Goal: Task Accomplishment & Management: Manage account settings

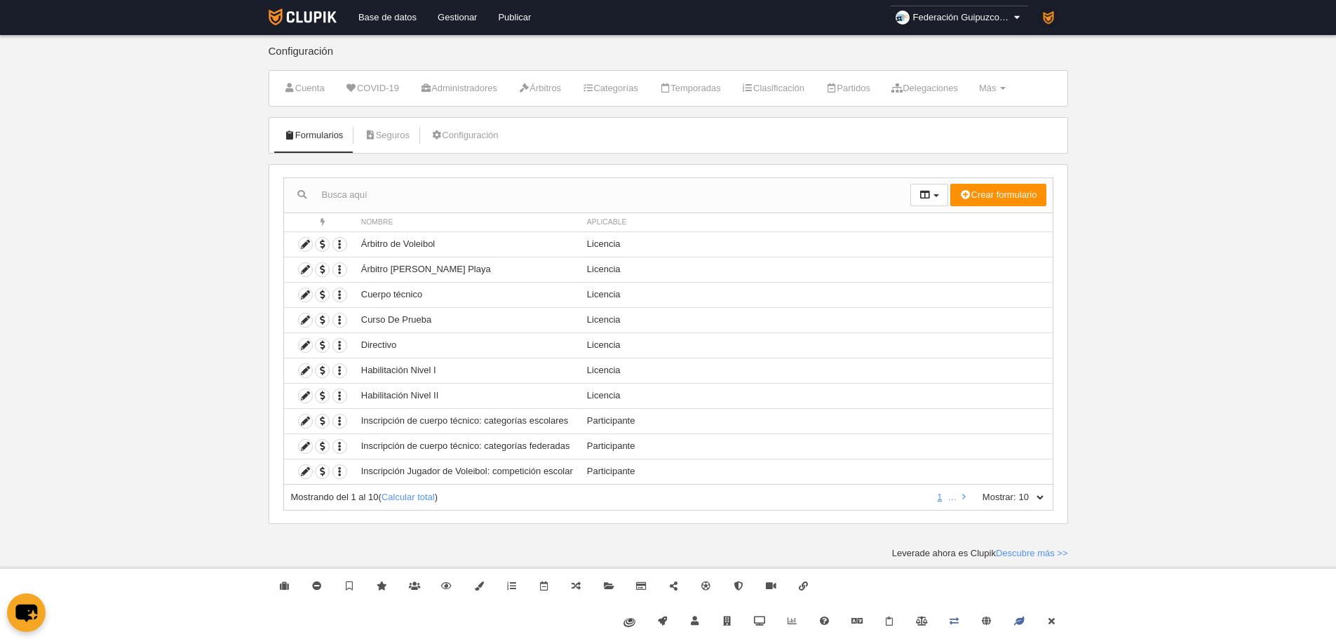
click at [1024, 499] on select "10 25 50 100 500" at bounding box center [1030, 497] width 29 height 13
select select "500"
click at [1016, 491] on select "10 25 50 100 500" at bounding box center [1030, 497] width 29 height 13
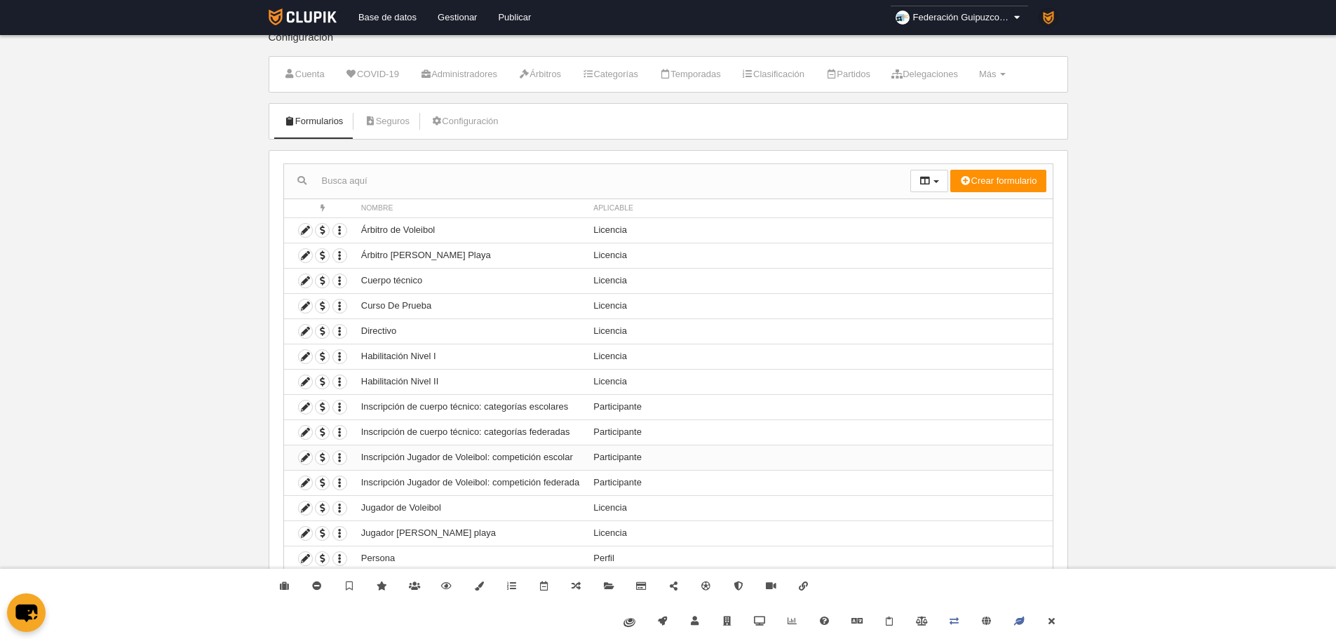
scroll to position [22, 0]
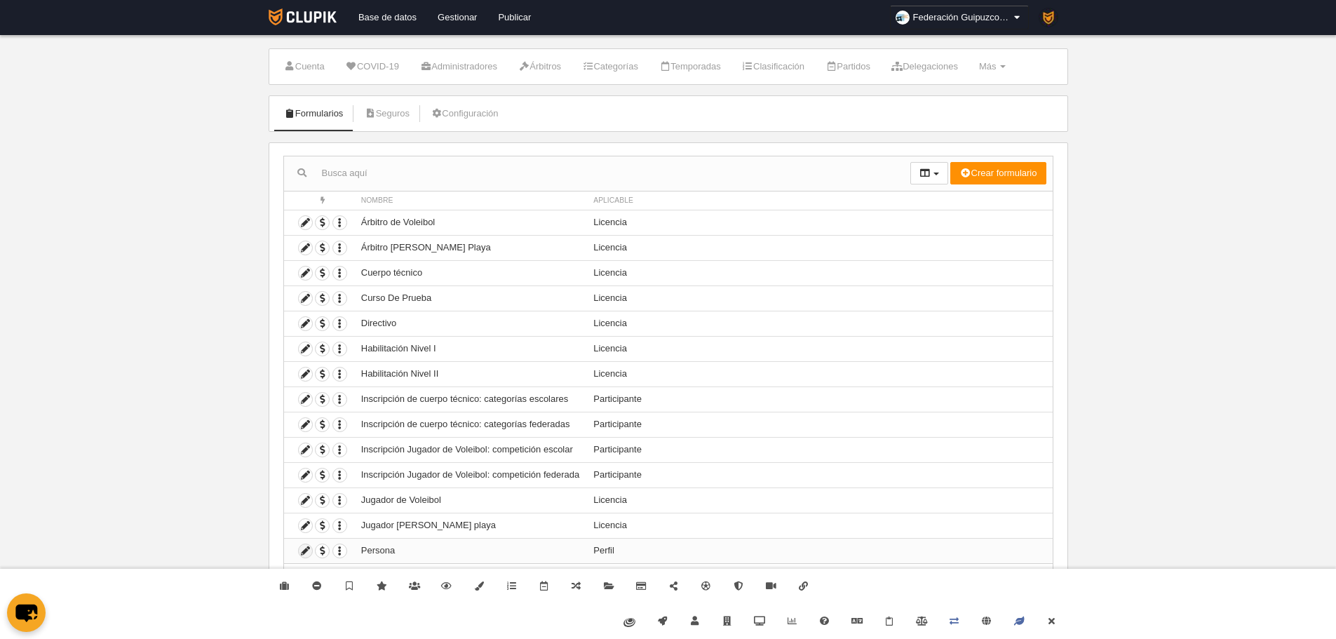
click at [301, 551] on icon at bounding box center [305, 550] width 13 height 13
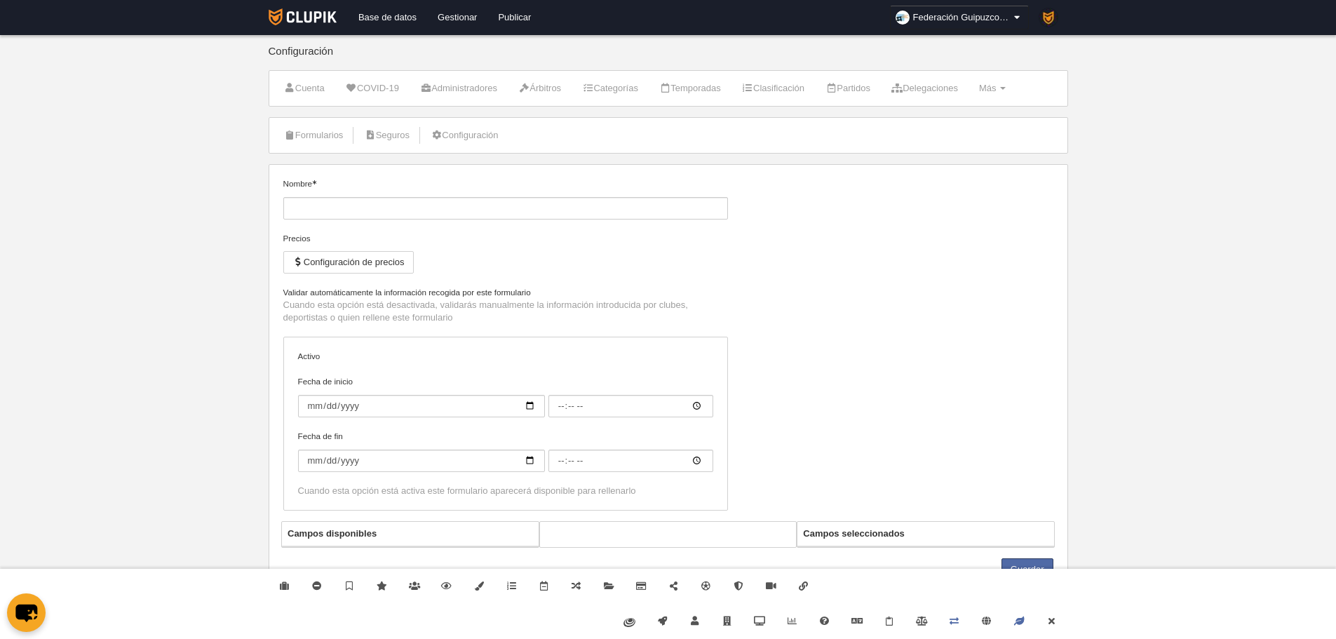
type input "Persona"
checkbox input "true"
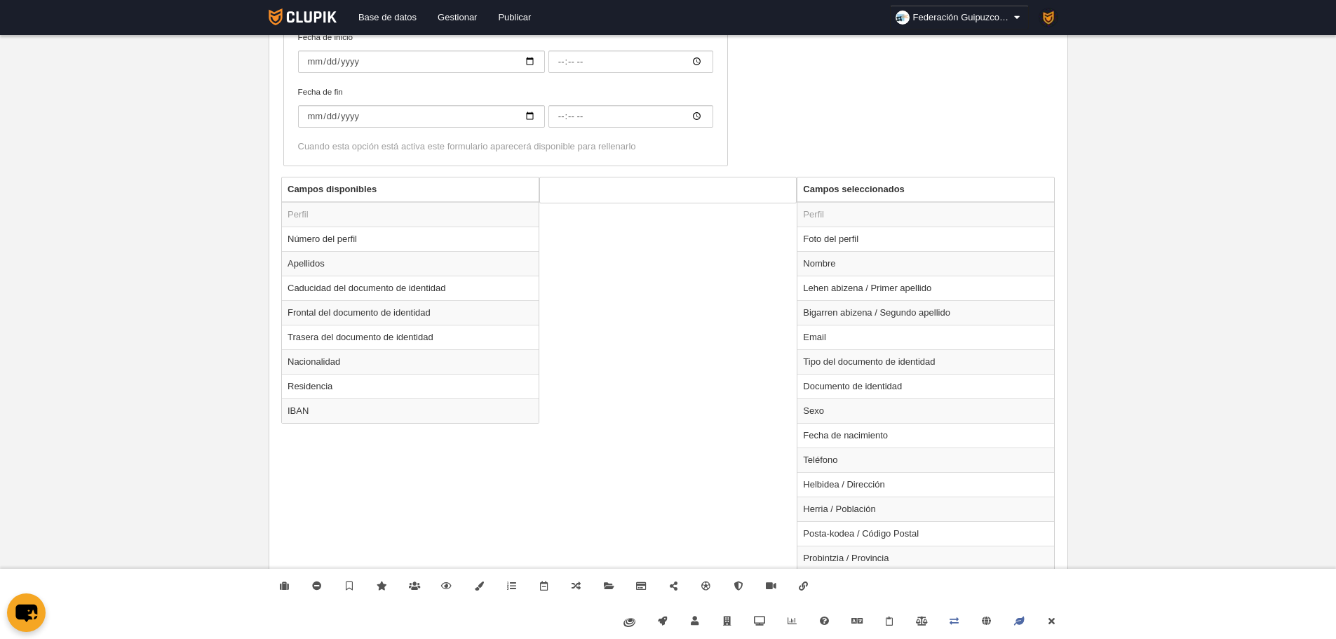
scroll to position [365, 0]
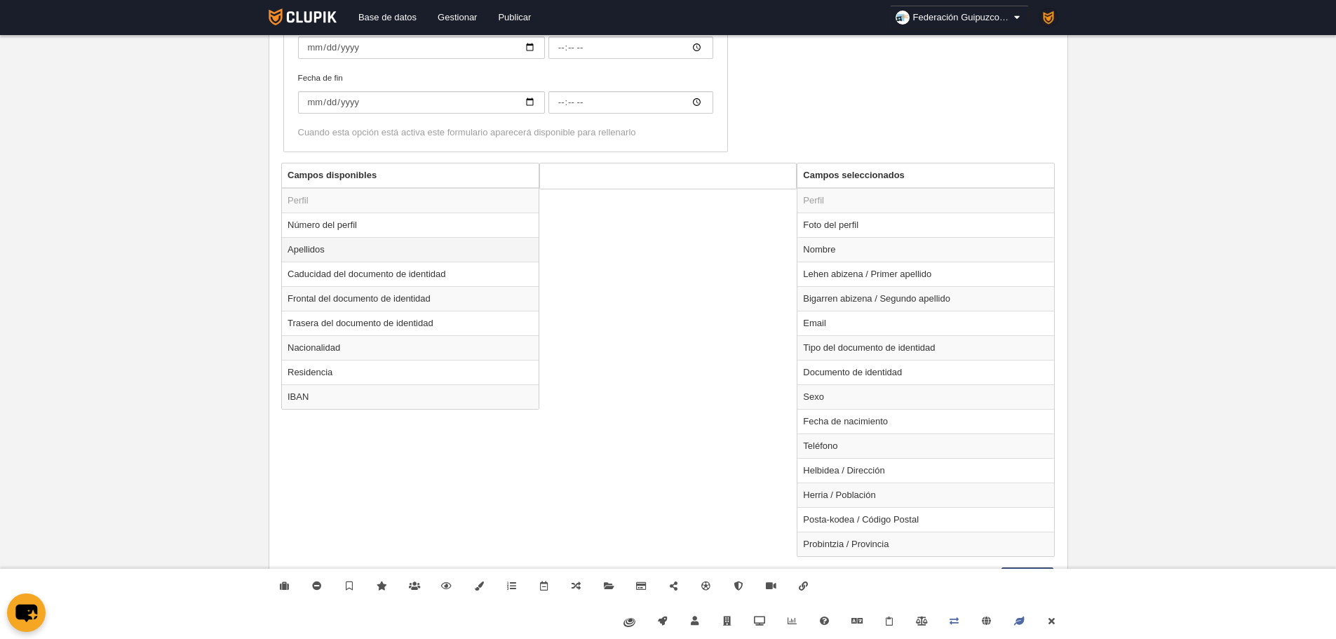
click at [313, 255] on td "Apellidos" at bounding box center [410, 249] width 257 height 25
click at [738, 240] on button "Añadir" at bounding box center [747, 237] width 80 height 22
radio input "false"
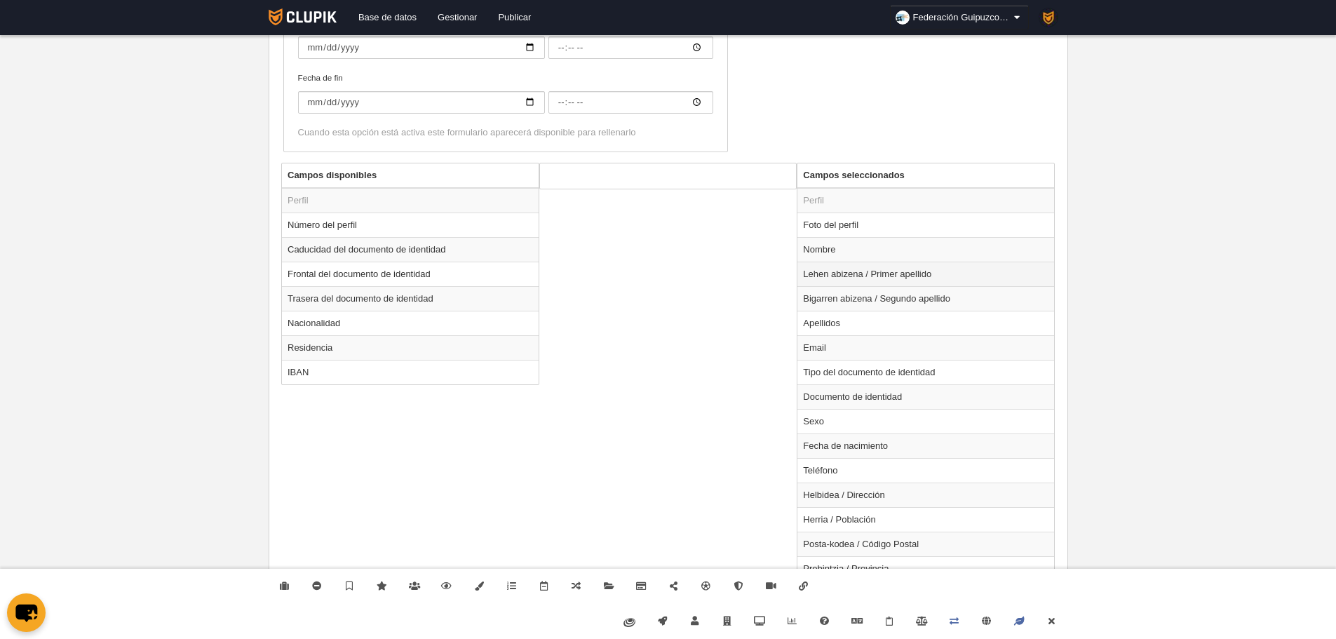
click at [881, 276] on td "Lehen abizena / Primer apellido" at bounding box center [925, 274] width 257 height 25
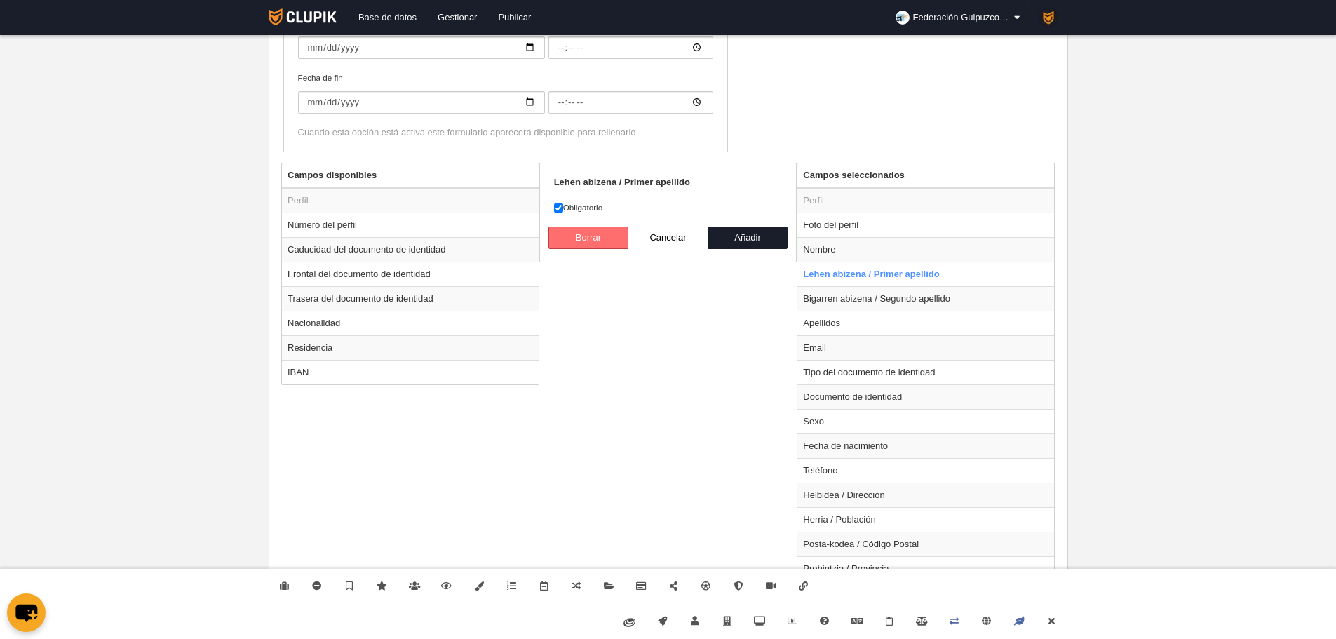
click at [612, 240] on button "Borrar" at bounding box center [588, 237] width 80 height 22
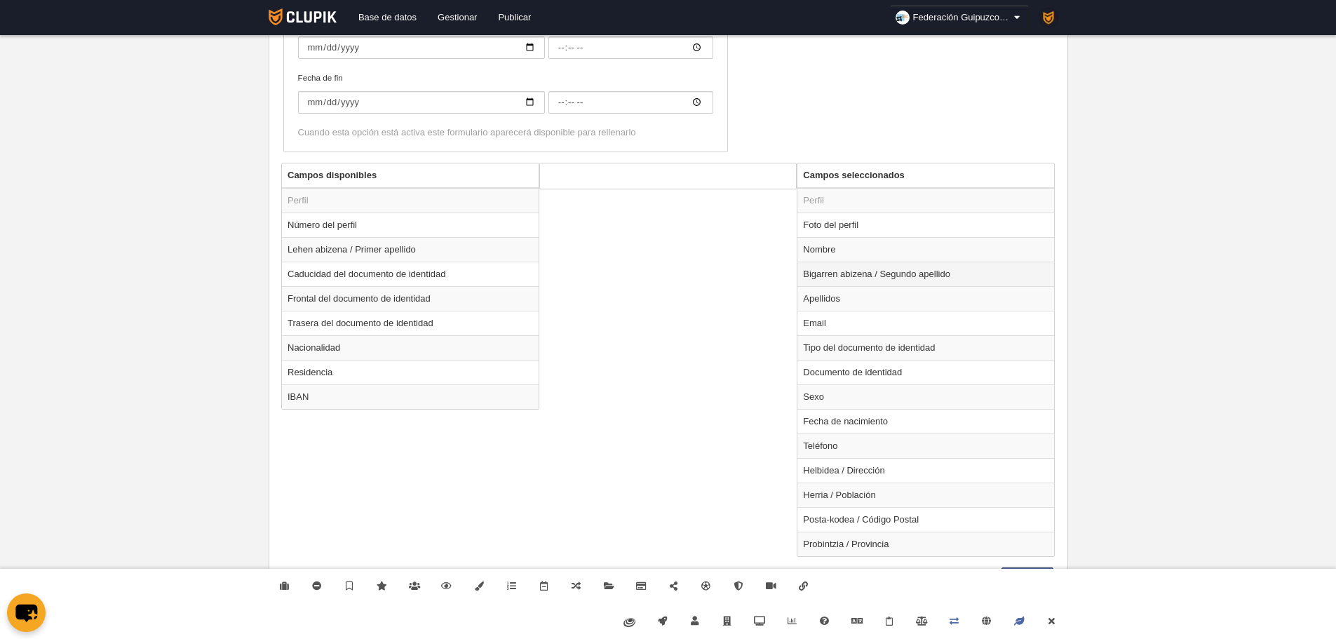
click at [836, 283] on td "Bigarren abizena / Segundo apellido" at bounding box center [925, 274] width 257 height 25
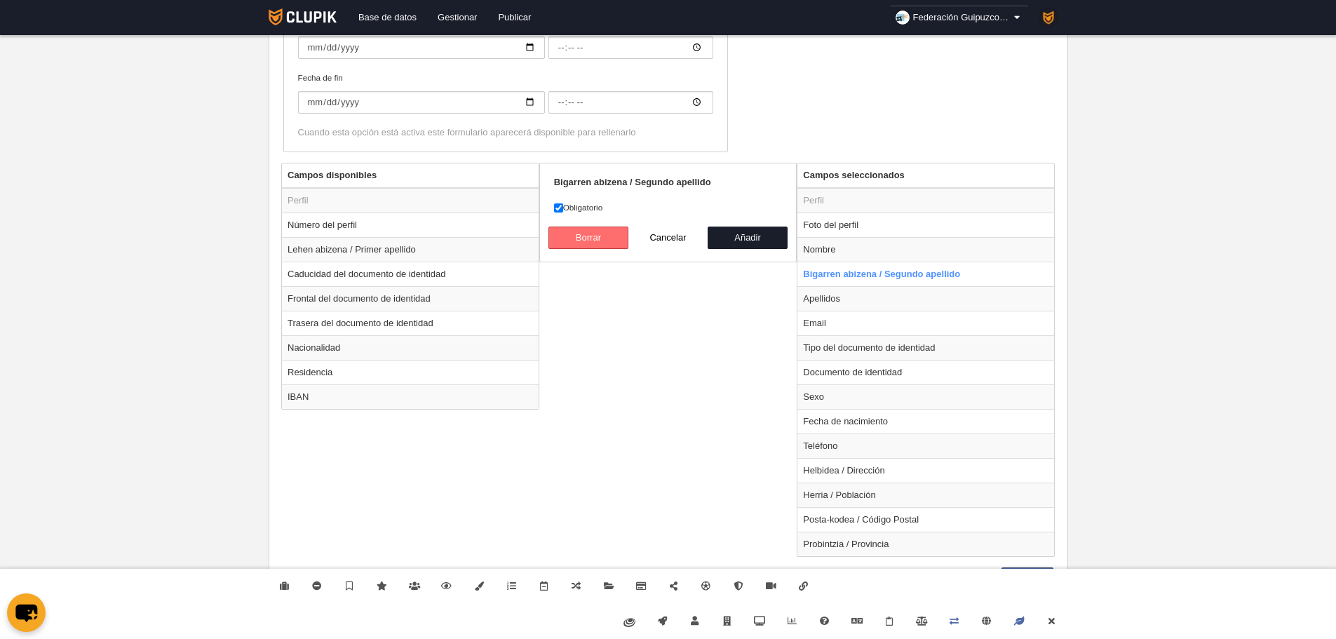
click at [595, 237] on button "Borrar" at bounding box center [588, 237] width 80 height 22
radio input "false"
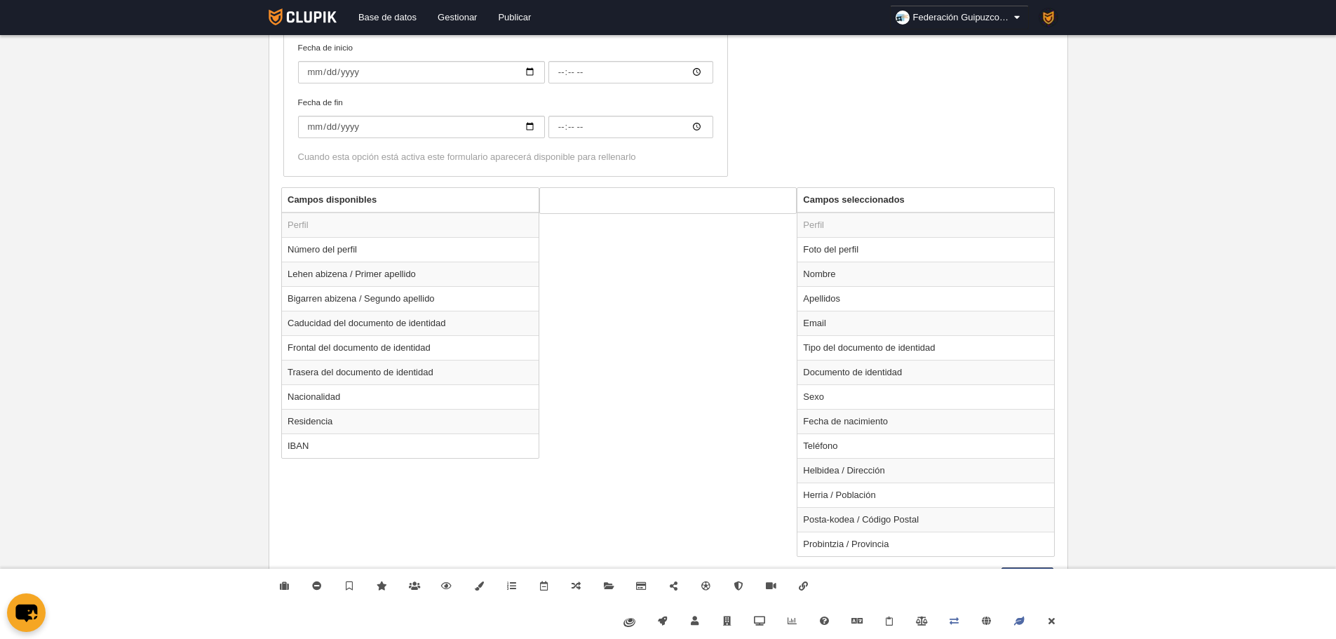
scroll to position [341, 0]
drag, startPoint x: 1055, startPoint y: 635, endPoint x: 1046, endPoint y: 616, distance: 21.0
click at [1054, 635] on link "Cerrar" at bounding box center [1051, 621] width 32 height 35
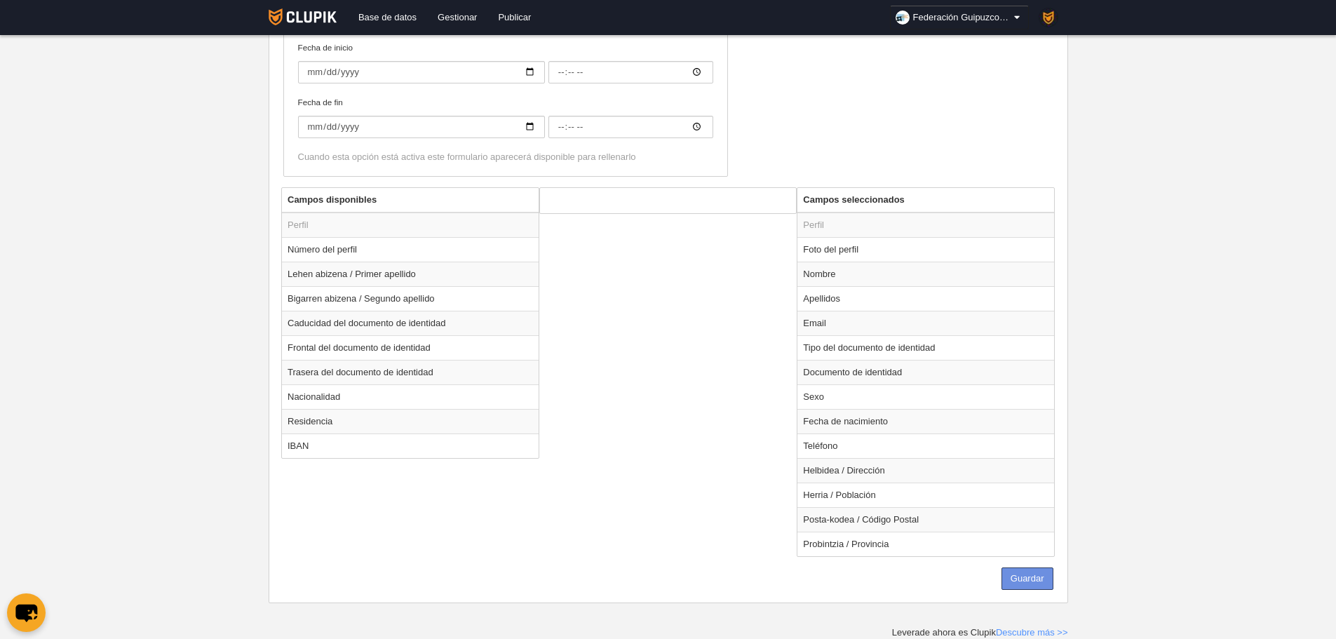
click at [1038, 588] on button "Guardar" at bounding box center [1027, 578] width 52 height 22
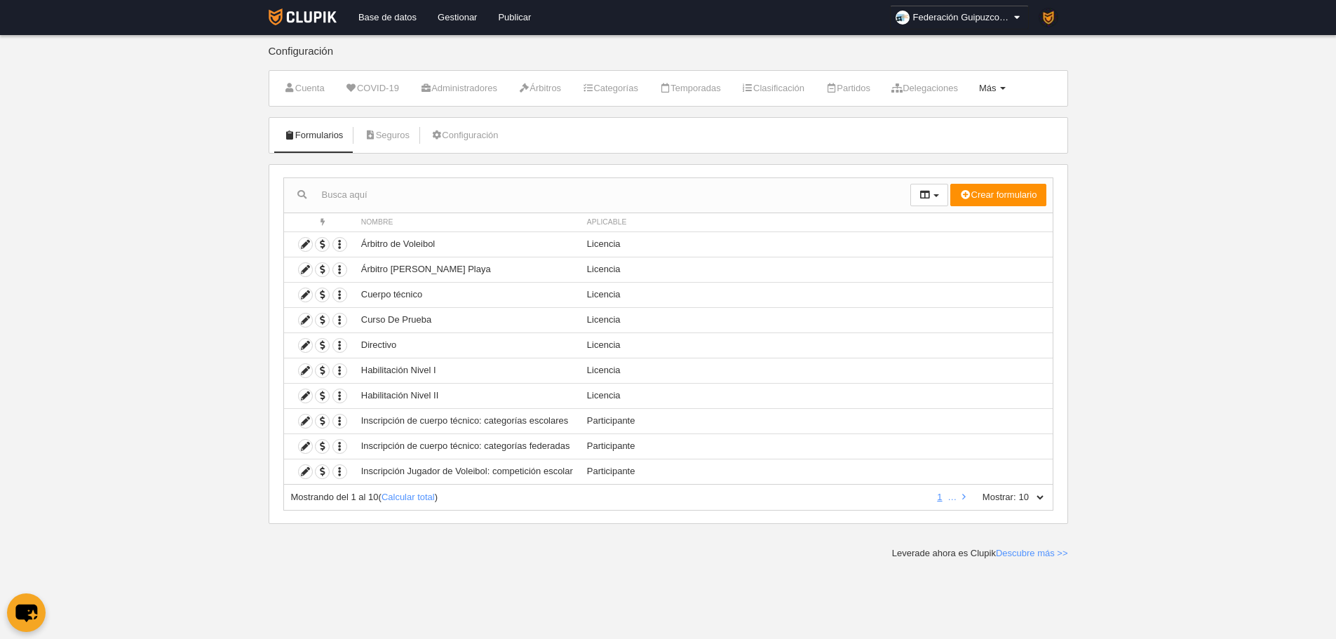
click at [1013, 98] on link "Más Menú" at bounding box center [992, 88] width 42 height 21
click at [987, 124] on link "Campos" at bounding box center [947, 122] width 130 height 22
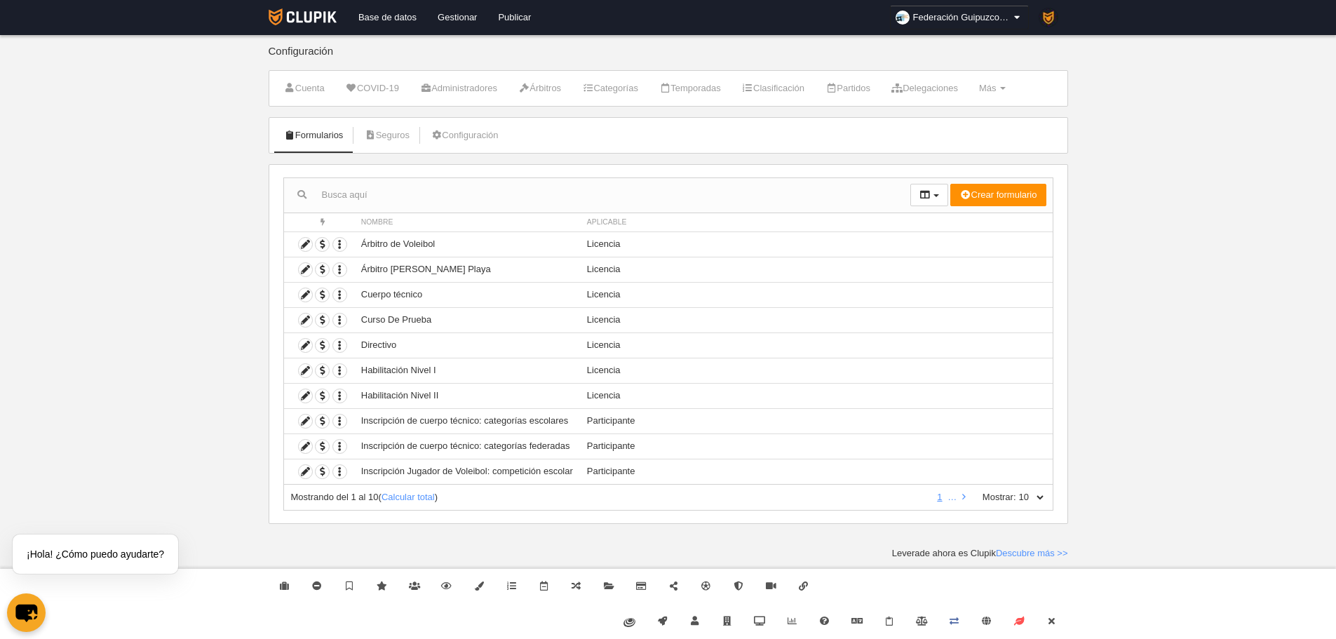
click at [1031, 497] on select "10 25 50 100 500" at bounding box center [1030, 497] width 29 height 13
select select "500"
click at [1016, 491] on select "10 25 50 100 500" at bounding box center [1030, 497] width 29 height 13
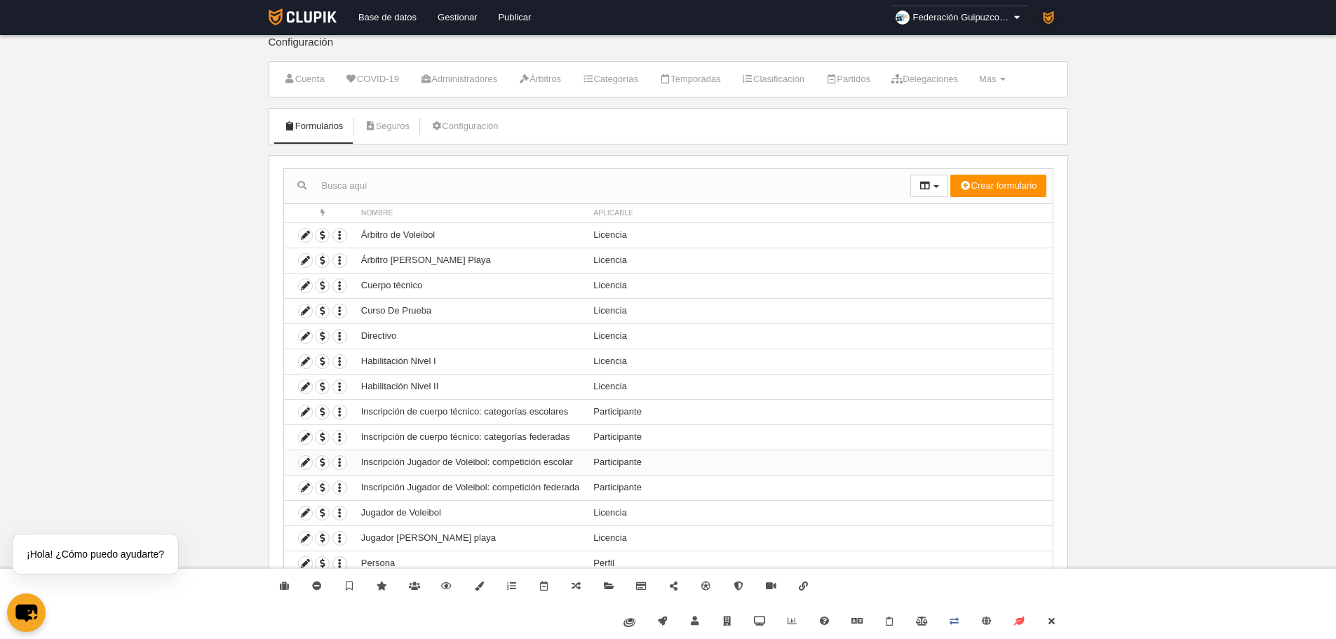
scroll to position [22, 0]
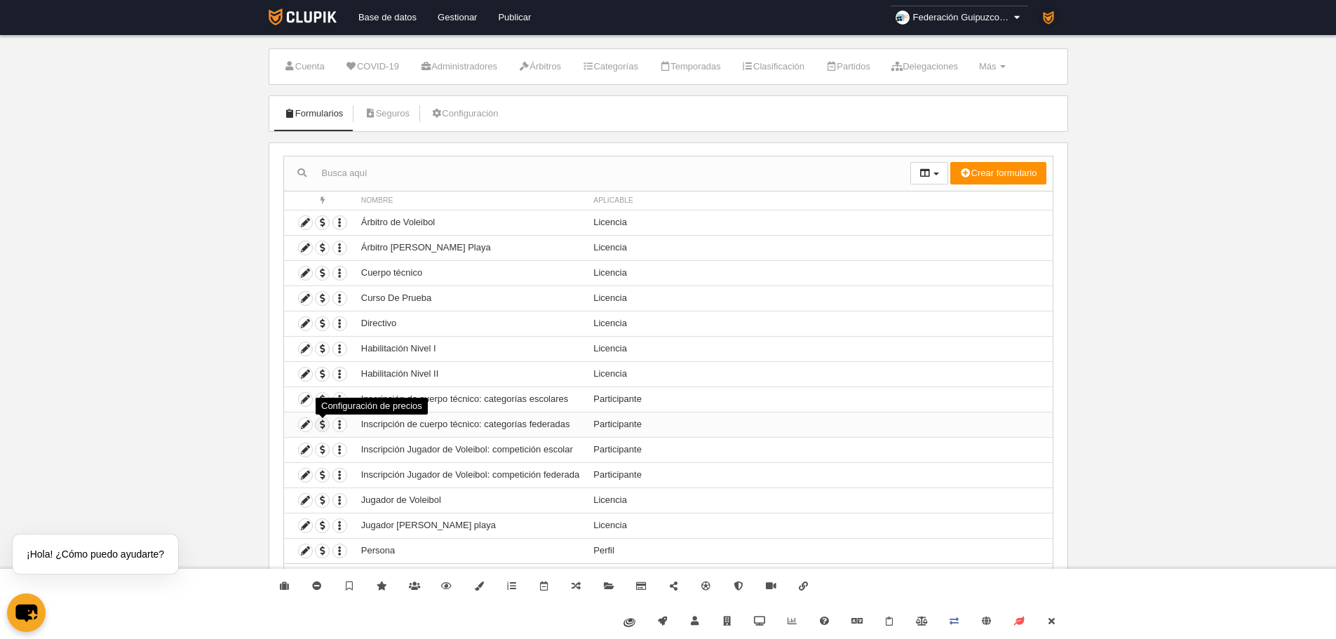
click at [327, 430] on span "button" at bounding box center [321, 424] width 13 height 13
click at [318, 478] on span "button" at bounding box center [321, 474] width 13 height 13
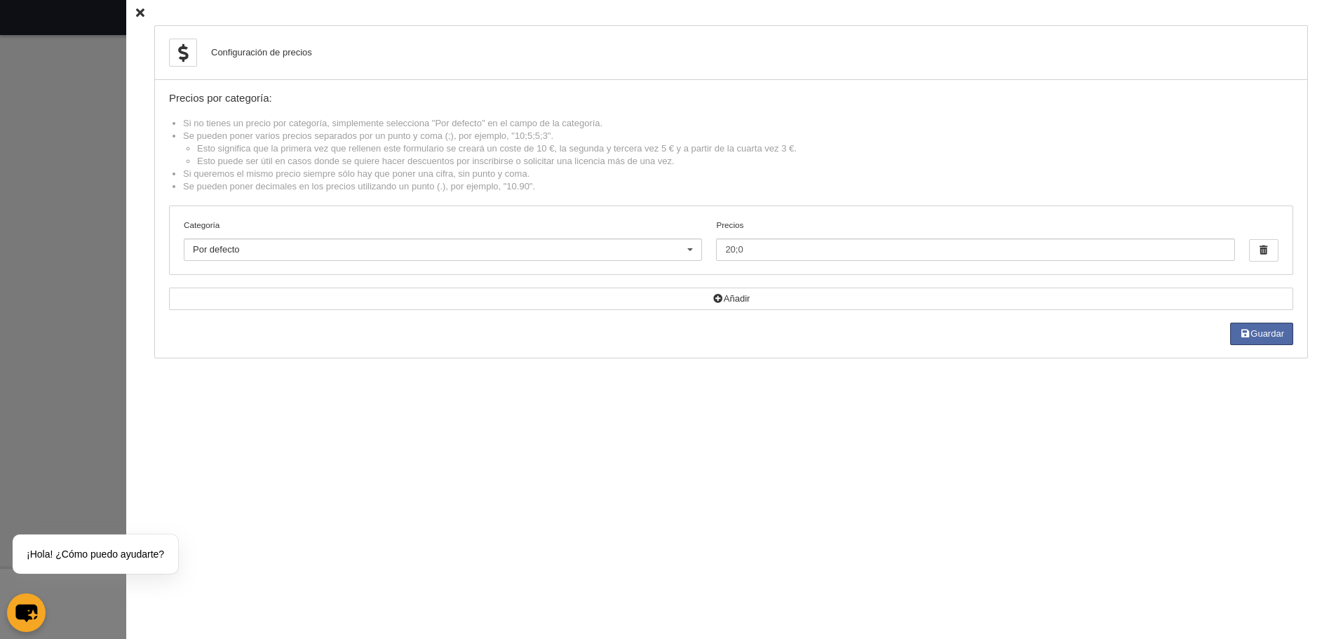
click at [81, 327] on div at bounding box center [668, 319] width 1336 height 639
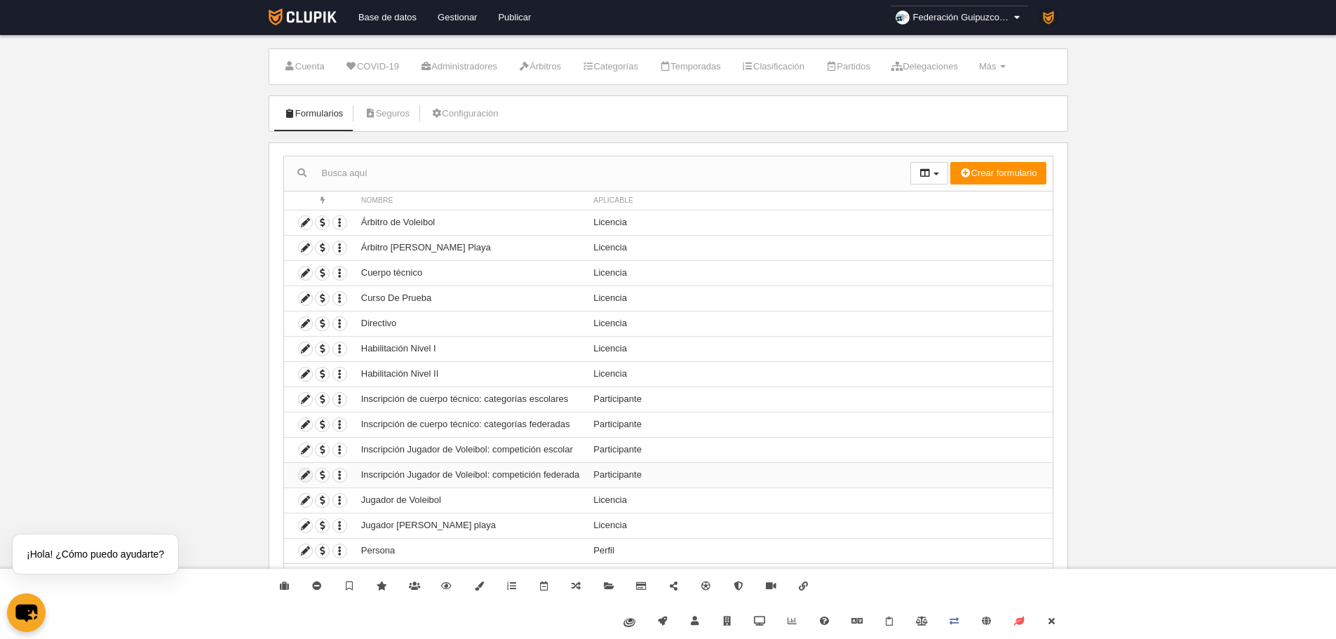
click at [306, 480] on link at bounding box center [305, 475] width 15 height 15
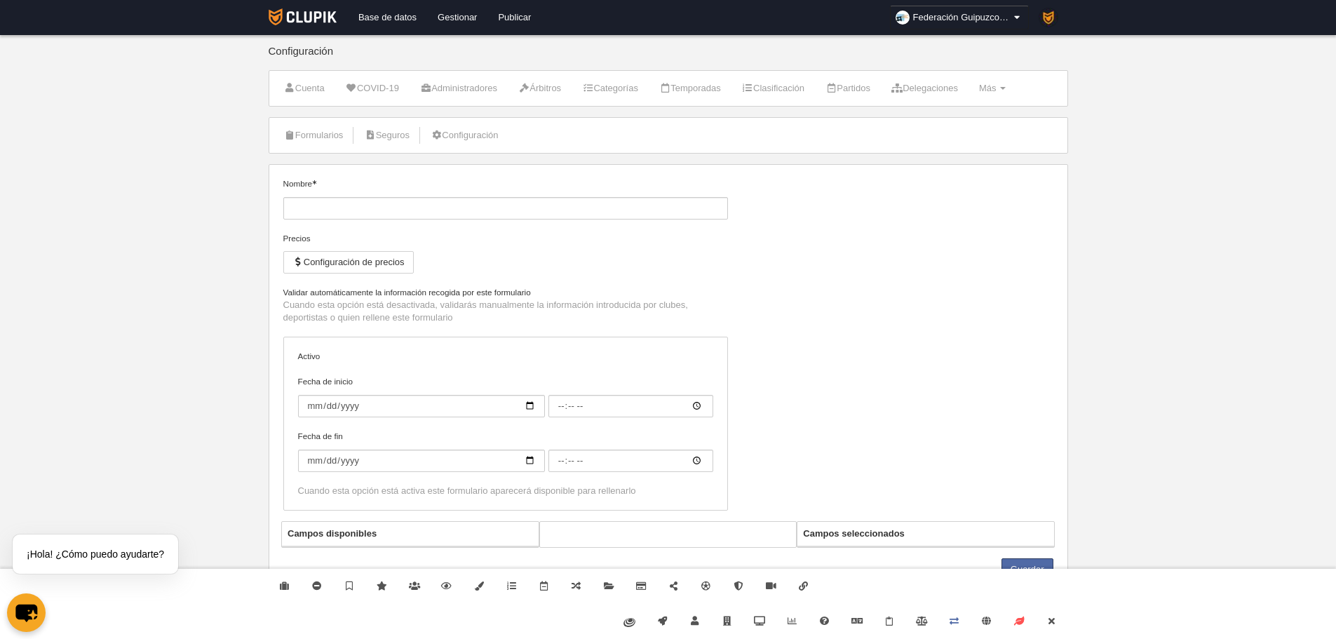
type input "Inscripción Jugador de Voleibol: competición federada"
checkbox input "true"
type input "2025-09-01"
type input "00:00"
type input "2025-10-15"
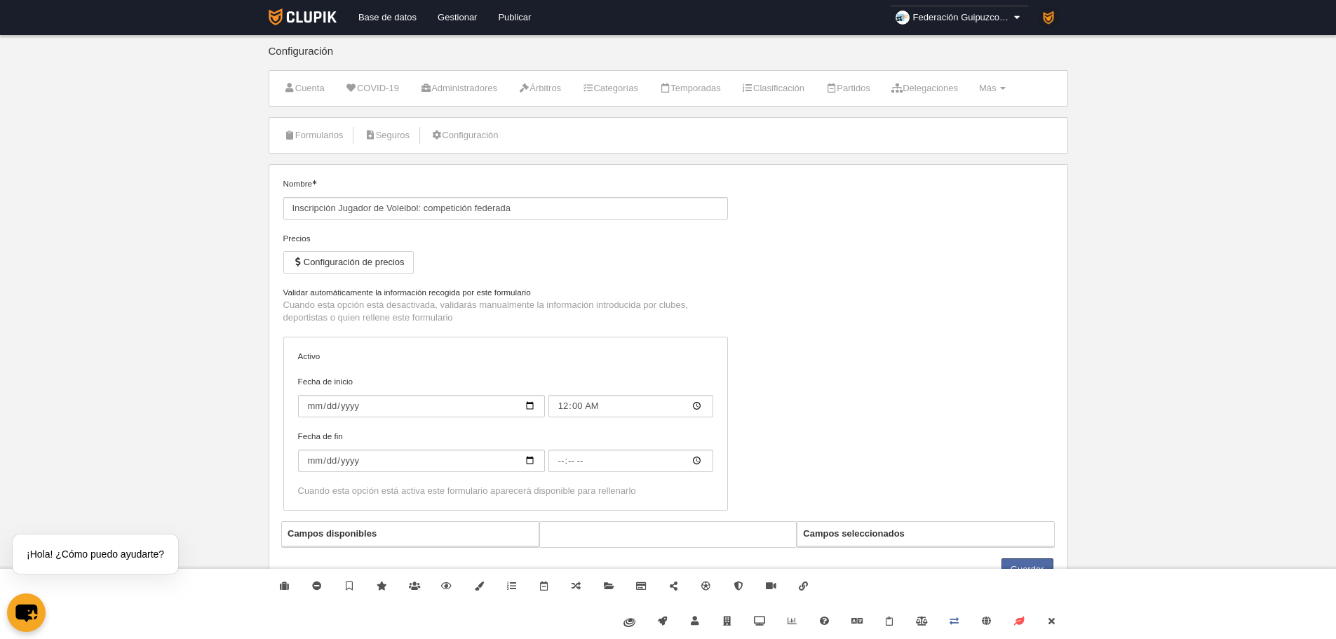
type input "00:00"
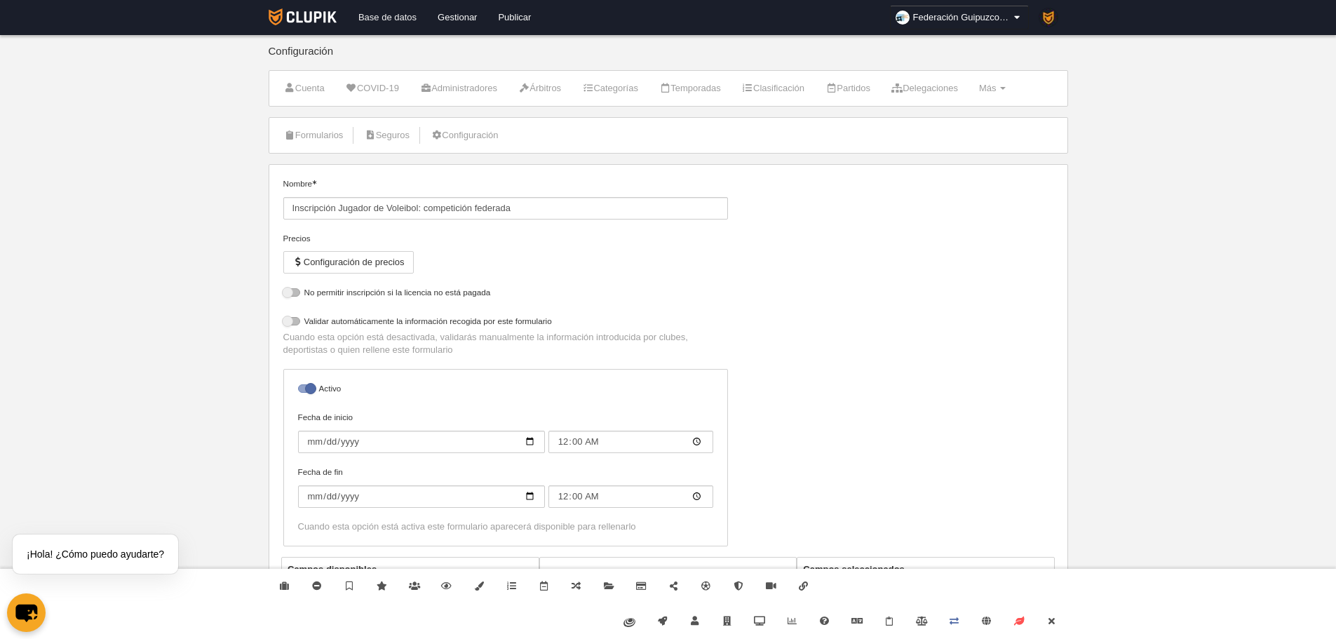
select select "selected"
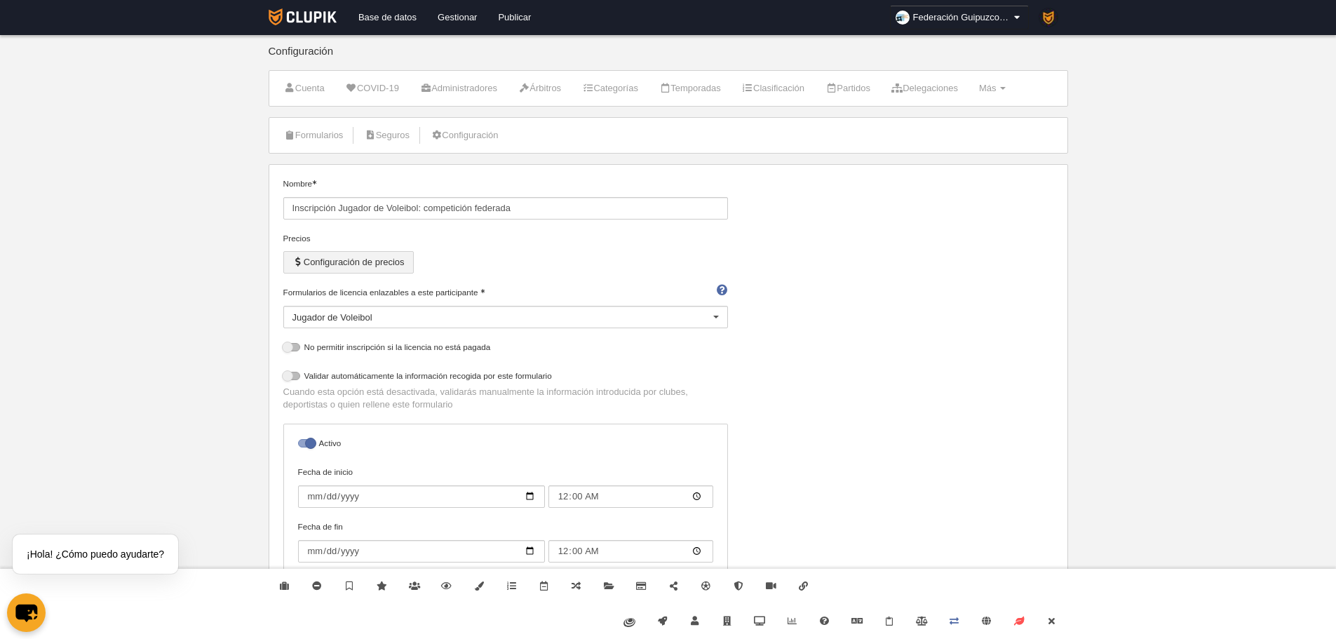
click at [383, 266] on button "Configuración de precios" at bounding box center [348, 262] width 130 height 22
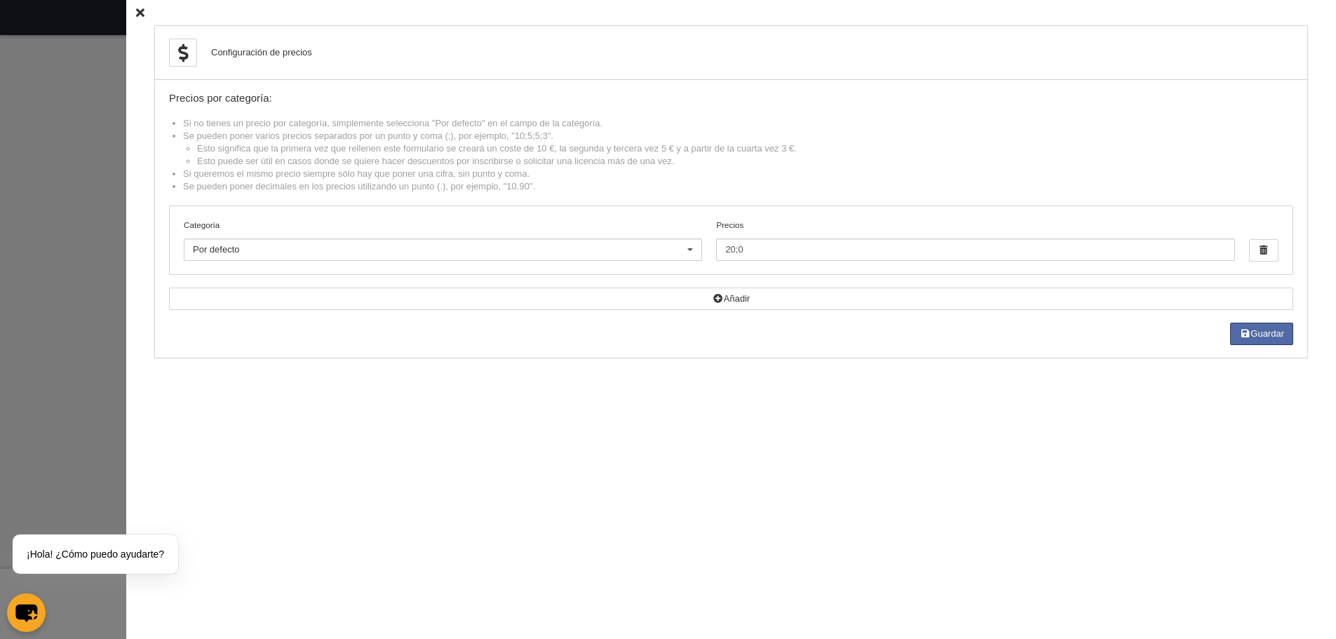
click at [78, 153] on div at bounding box center [668, 319] width 1336 height 639
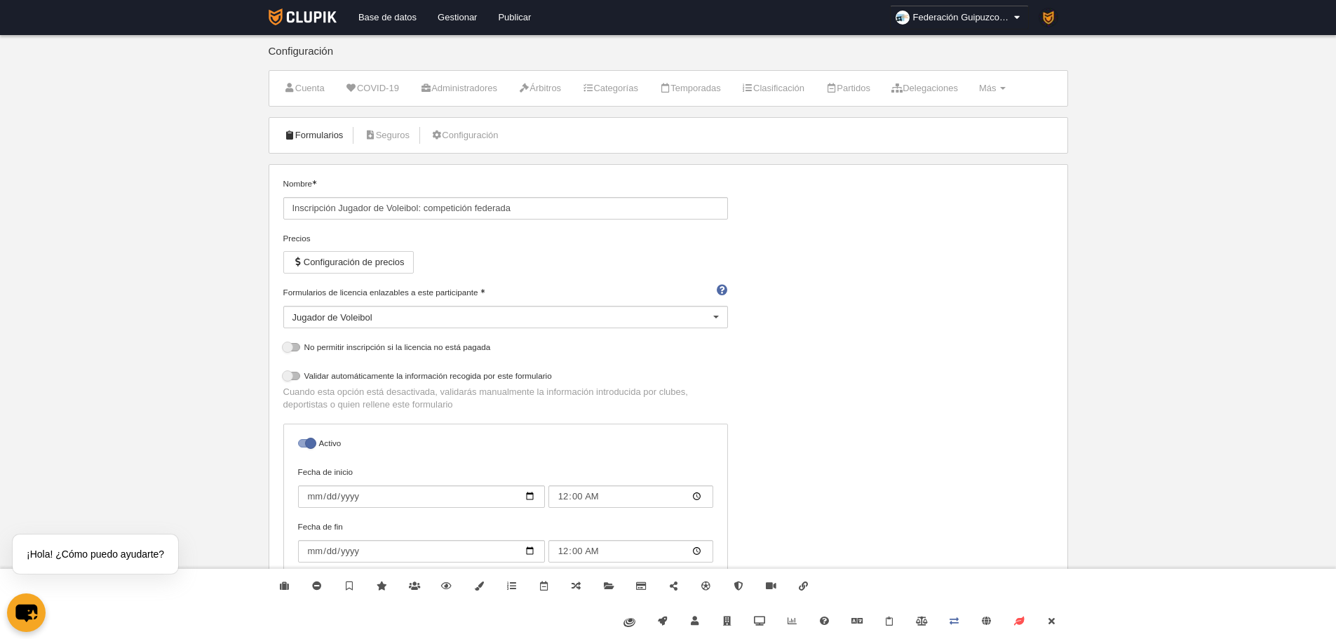
click at [348, 138] on link "Formularios" at bounding box center [313, 135] width 75 height 21
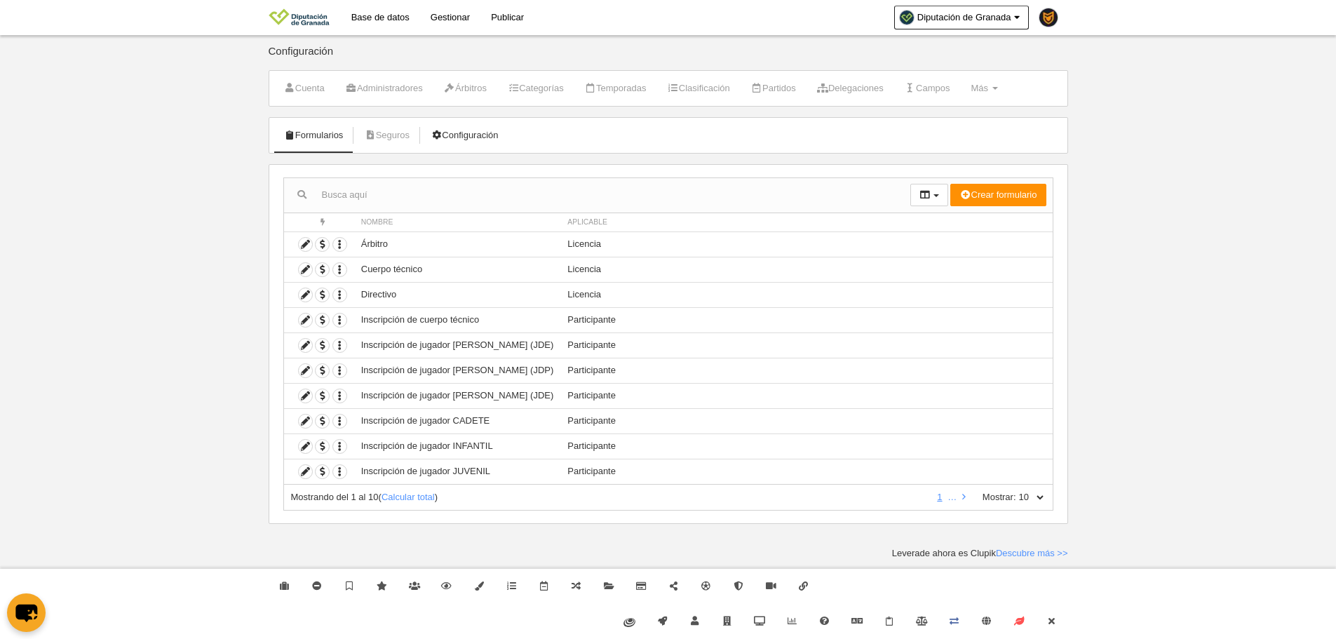
click at [481, 144] on link "Configuración" at bounding box center [464, 135] width 83 height 21
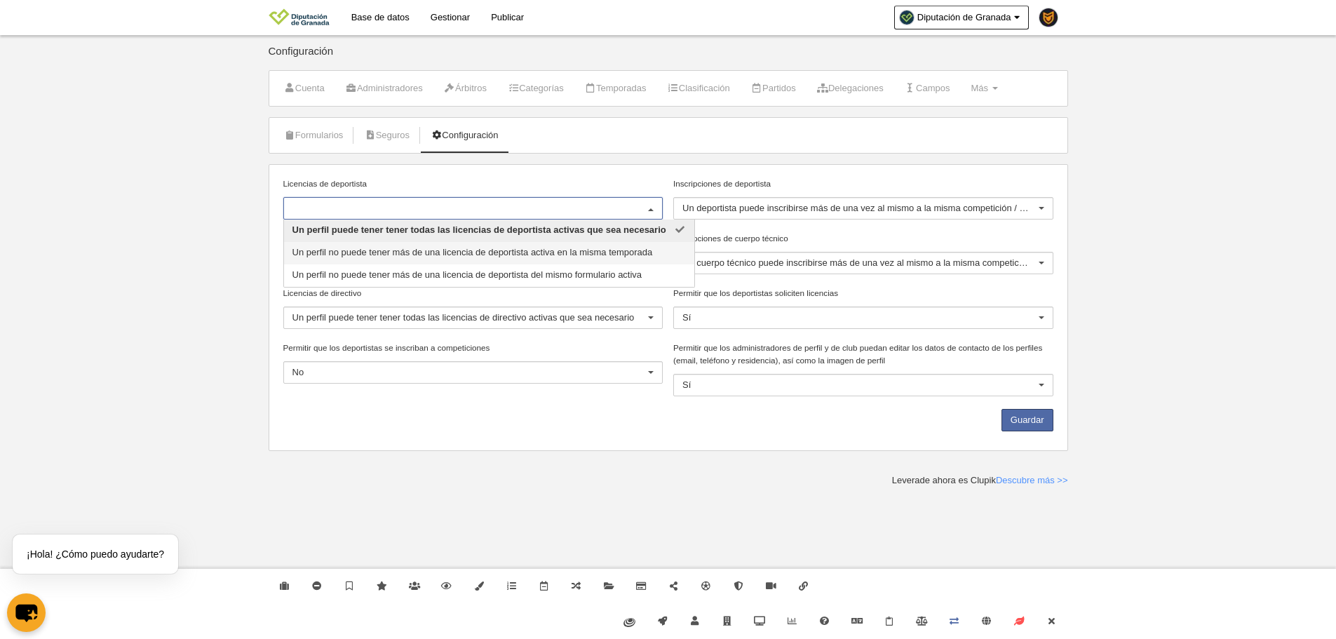
click at [310, 247] on span "Un perfil no puede tener más de una licencia de deportista activa en la misma t…" at bounding box center [472, 252] width 360 height 11
click at [391, 228] on span "Un perfil puede tener tener todas las licencias de deportista activas que sea n…" at bounding box center [466, 229] width 348 height 11
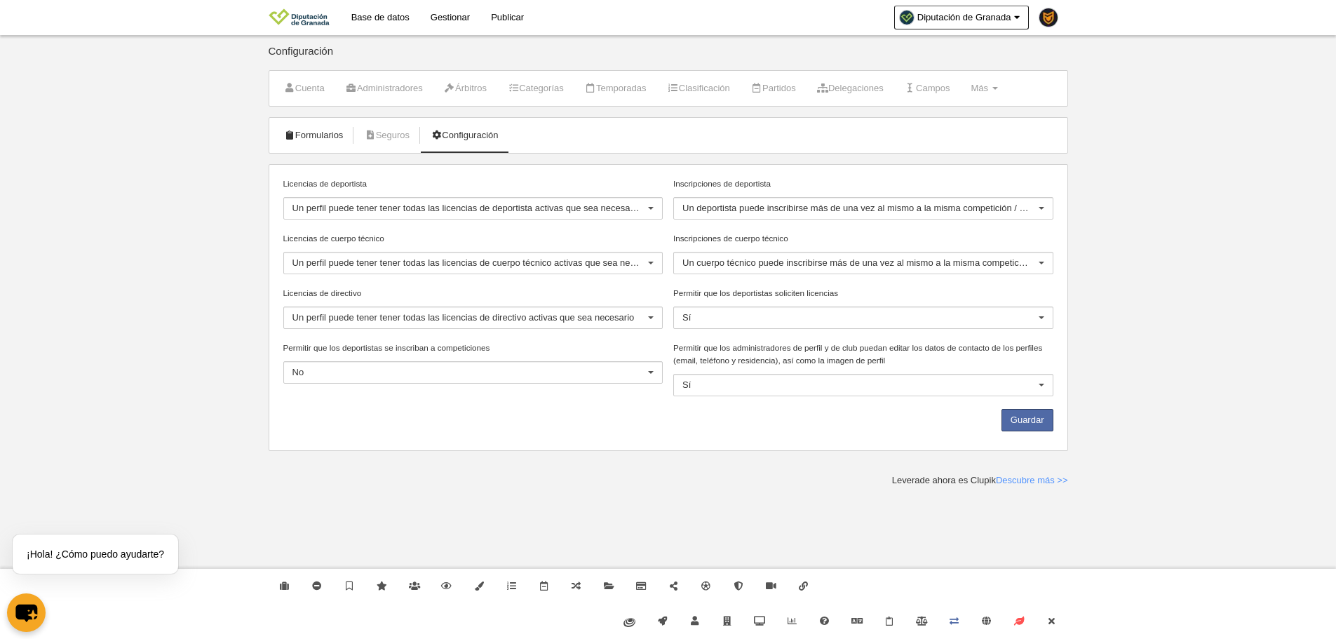
click at [334, 133] on link "Formularios" at bounding box center [313, 135] width 75 height 21
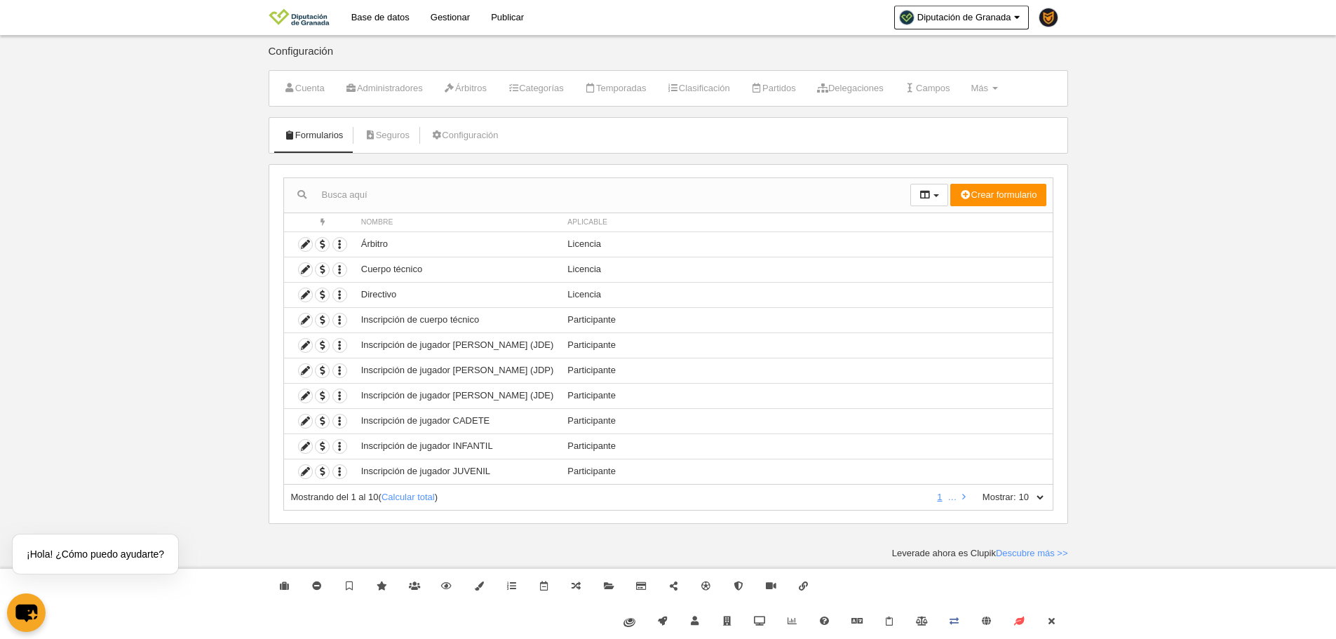
click at [1040, 491] on select "10 25 50 100 500" at bounding box center [1030, 497] width 29 height 13
select select "500"
click at [1016, 491] on select "10 25 50 100 500" at bounding box center [1030, 497] width 29 height 13
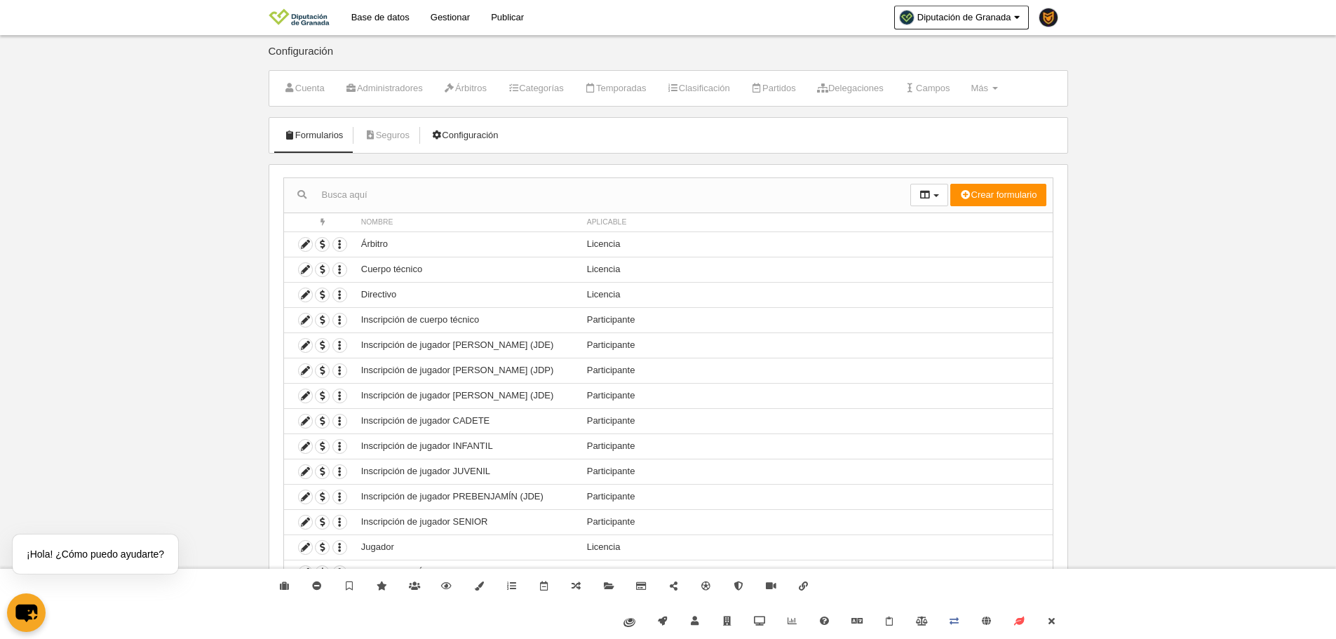
click at [465, 128] on link "Configuración" at bounding box center [464, 135] width 83 height 21
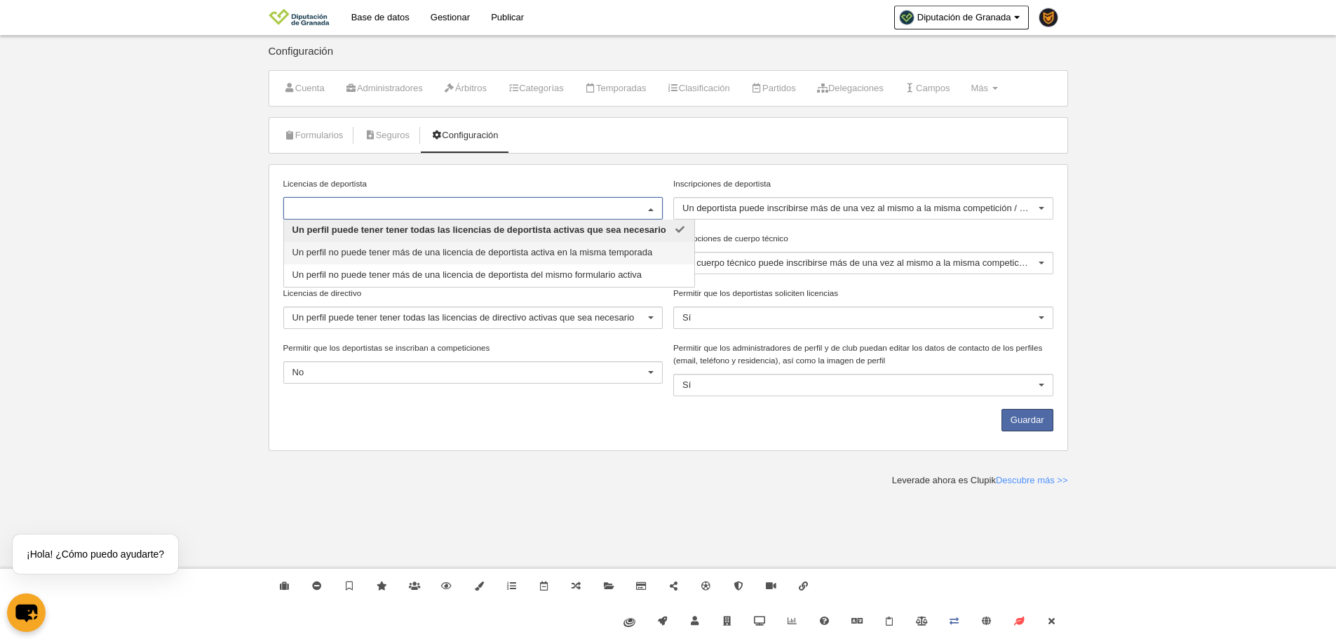
click at [392, 259] on span "Un perfil no puede tener más de una licencia de deportista activa en la misma t…" at bounding box center [489, 253] width 410 height 22
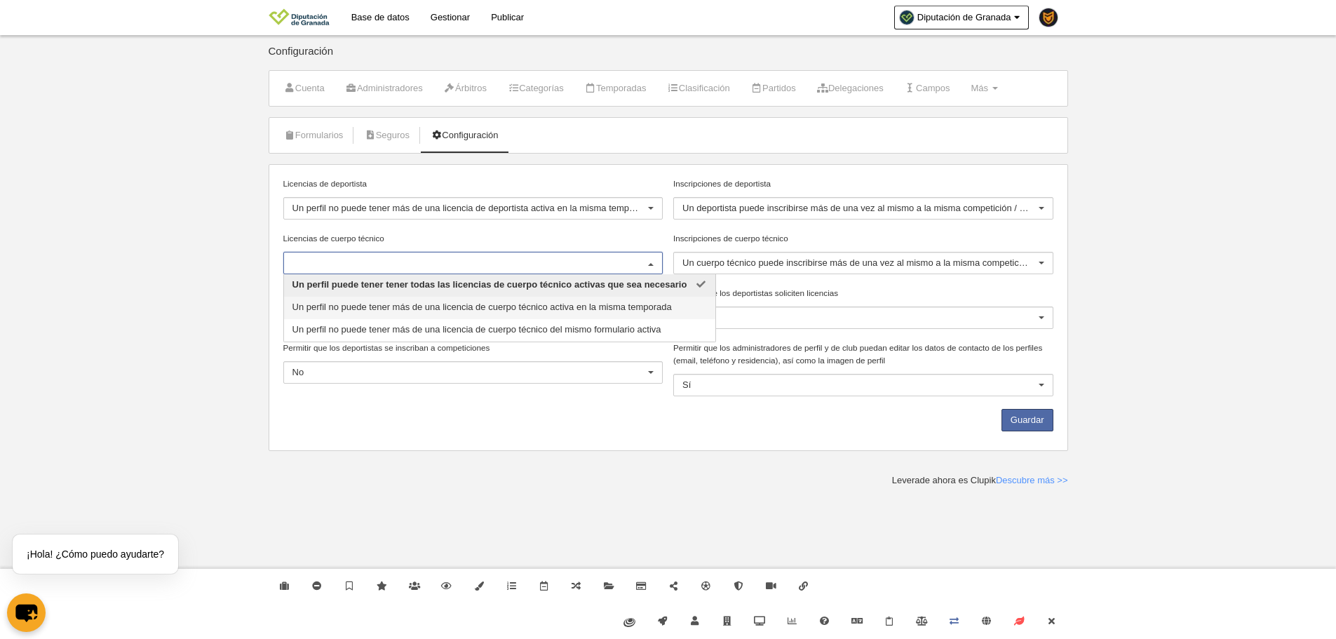
click at [391, 313] on span "Un perfil no puede tener más de una licencia de cuerpo técnico activa en la mis…" at bounding box center [499, 308] width 431 height 22
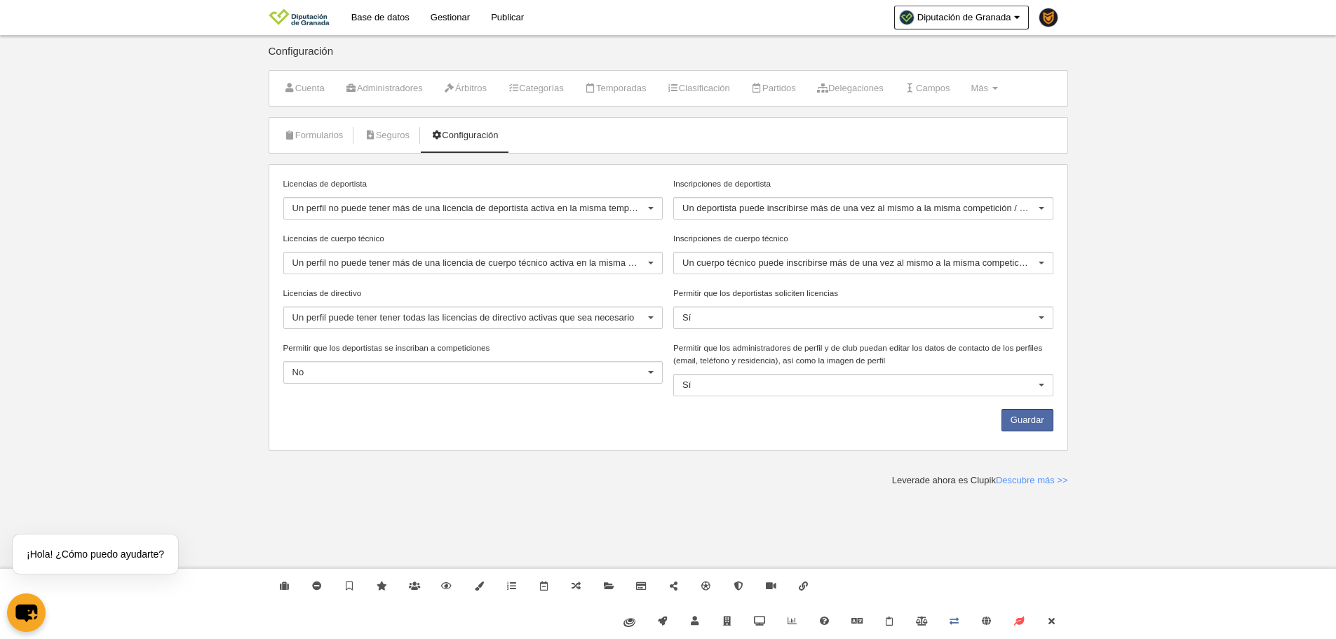
click at [229, 304] on body "Base de datos Gestionar Publicar Diputación de Granada Ajustes generales Ir a m…" at bounding box center [668, 319] width 1336 height 639
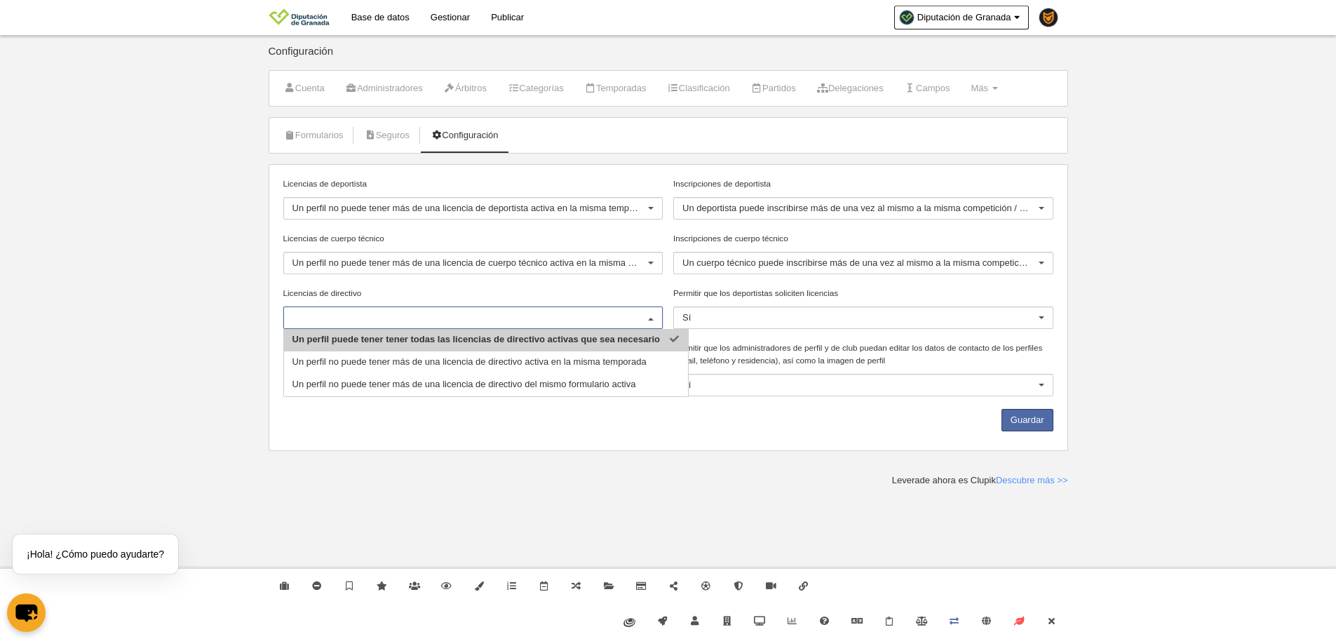
click at [394, 349] on span "Un perfil puede tener tener todas las licencias de directivo activas que sea ne…" at bounding box center [486, 340] width 405 height 22
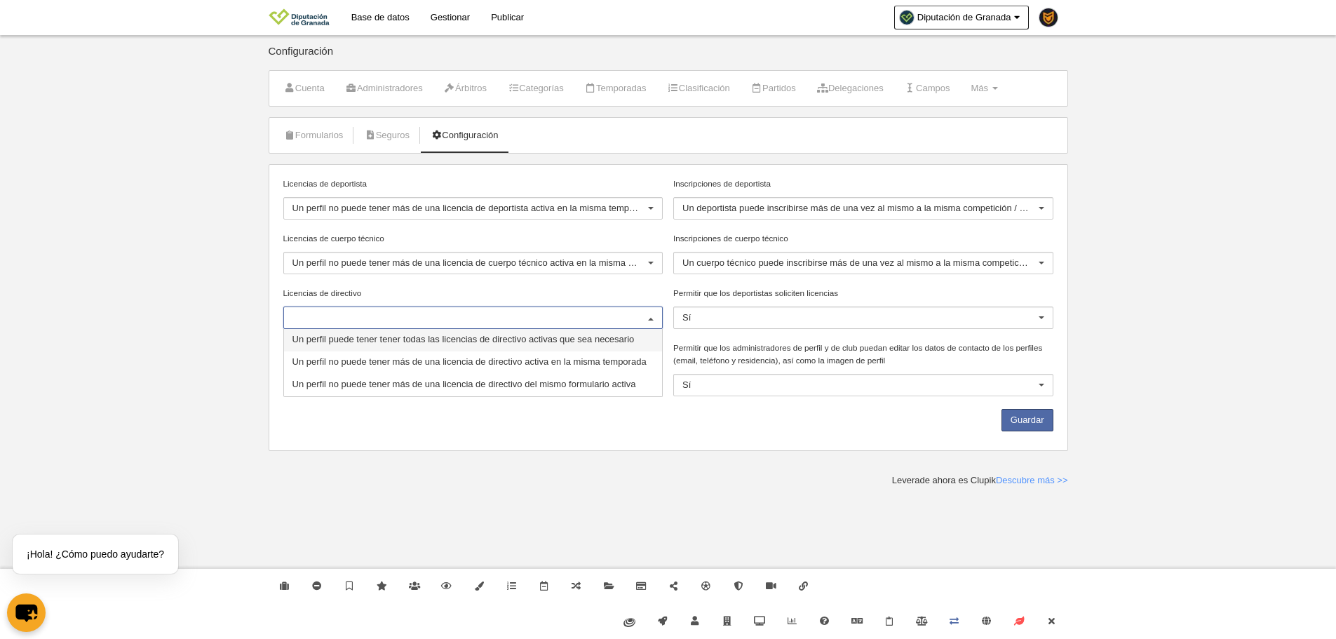
click at [367, 323] on div at bounding box center [473, 317] width 380 height 22
click at [372, 367] on span "Un perfil no puede tener más de una licencia de directivo activa en la misma te…" at bounding box center [473, 362] width 379 height 22
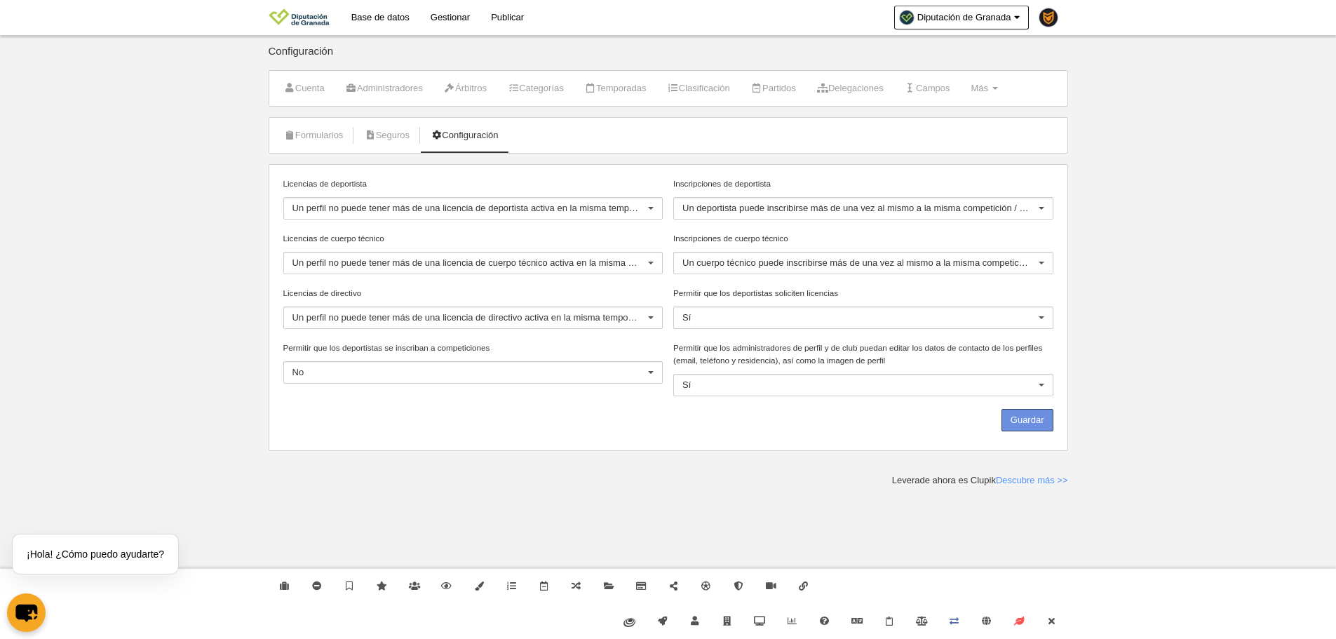
click at [1001, 417] on button "Guardar" at bounding box center [1027, 420] width 52 height 22
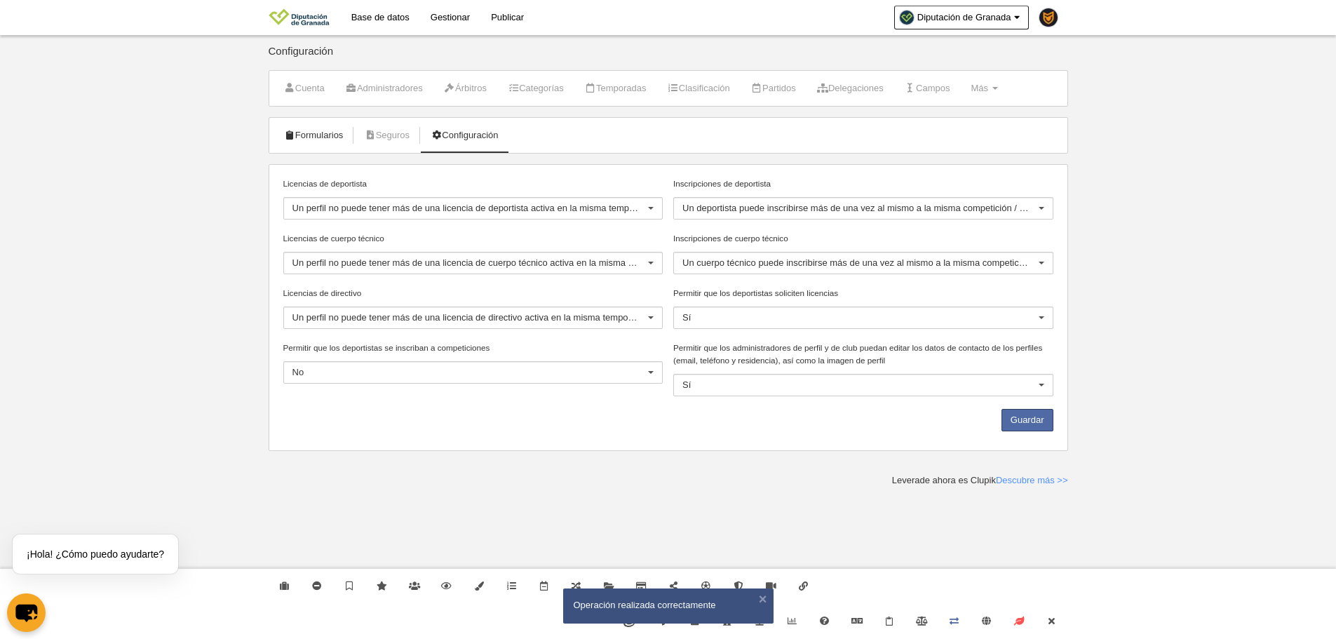
click at [332, 130] on link "Formularios" at bounding box center [313, 135] width 75 height 21
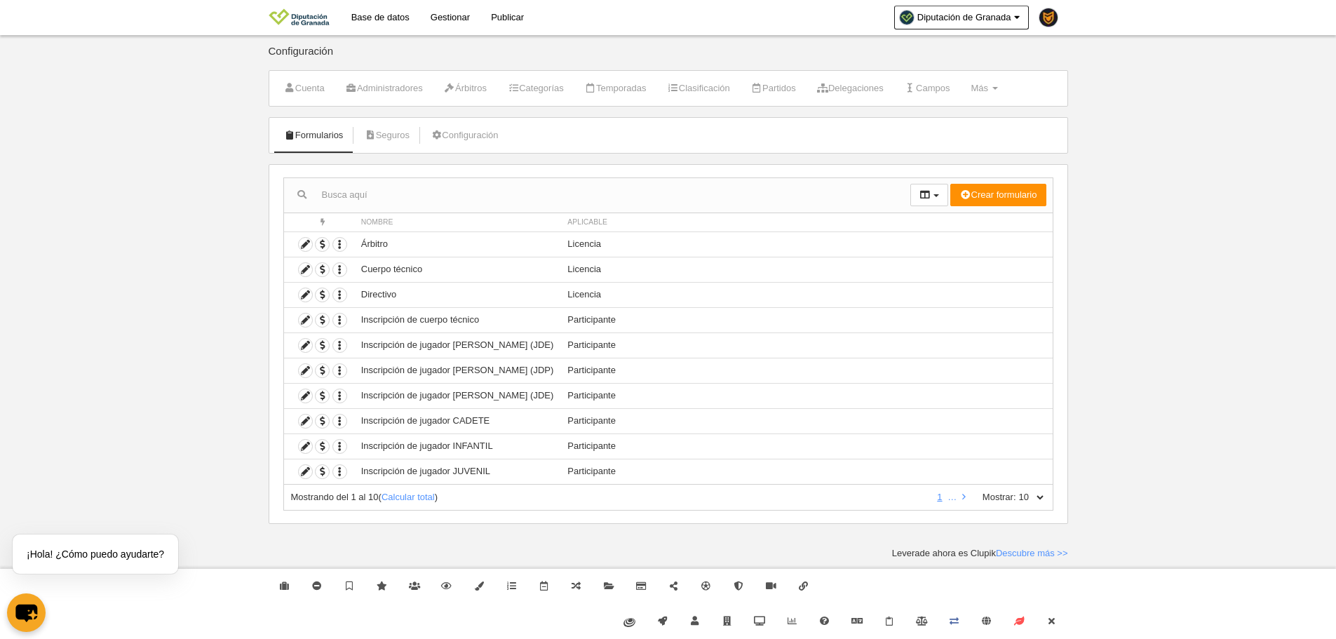
click at [1040, 497] on select "10 25 50 100 500" at bounding box center [1030, 497] width 29 height 13
select select "500"
click at [1016, 491] on select "10 25 50 100 500" at bounding box center [1030, 497] width 29 height 13
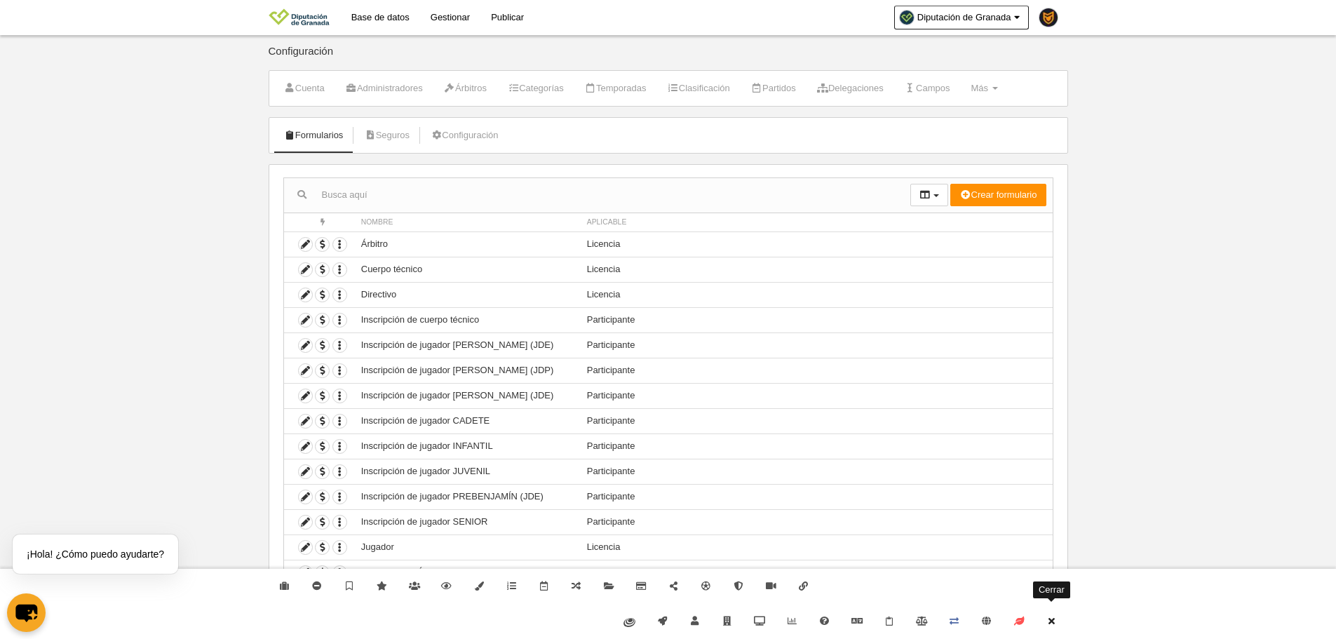
click at [1054, 624] on icon at bounding box center [1050, 620] width 11 height 9
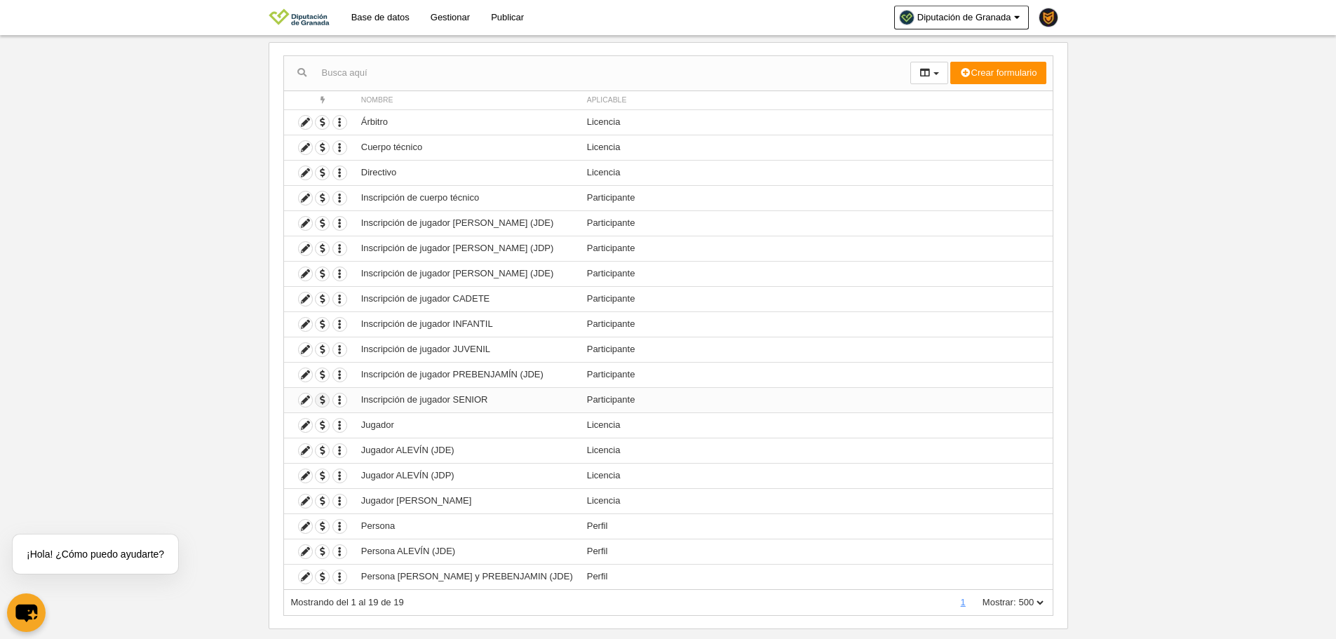
scroll to position [148, 0]
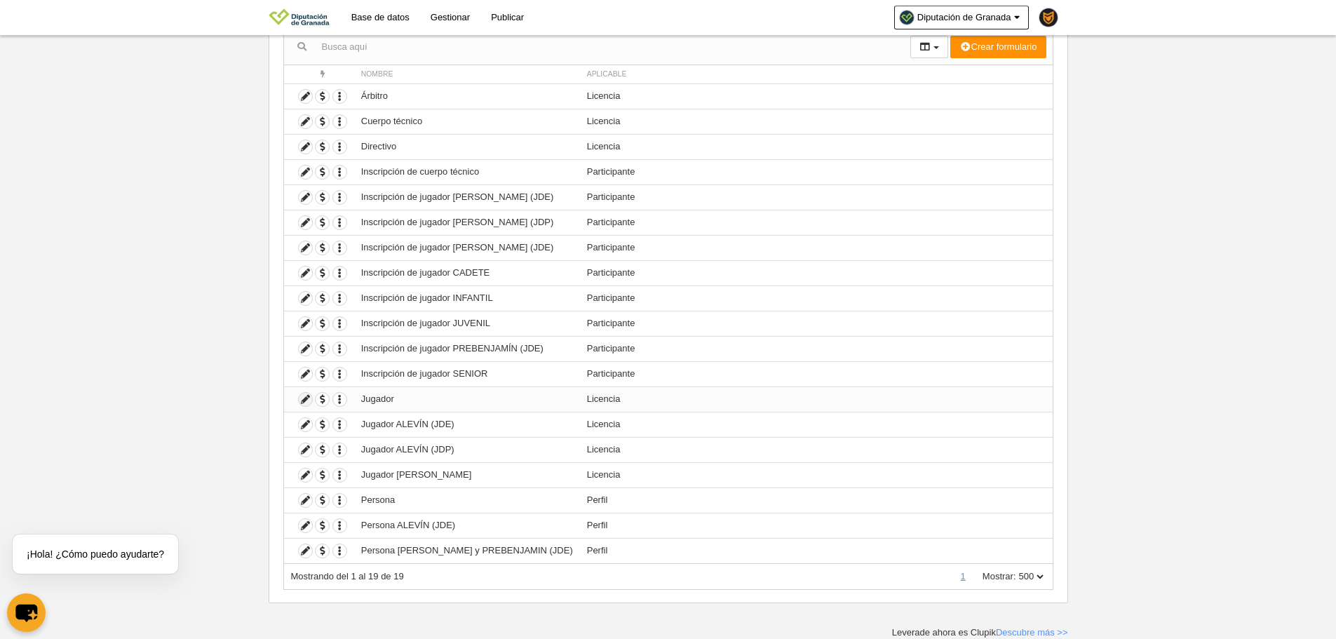
click at [302, 405] on icon at bounding box center [305, 399] width 13 height 13
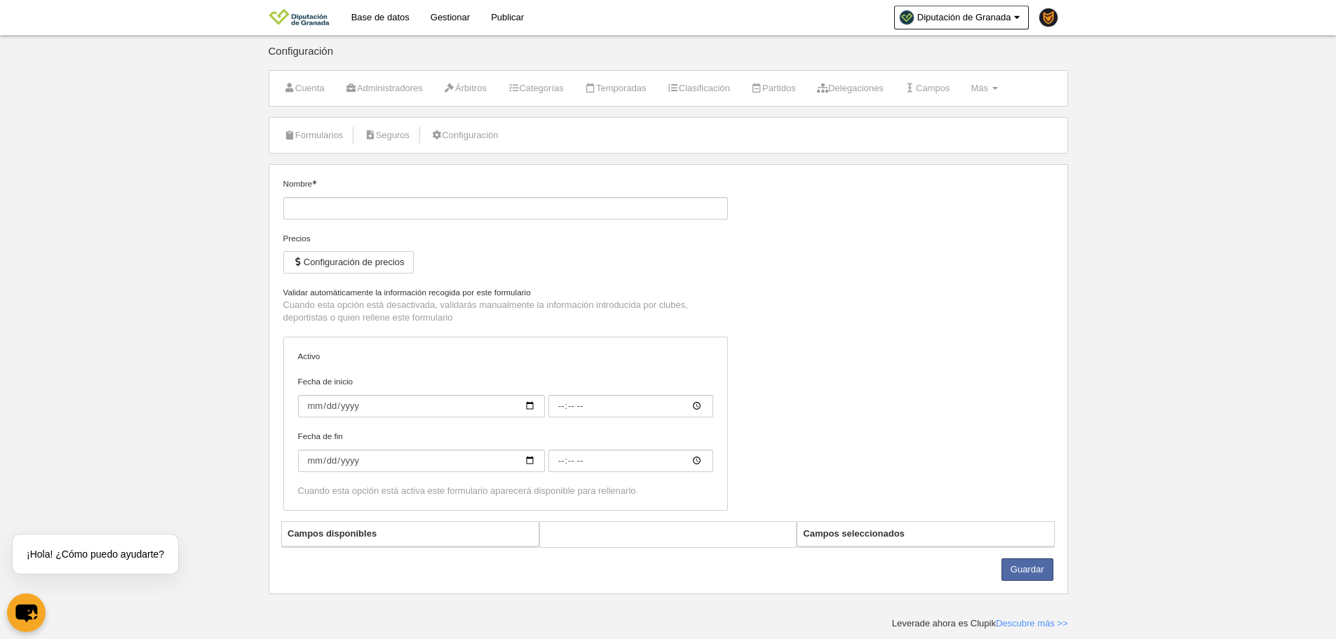
type input "Jugador"
checkbox input "true"
select select "selected"
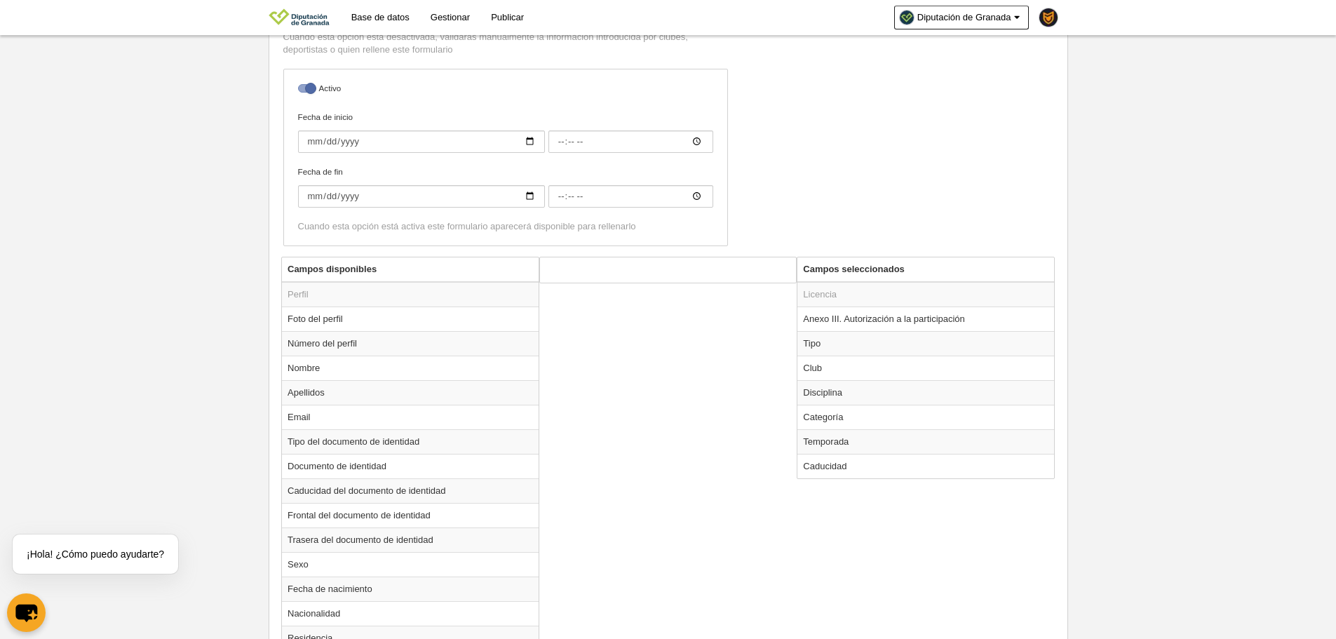
scroll to position [473, 0]
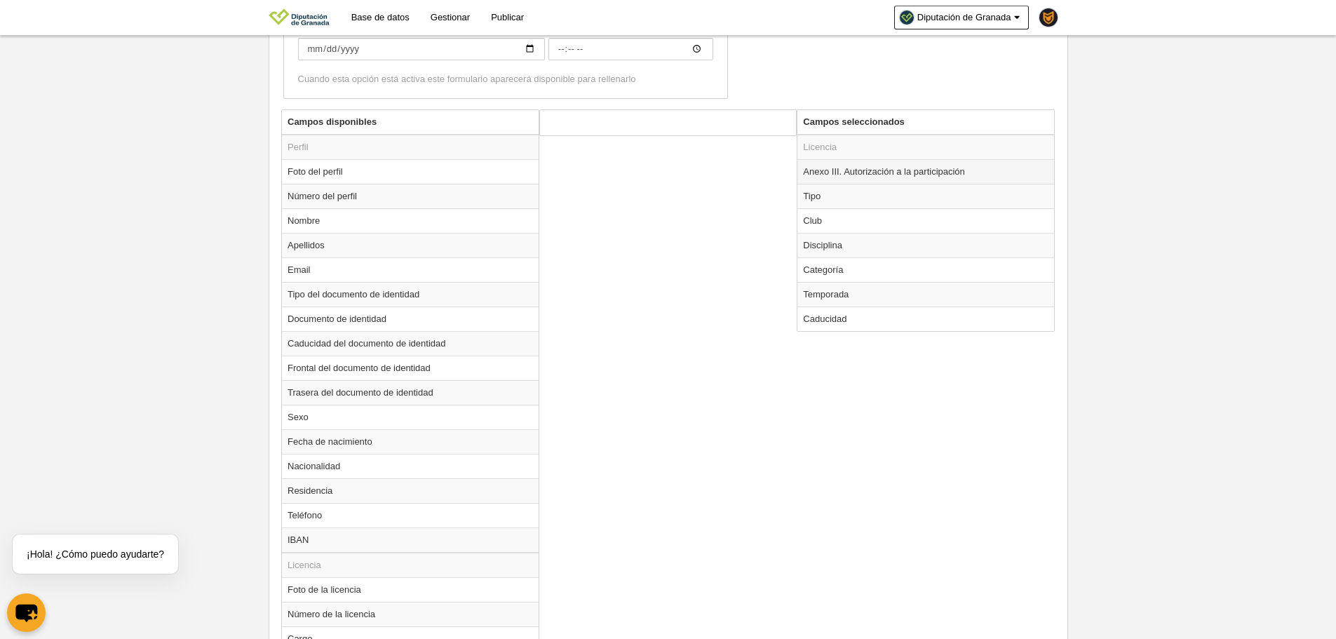
click at [914, 175] on td "Anexo III. Autorización a la participación" at bounding box center [925, 171] width 257 height 25
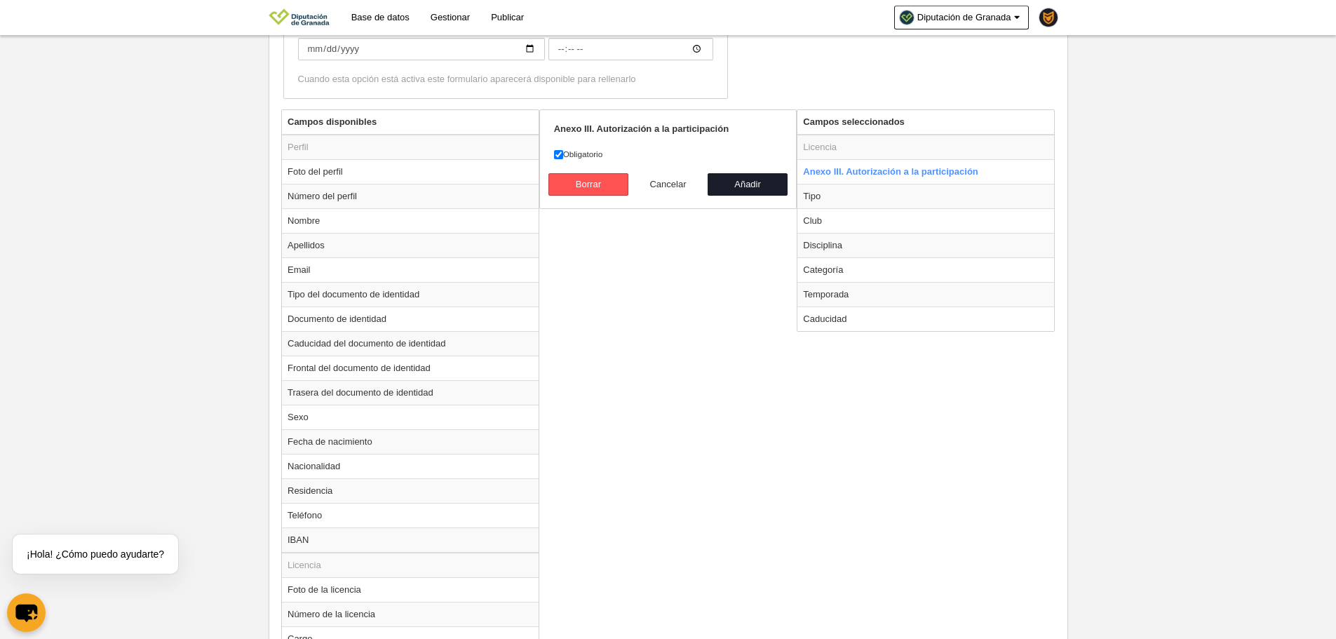
click at [663, 184] on button "Cancelar" at bounding box center [668, 184] width 80 height 22
radio input "false"
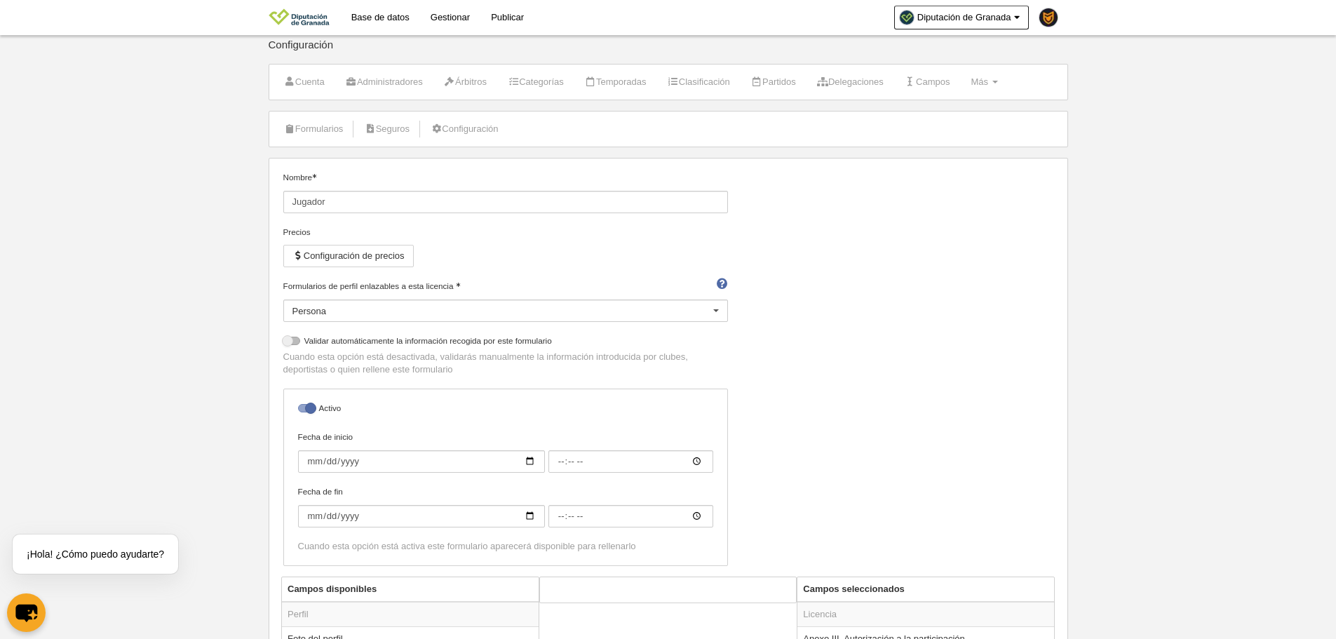
scroll to position [0, 0]
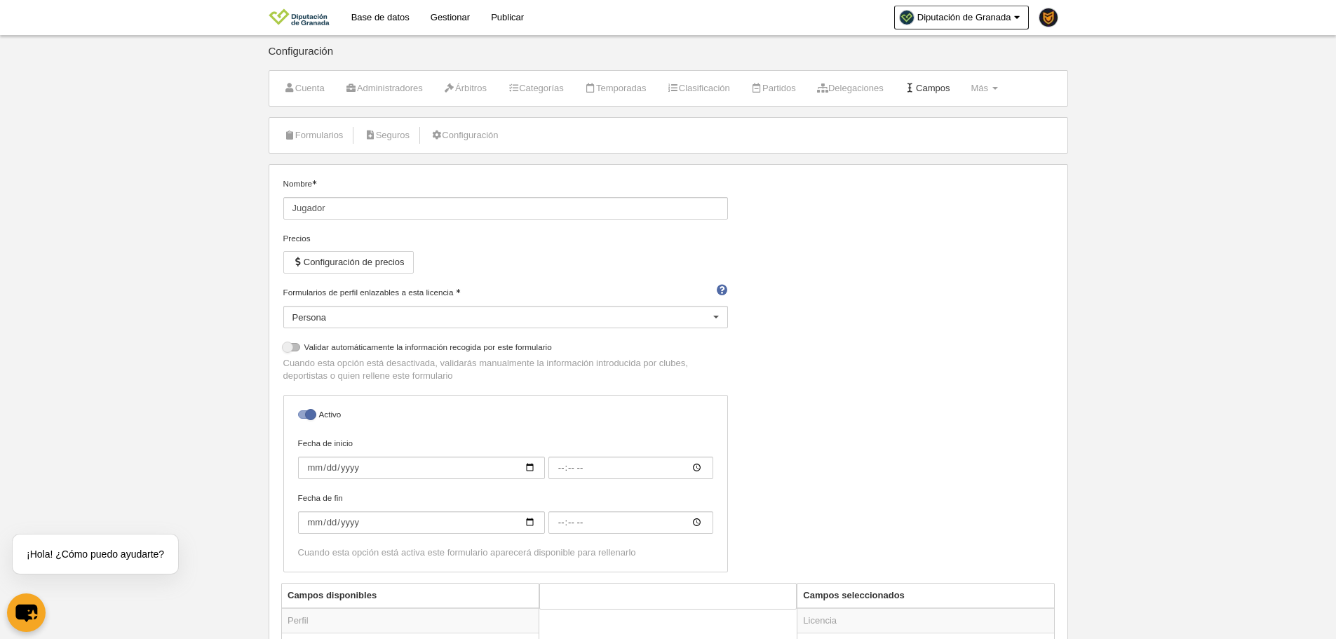
click at [956, 94] on link "Campos" at bounding box center [927, 88] width 61 height 21
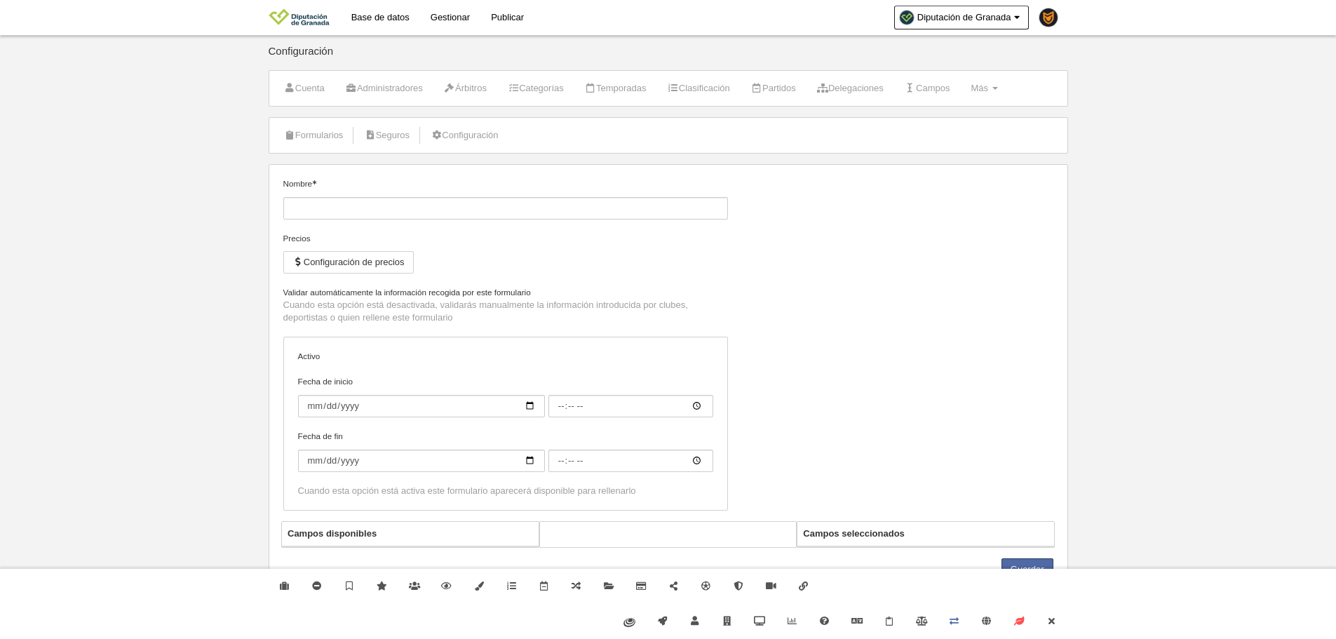
type input "Jugador ALEVÍN (JDE)"
checkbox input "true"
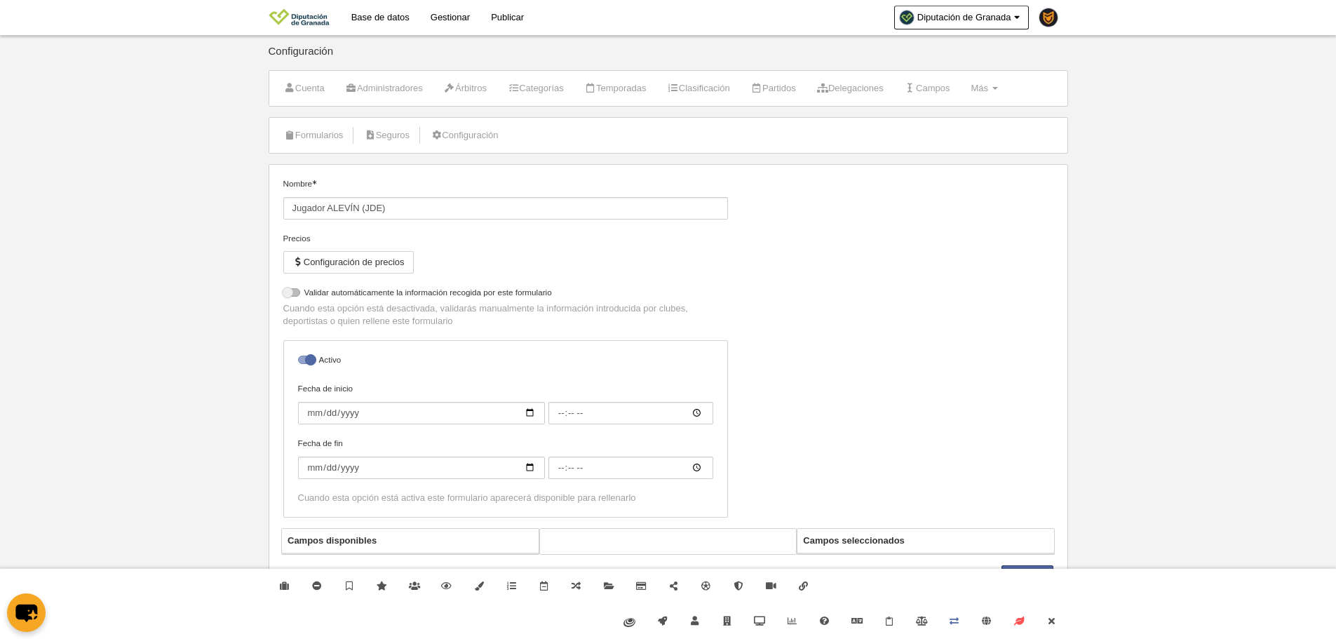
select select "selected"
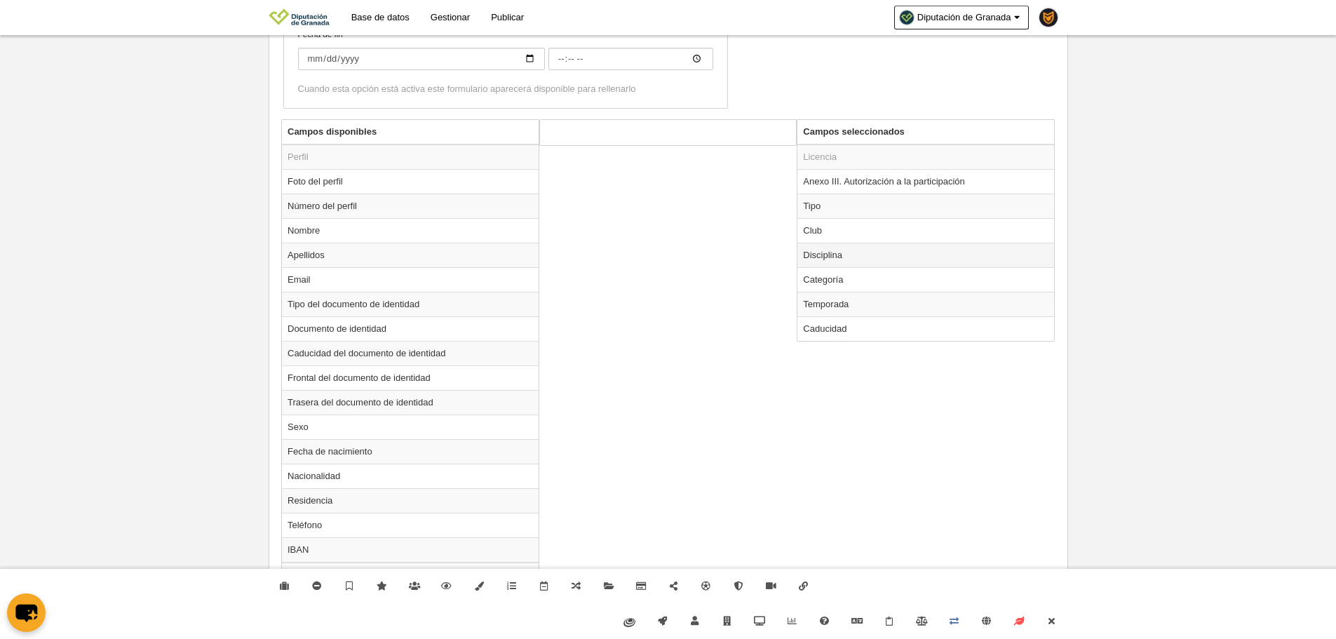
scroll to position [431, 0]
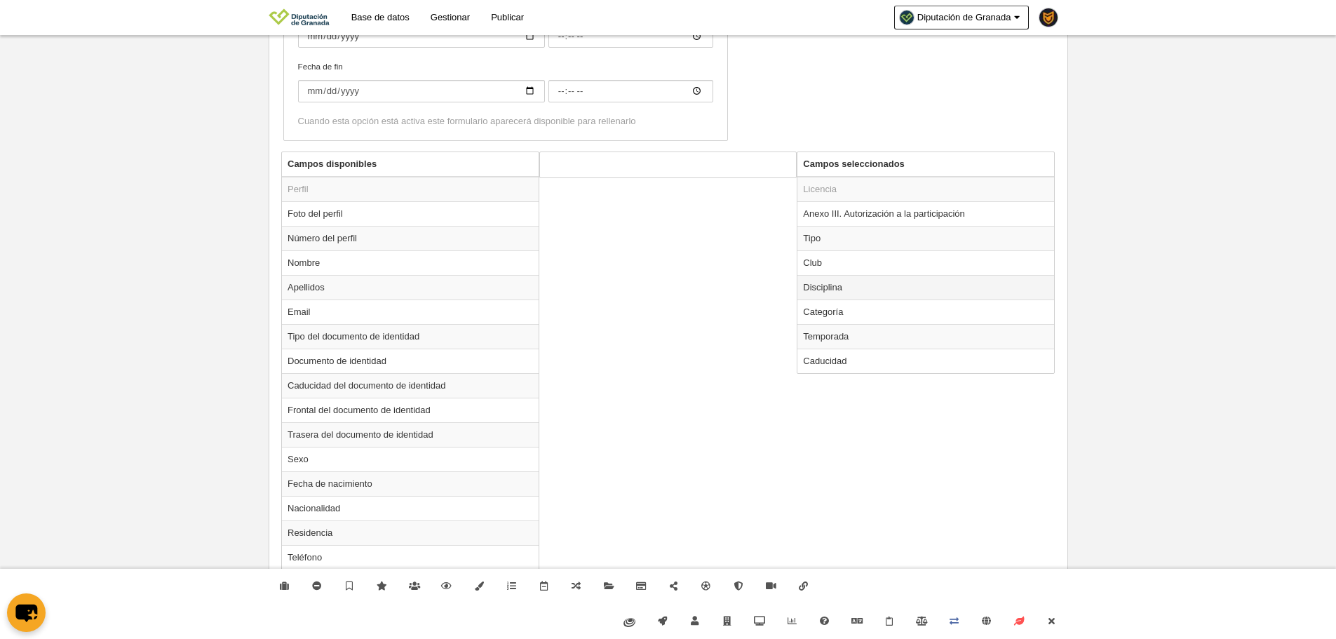
click at [820, 284] on td "Disciplina" at bounding box center [925, 287] width 257 height 25
radio input "true"
select select
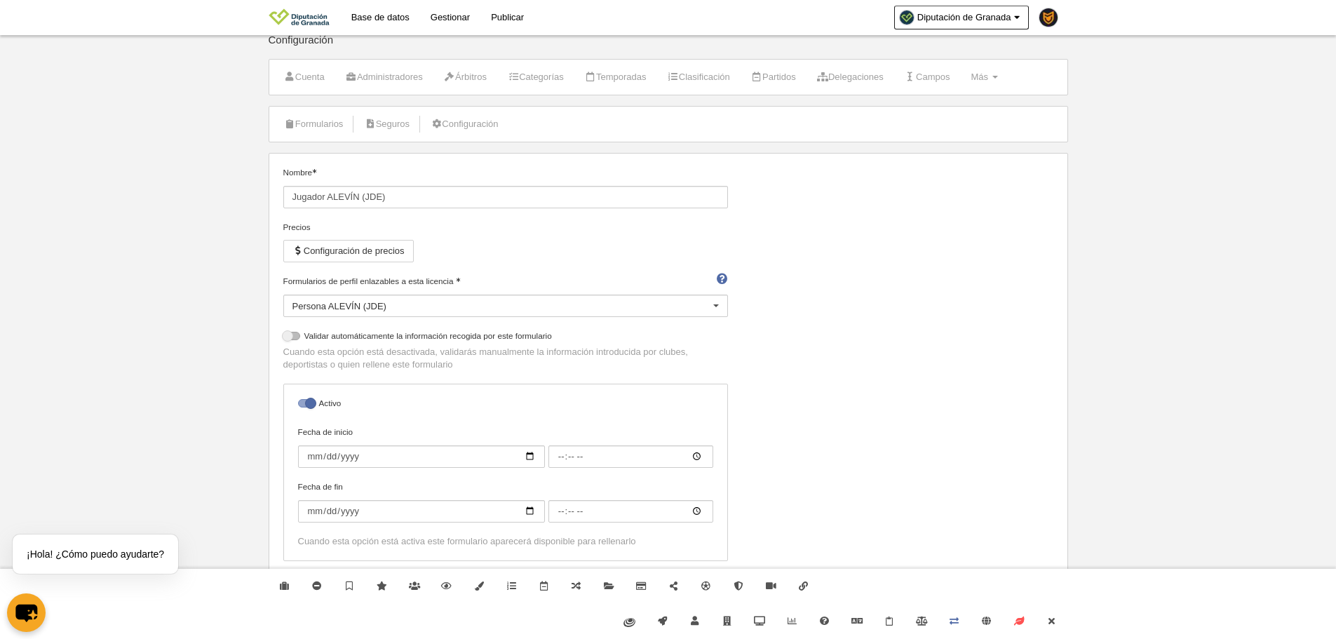
scroll to position [11, 0]
click at [347, 123] on link "Formularios" at bounding box center [313, 124] width 75 height 21
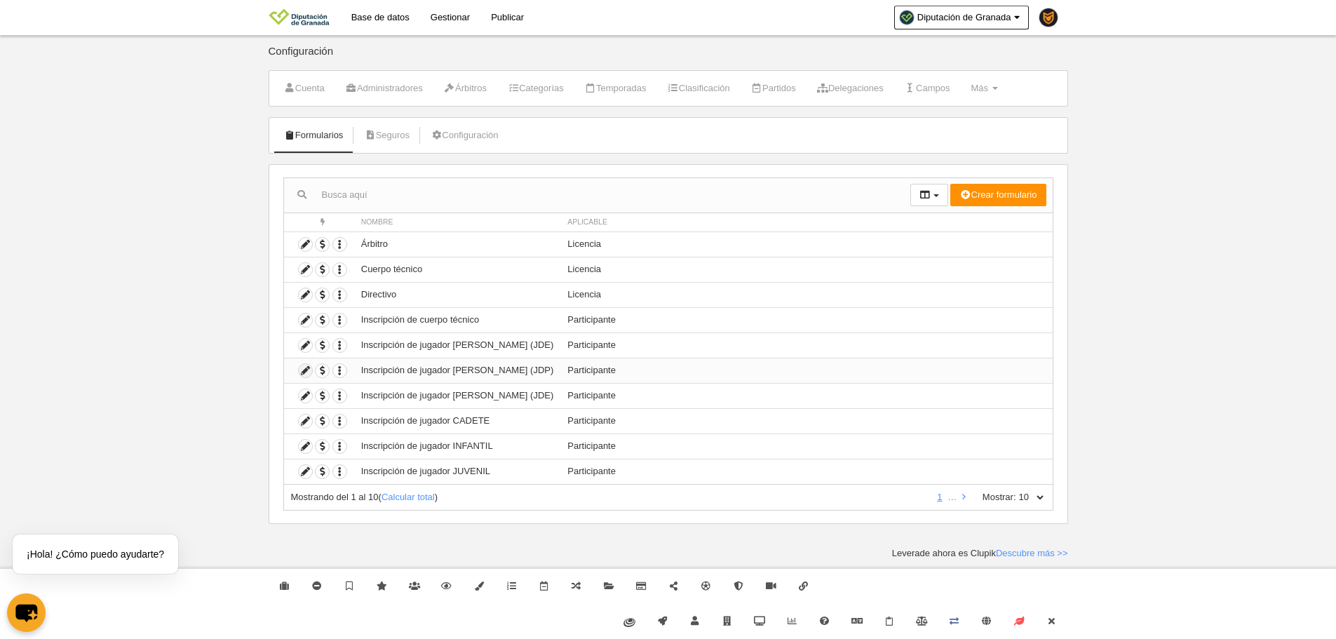
click at [305, 375] on icon at bounding box center [305, 370] width 13 height 13
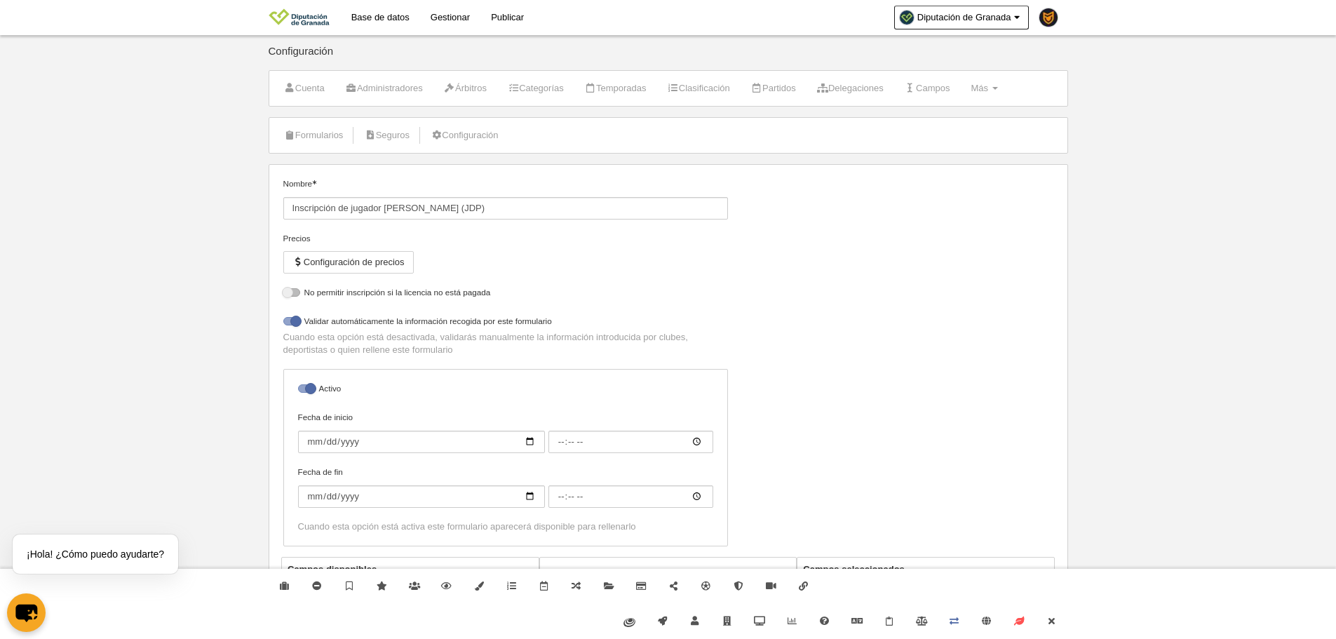
select select "selected"
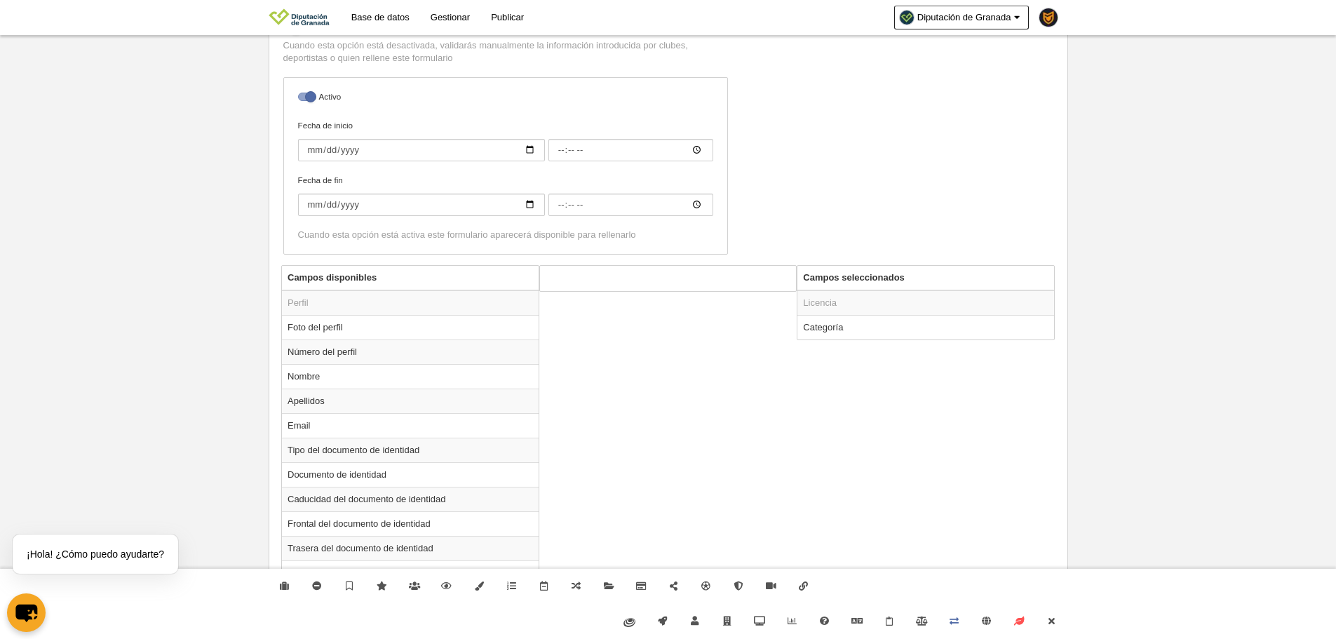
scroll to position [432, 0]
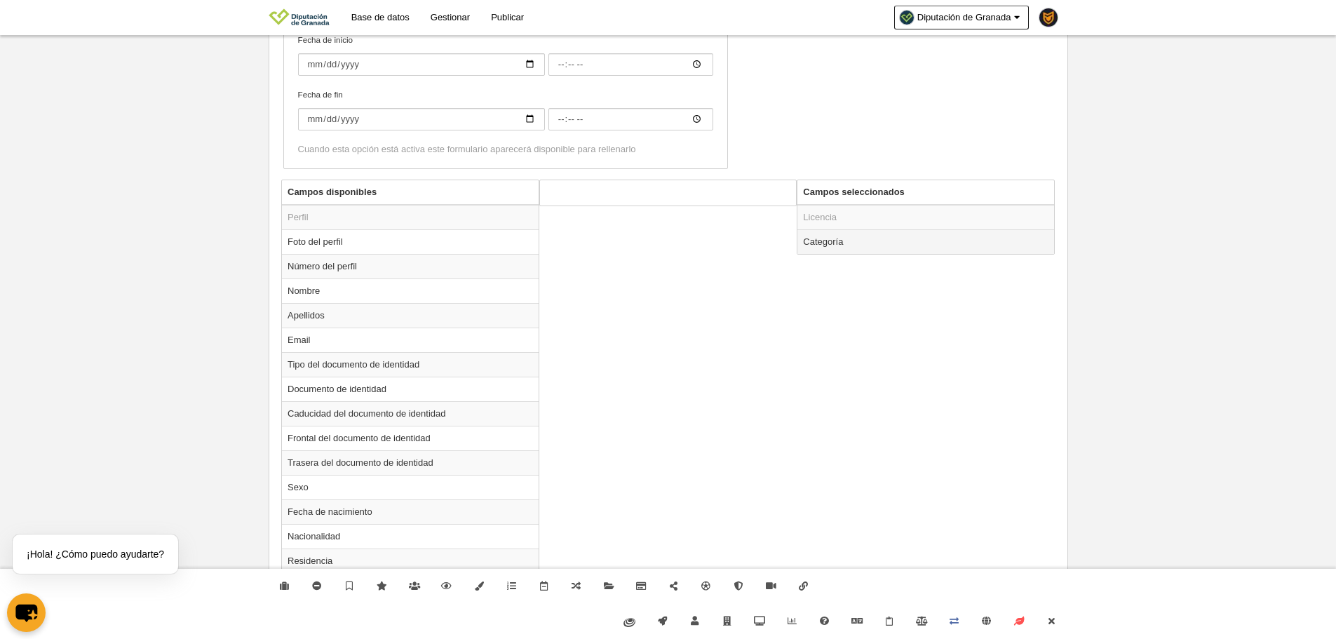
click at [825, 248] on td "Categoría" at bounding box center [925, 241] width 257 height 25
radio input "true"
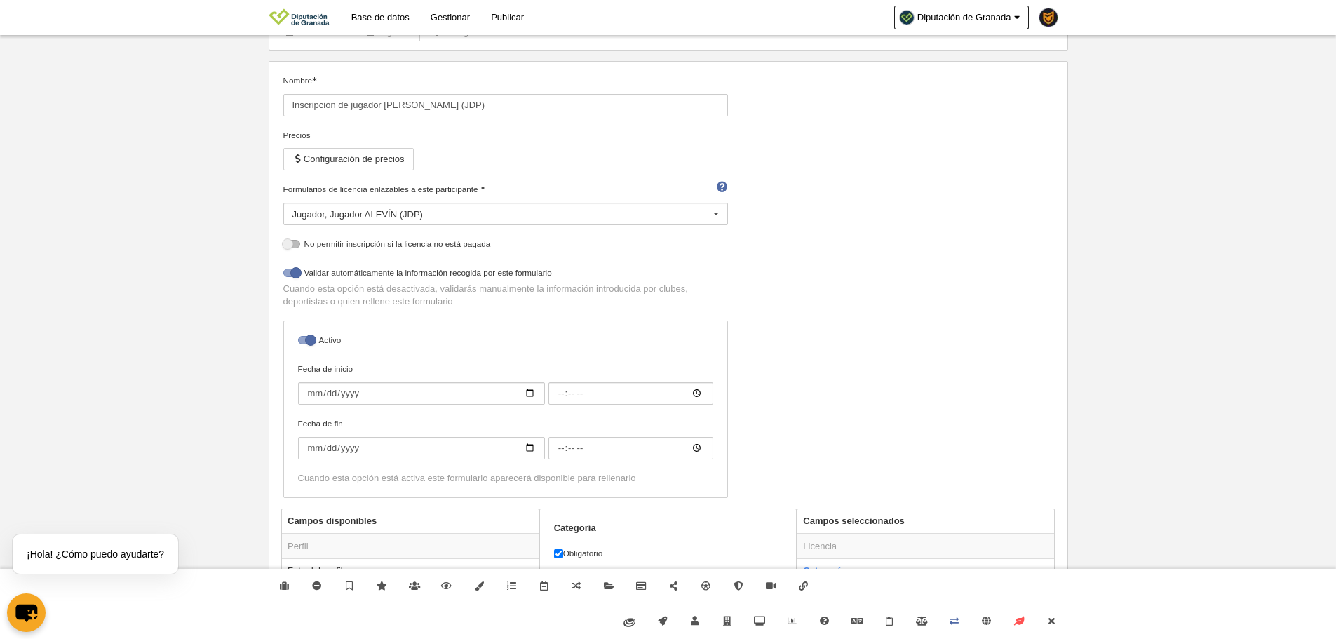
scroll to position [0, 0]
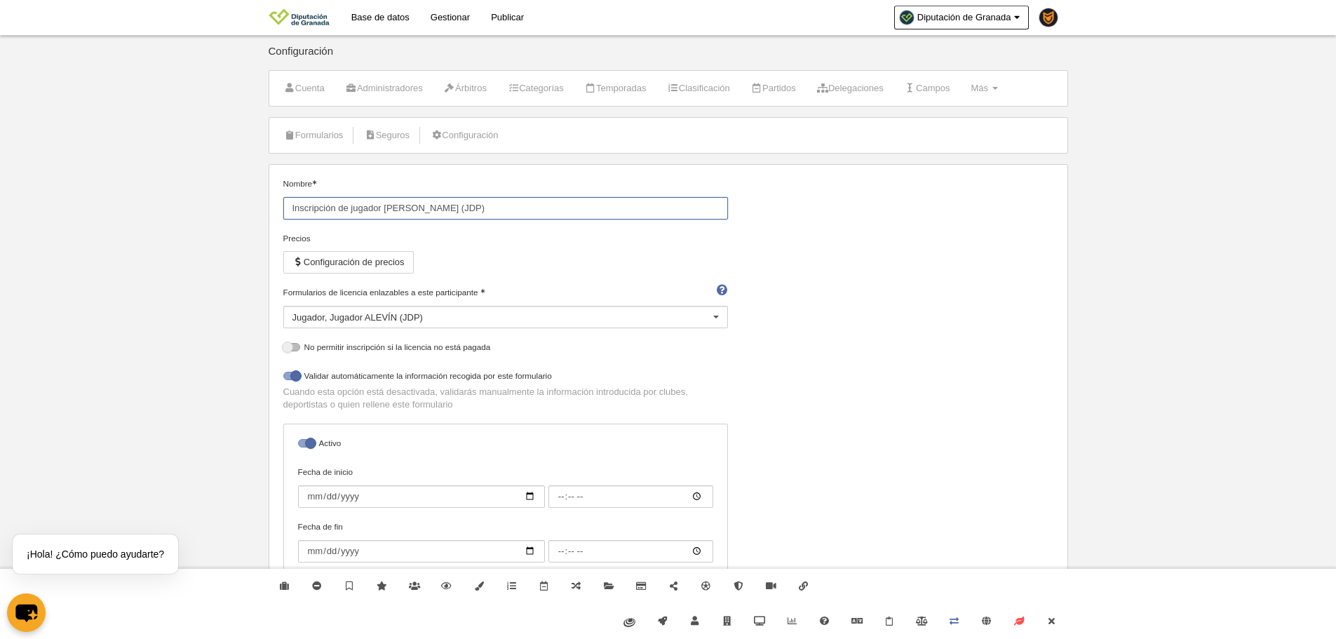
drag, startPoint x: 457, startPoint y: 219, endPoint x: 255, endPoint y: 201, distance: 203.4
click at [255, 201] on body "Base de datos Gestionar Publicar Diputación de Granada Ajustes generales Ir a m…" at bounding box center [668, 319] width 1336 height 639
click at [447, 12] on link "Gestionar" at bounding box center [450, 17] width 60 height 35
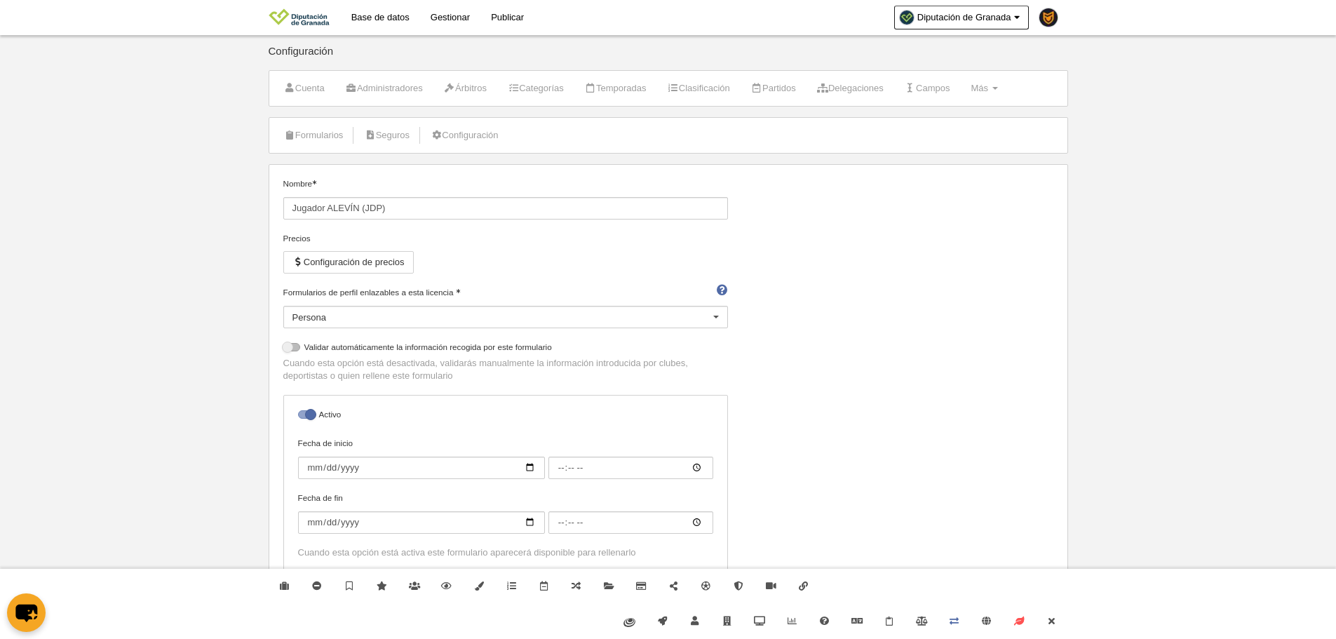
select select "selected"
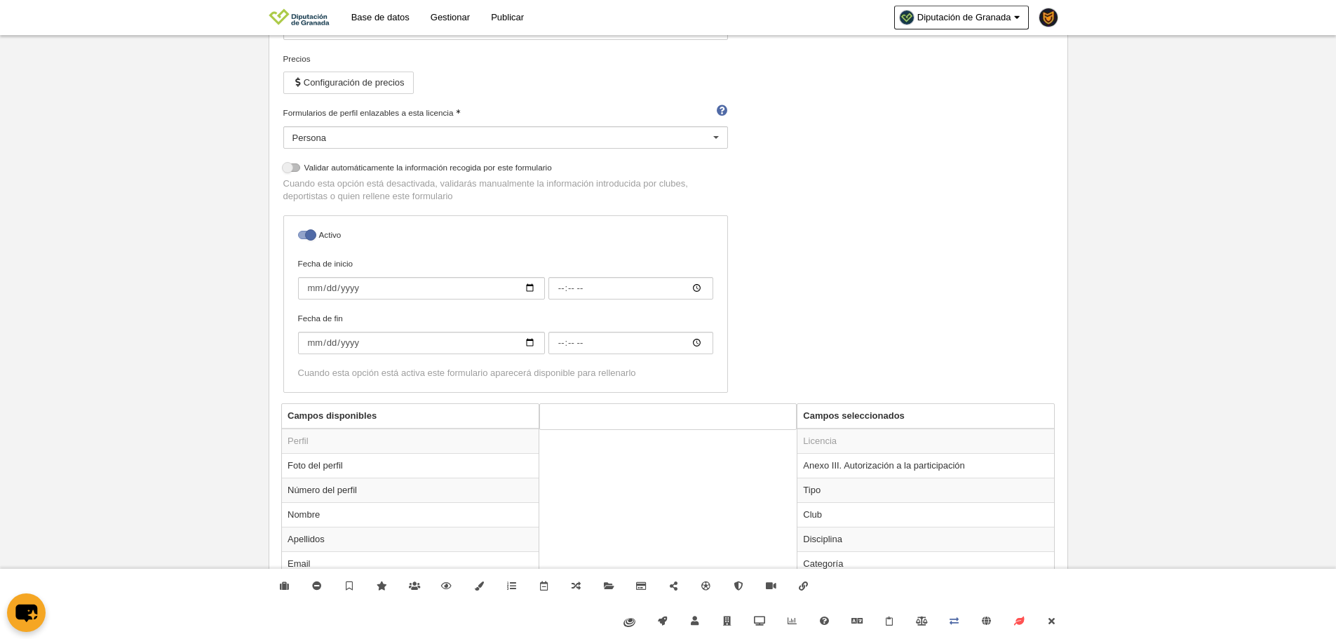
scroll to position [421, 0]
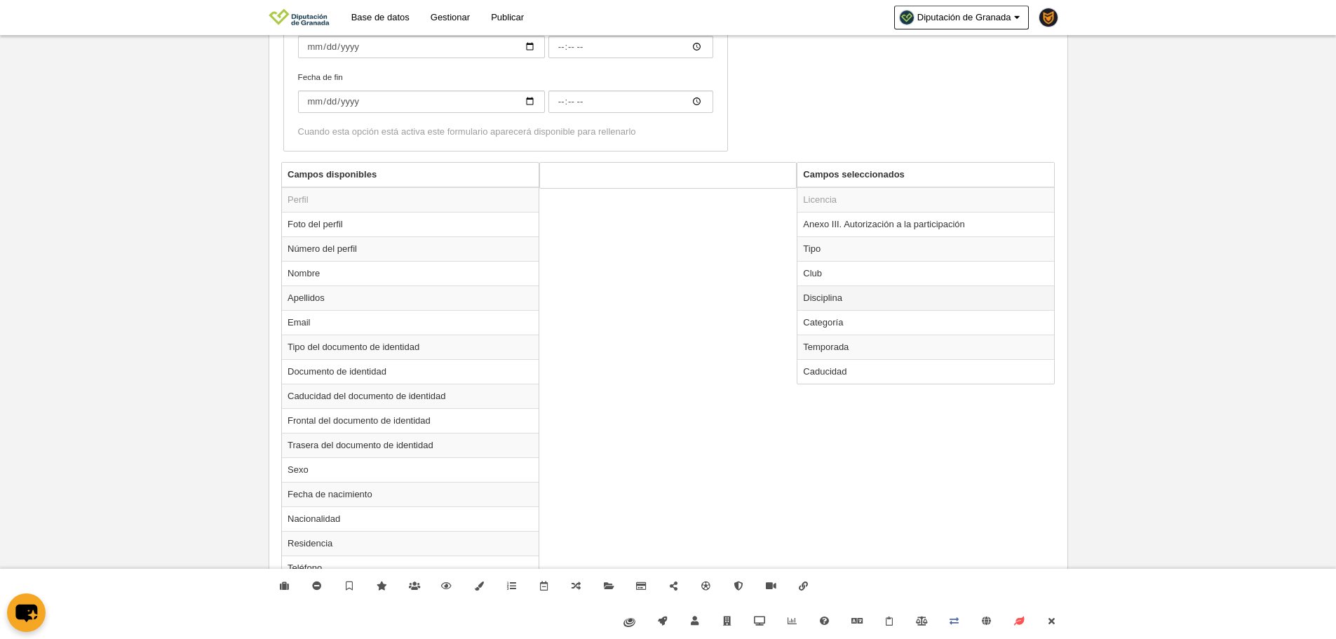
click at [857, 299] on td "Disciplina" at bounding box center [925, 297] width 257 height 25
radio input "true"
select select
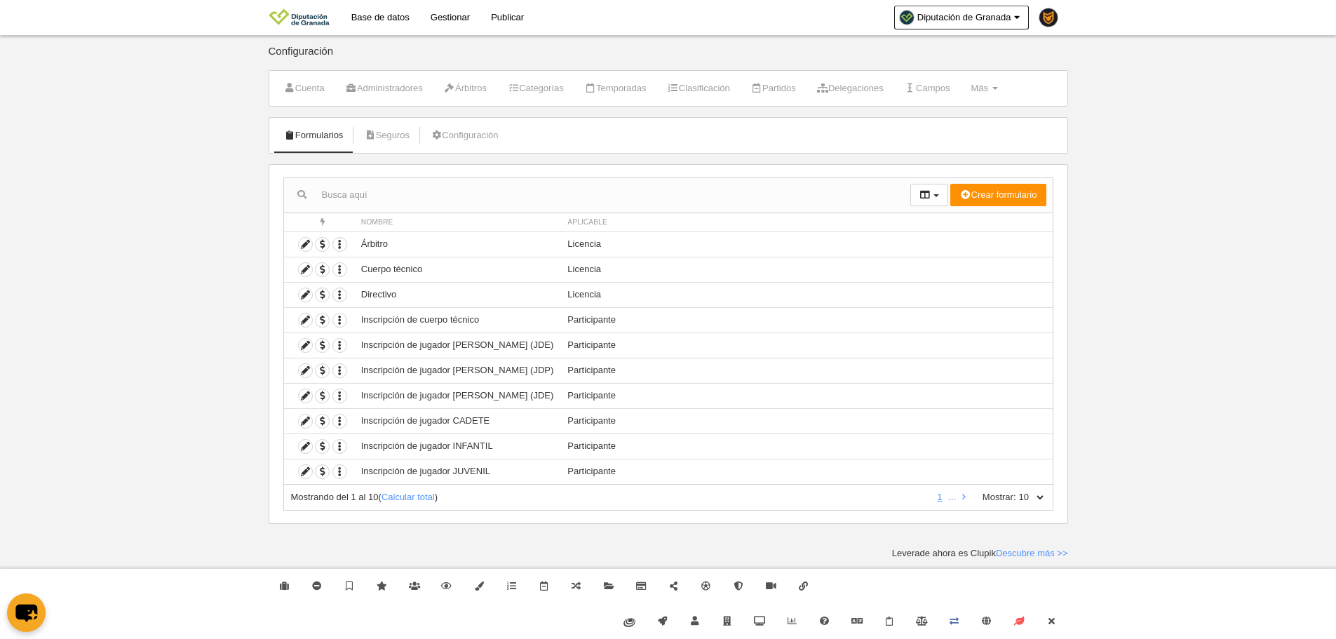
click at [1043, 488] on div "Mostrando del 1 al 10 ( Calcular total ) 1 … Mostrar: 10 25 50 100 500" at bounding box center [668, 497] width 770 height 26
click at [1043, 501] on select "10 25 50 100 500" at bounding box center [1030, 497] width 29 height 13
select select "500"
click at [1016, 491] on select "10 25 50 100 500" at bounding box center [1030, 497] width 29 height 13
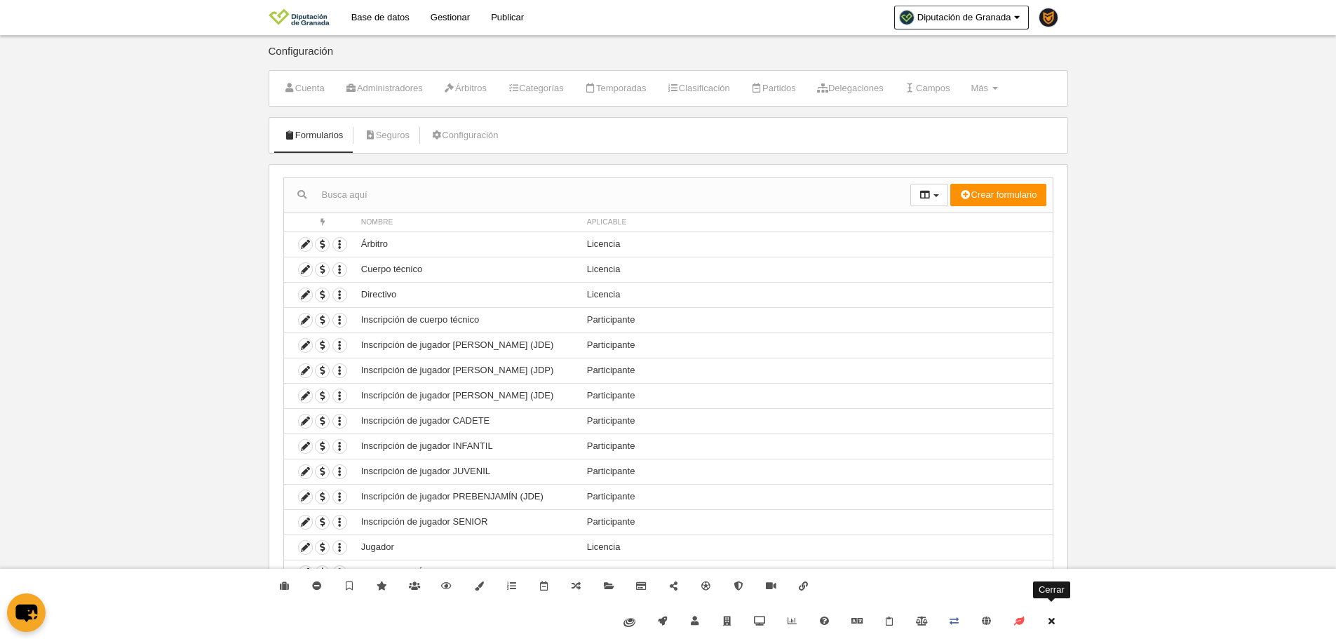
click at [1064, 630] on link "Cerrar" at bounding box center [1051, 621] width 32 height 35
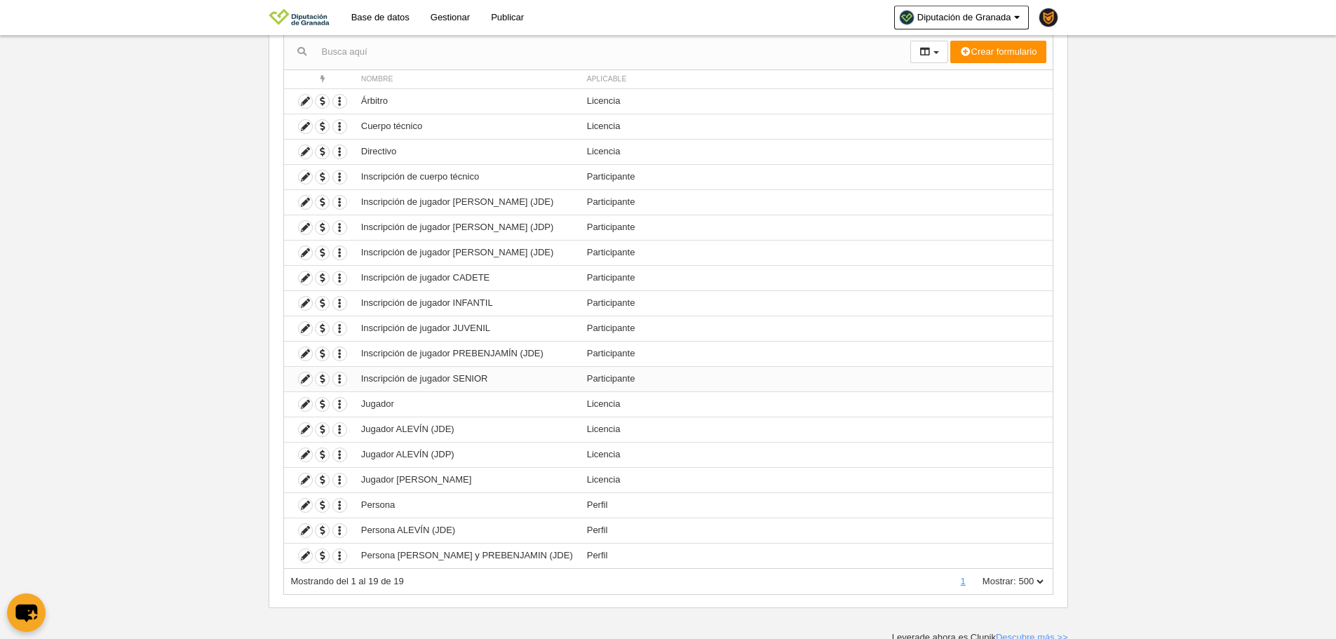
scroll to position [148, 0]
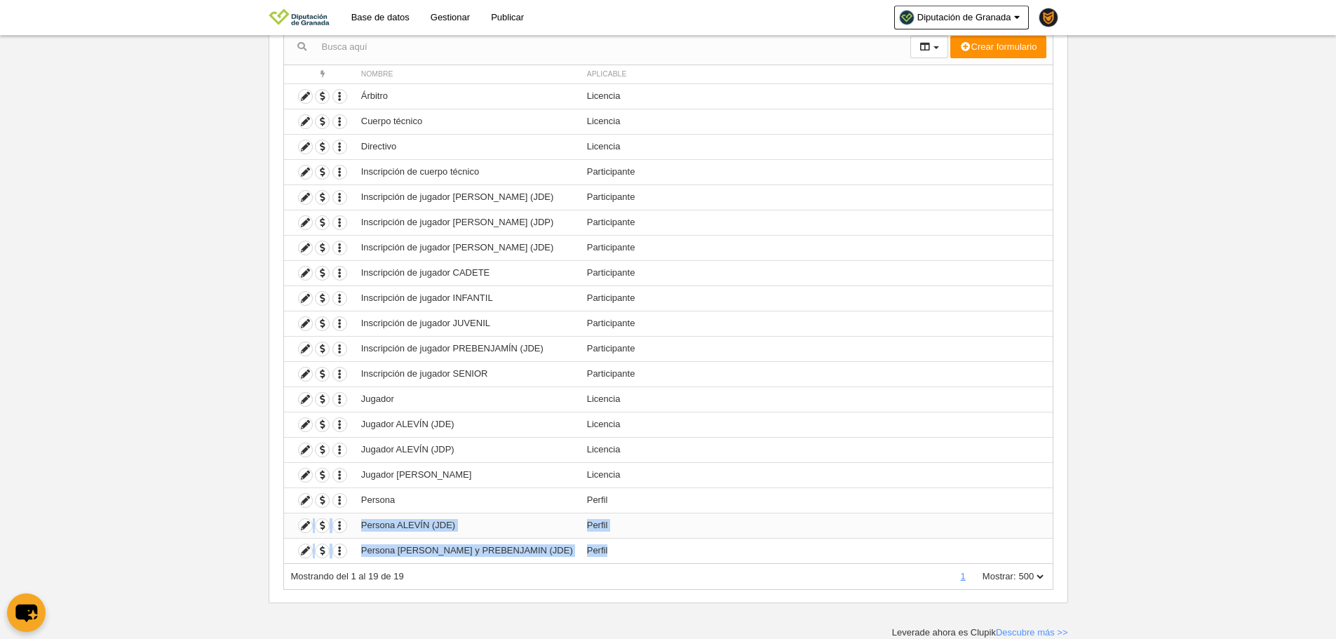
drag, startPoint x: 618, startPoint y: 553, endPoint x: 292, endPoint y: 533, distance: 327.3
click at [292, 533] on tbody "Duplicar formulario Borrar formulario Árbitro Licencia Duplicar formulario Borr…" at bounding box center [668, 323] width 768 height 480
click at [321, 196] on span "button" at bounding box center [321, 197] width 13 height 13
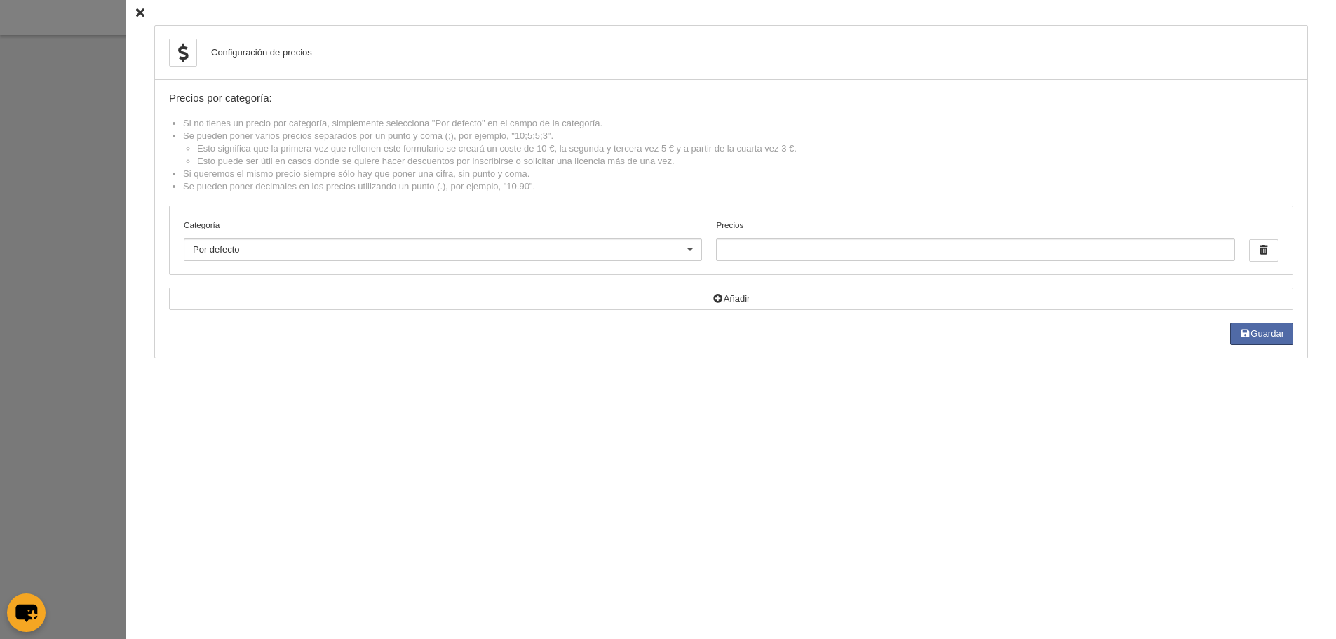
click at [126, 270] on div "Configuración de precios Precios por categoría: Si no tienes un precio por cate…" at bounding box center [730, 319] width 1209 height 639
click at [108, 185] on div at bounding box center [668, 319] width 1336 height 639
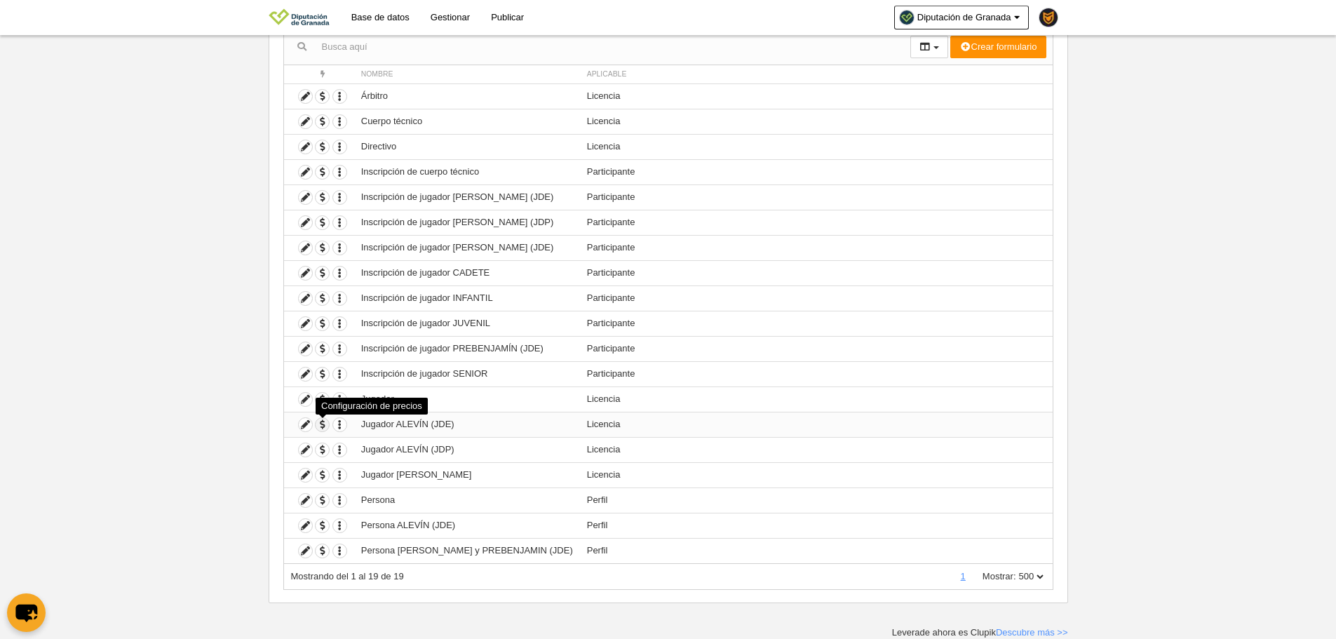
click at [327, 421] on span "button" at bounding box center [321, 424] width 13 height 13
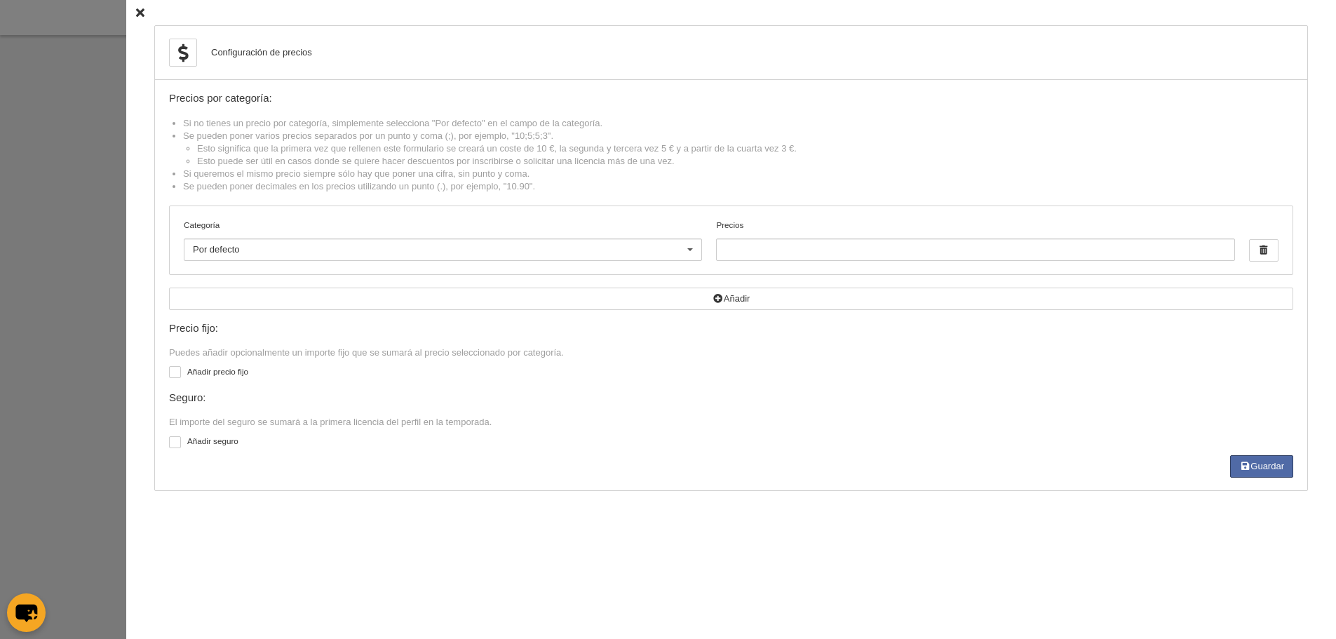
click at [89, 313] on div at bounding box center [668, 319] width 1336 height 639
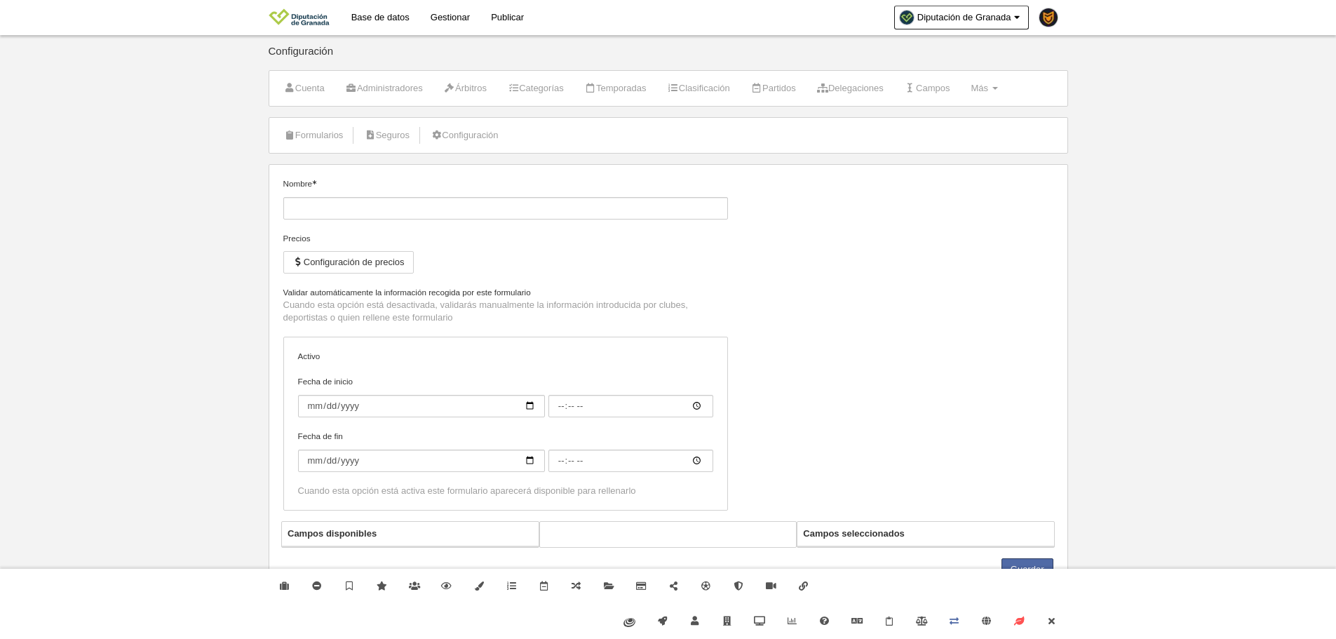
type input "Jugador"
checkbox input "true"
select select "selected"
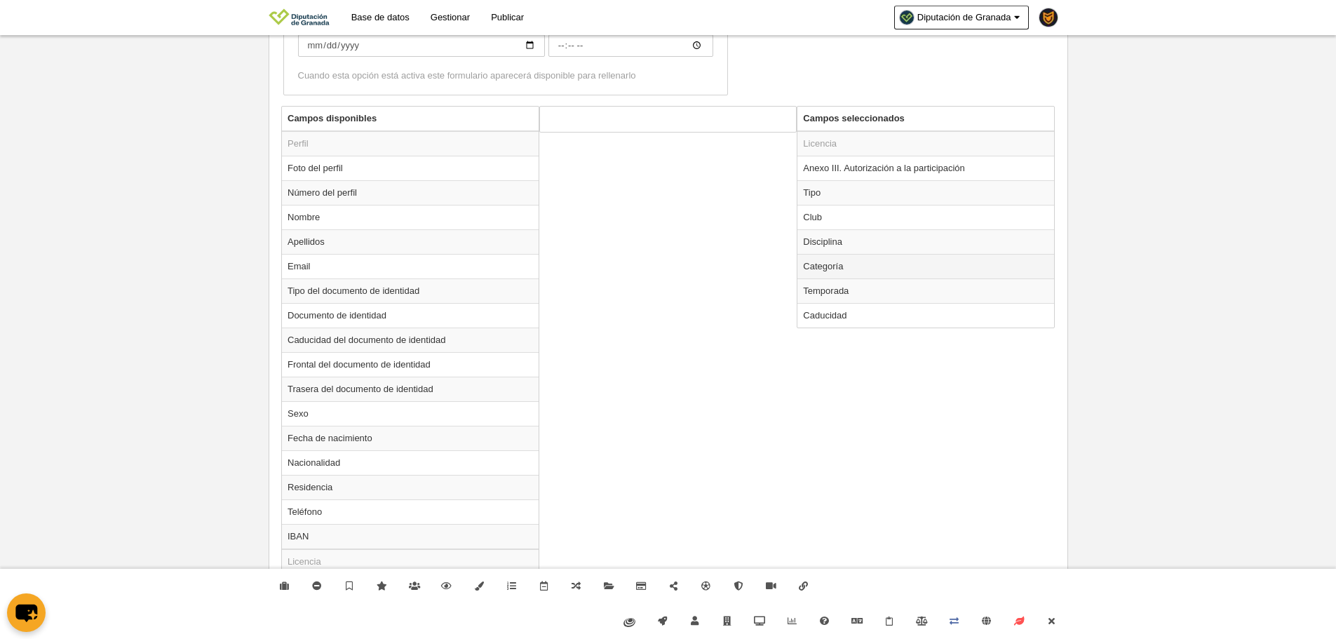
scroll to position [473, 0]
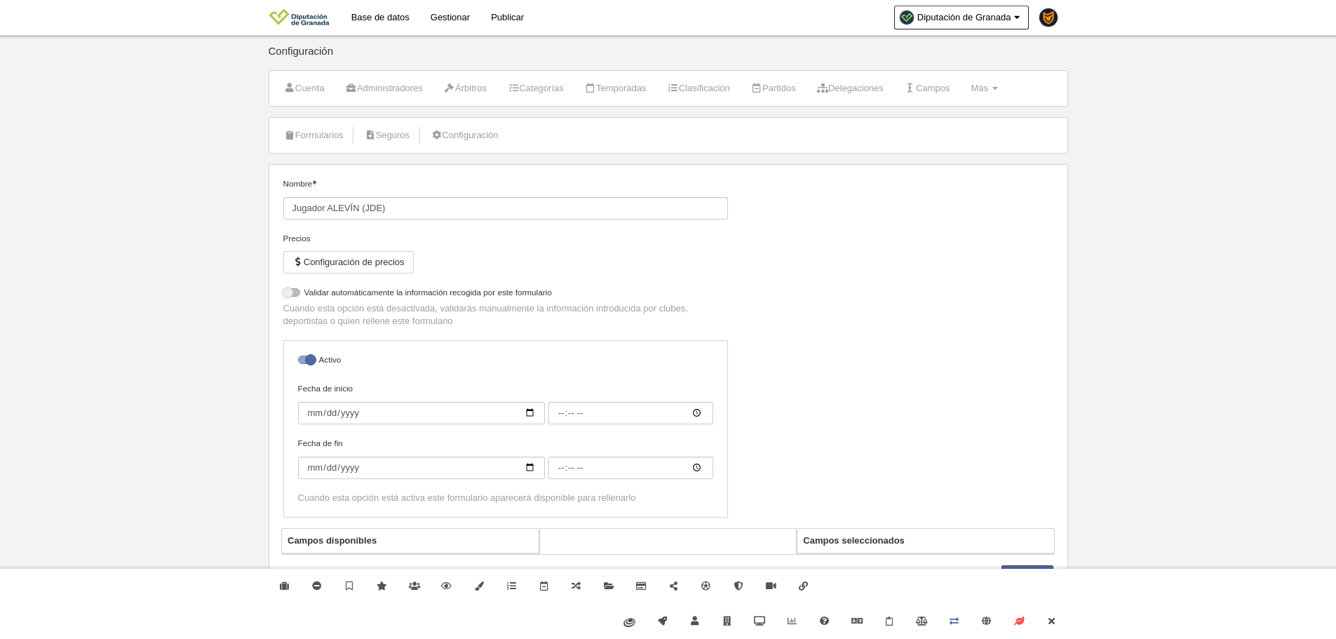
select select "selected"
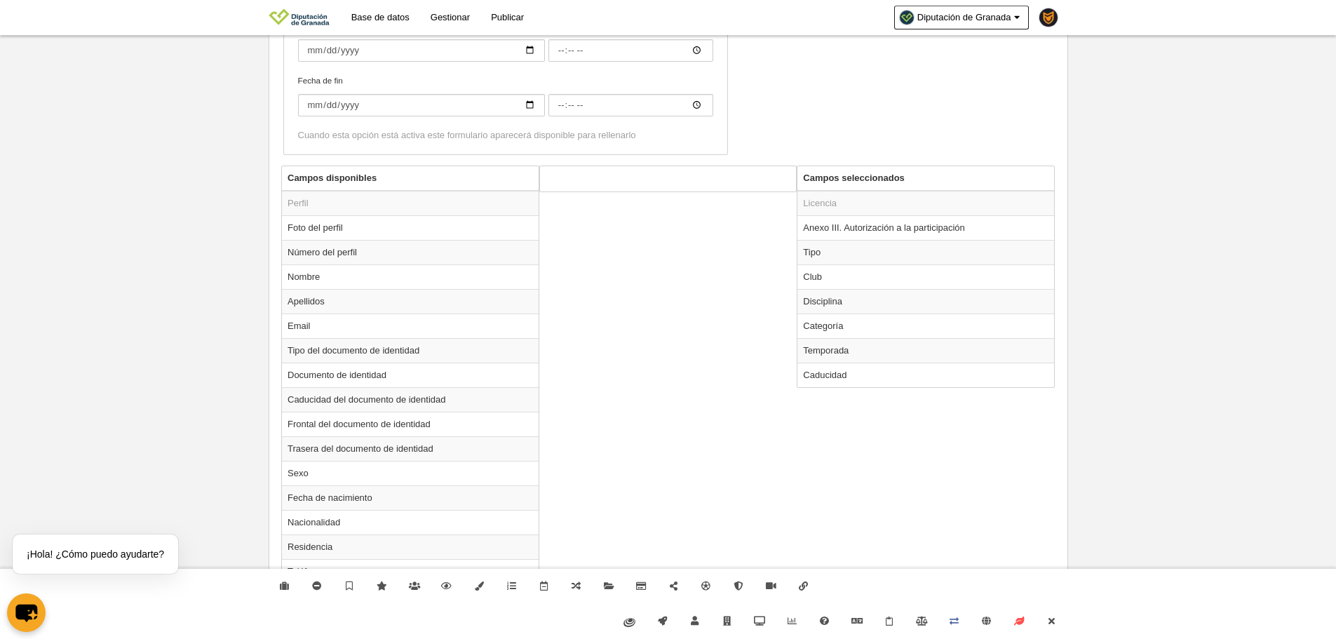
scroll to position [421, 0]
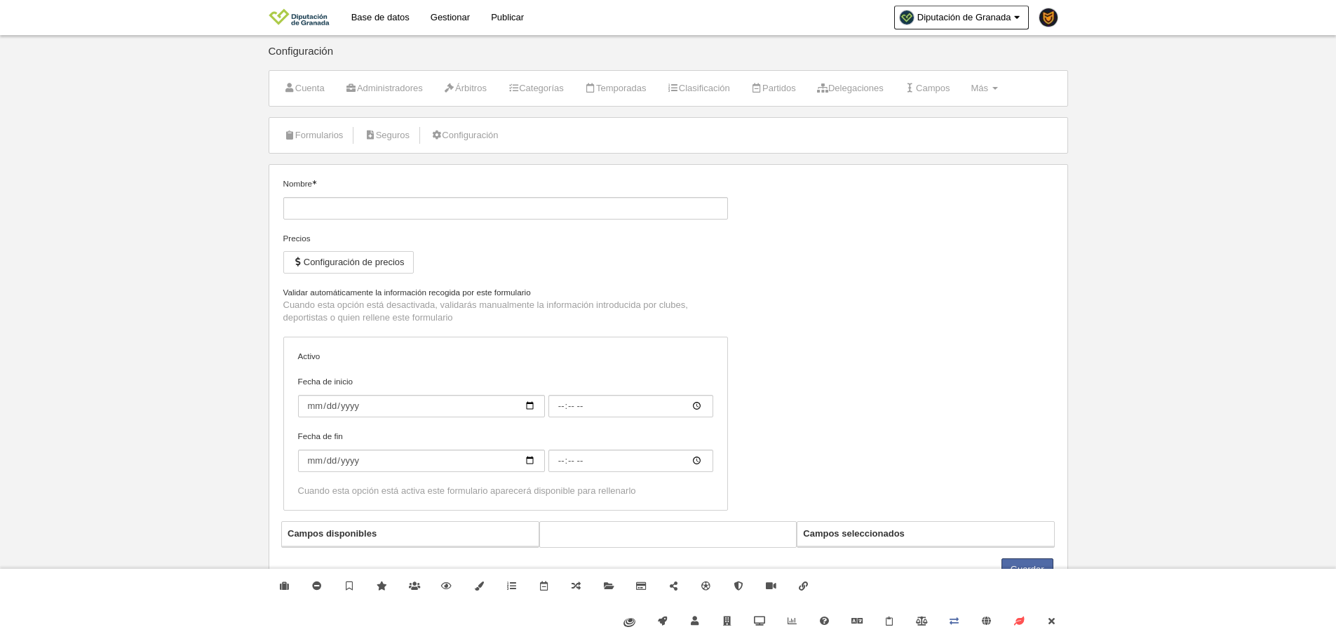
type input "Jugador ALEVÍN (JDE)"
checkbox input "true"
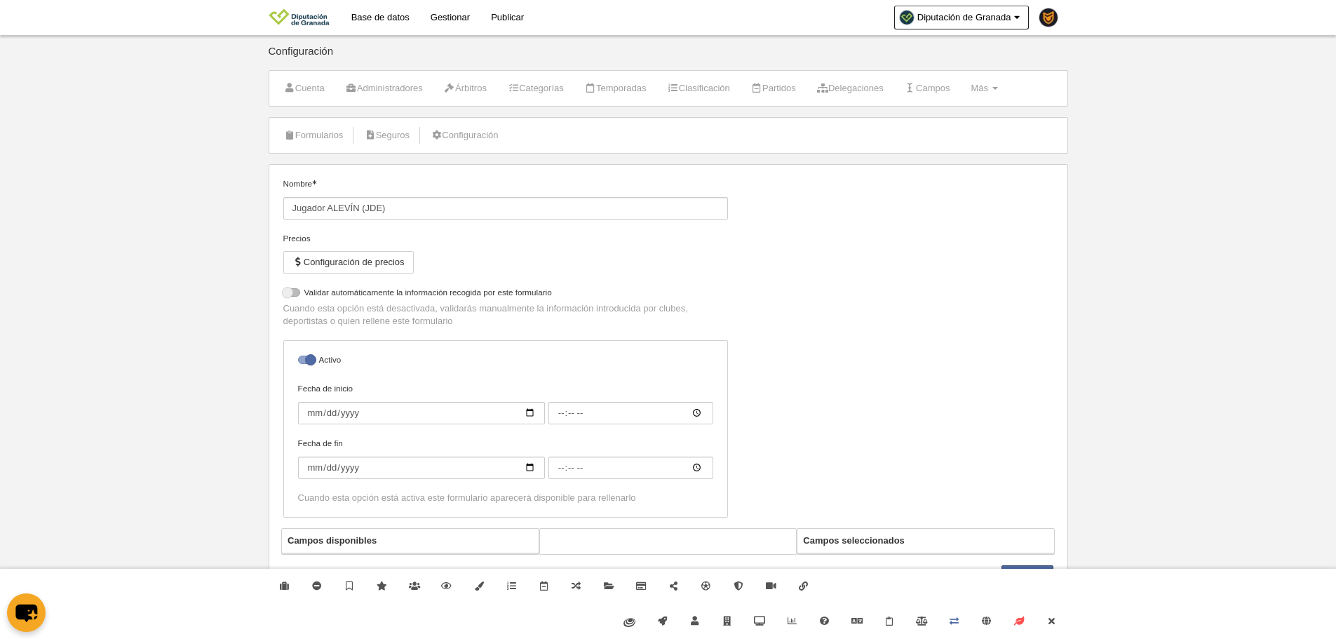
select select "selected"
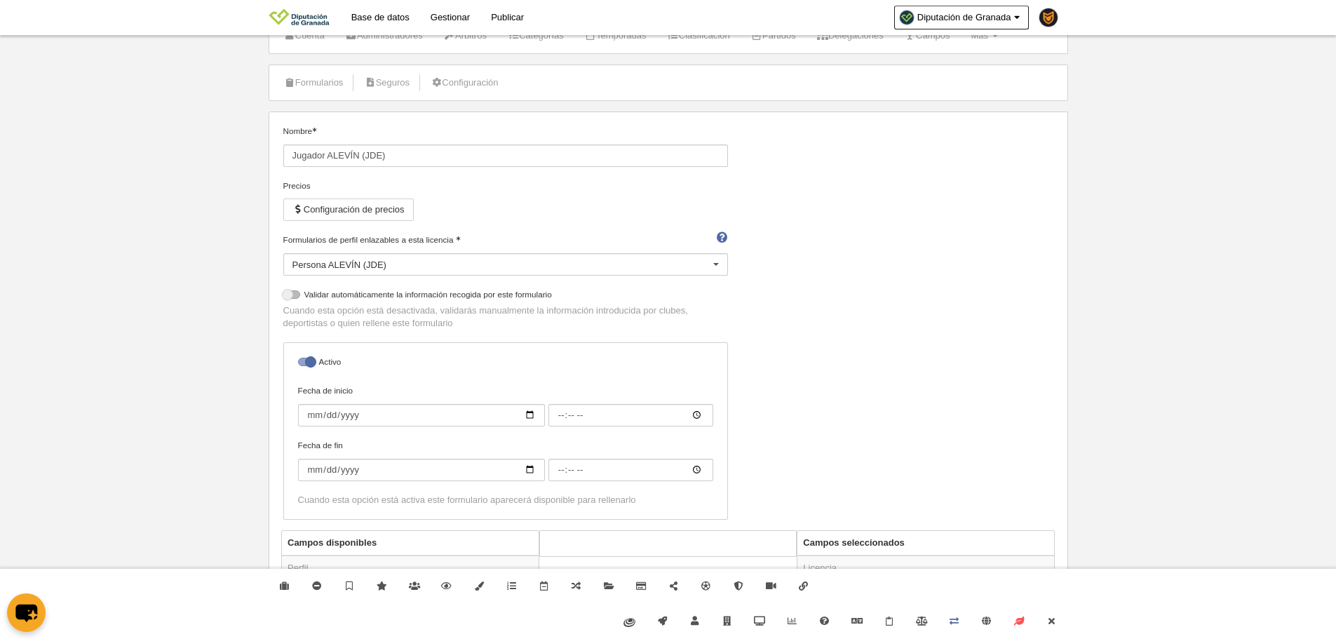
scroll to position [473, 0]
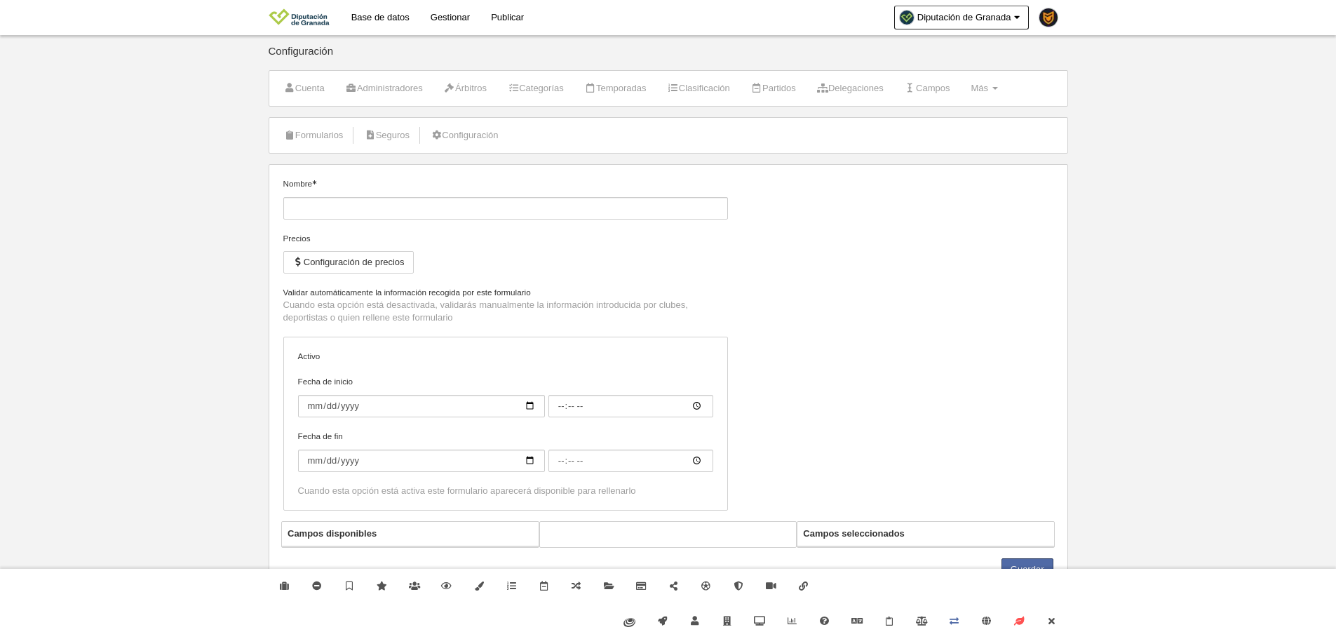
type input "Jugador [PERSON_NAME]"
checkbox input "true"
select select "selected"
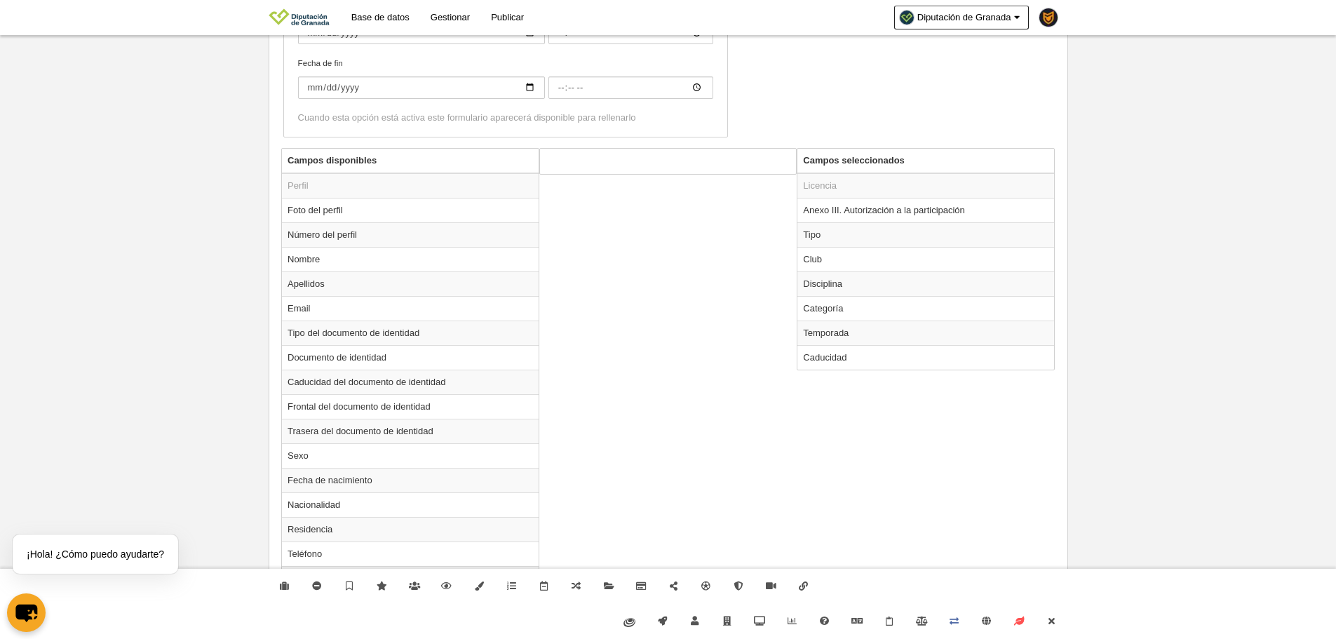
scroll to position [431, 0]
click at [1057, 625] on link "Cerrar" at bounding box center [1051, 621] width 32 height 35
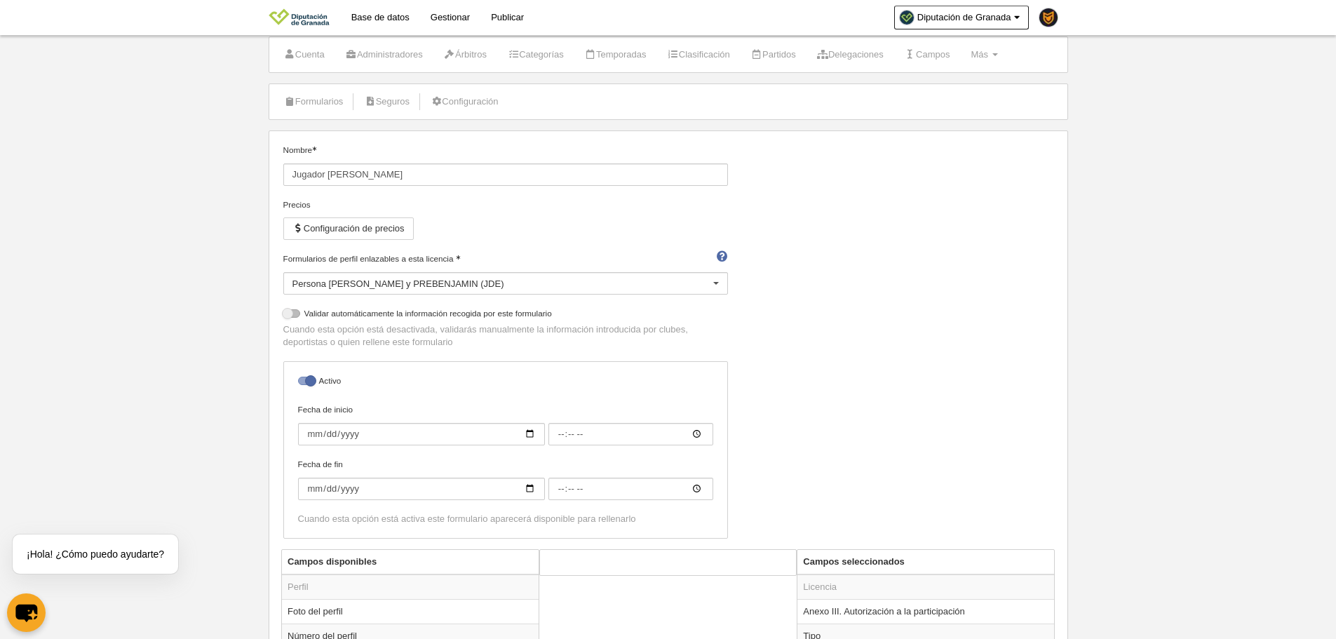
scroll to position [0, 0]
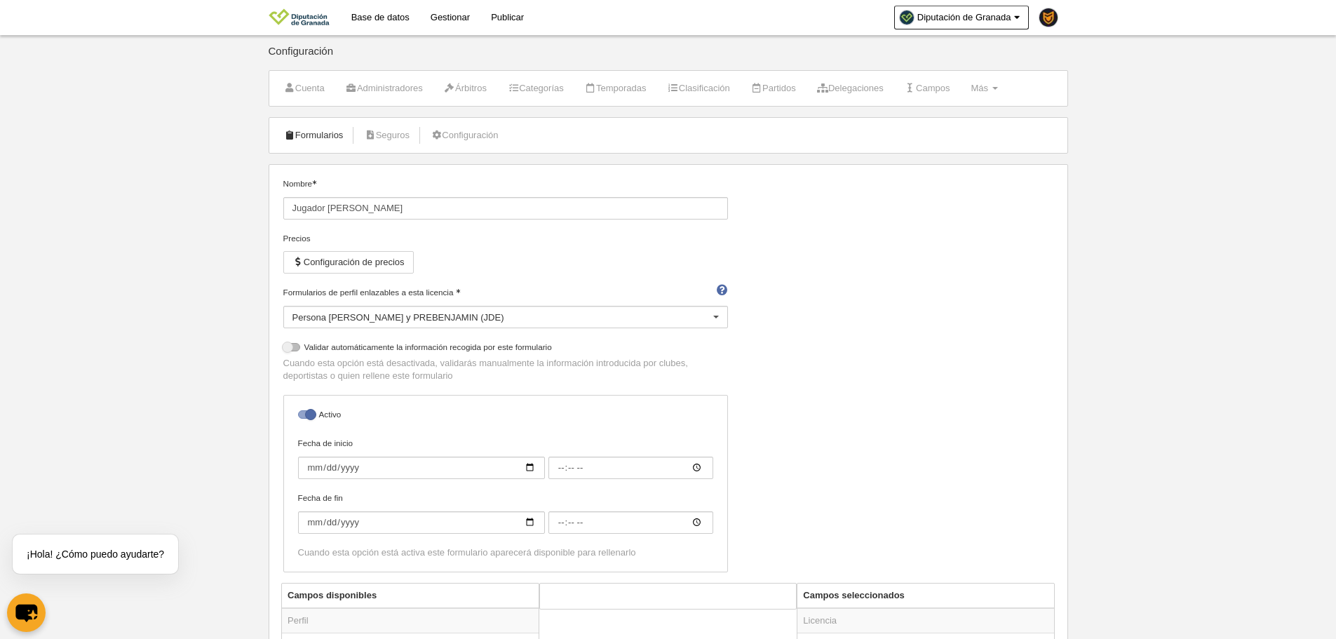
click at [336, 145] on link "Formularios" at bounding box center [313, 135] width 75 height 21
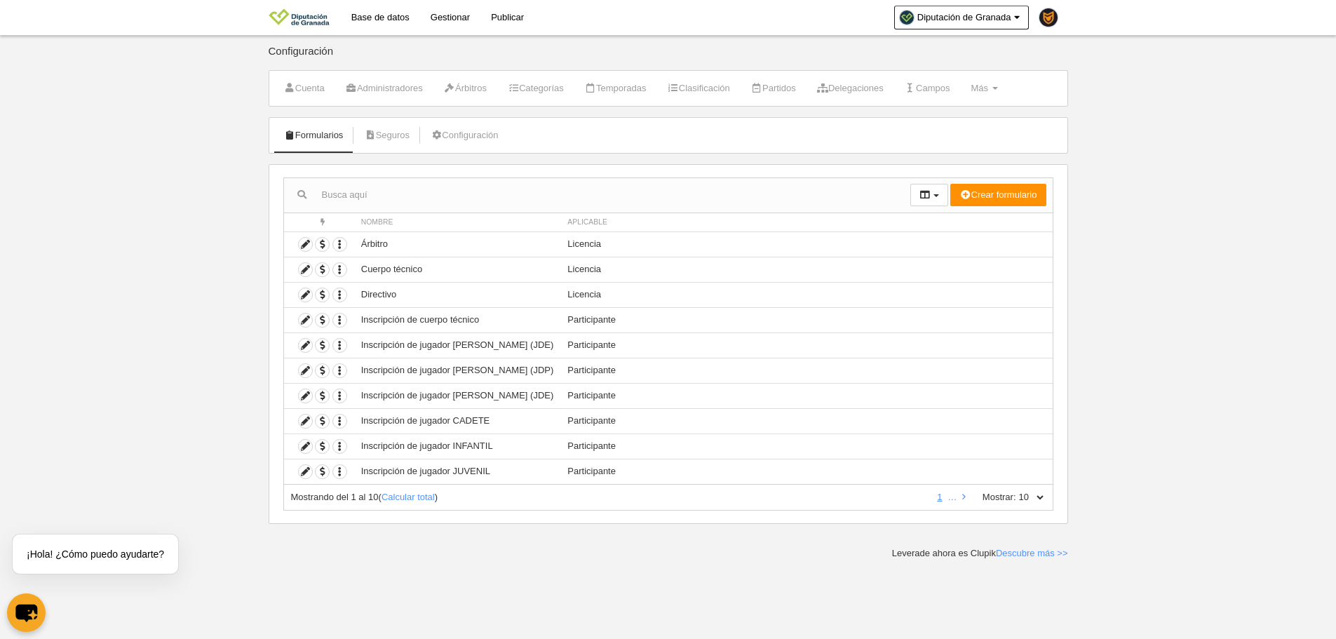
click at [1032, 494] on select "10 25 50 100 500" at bounding box center [1030, 497] width 29 height 13
select select "500"
click at [1016, 491] on select "10 25 50 100 500" at bounding box center [1030, 497] width 29 height 13
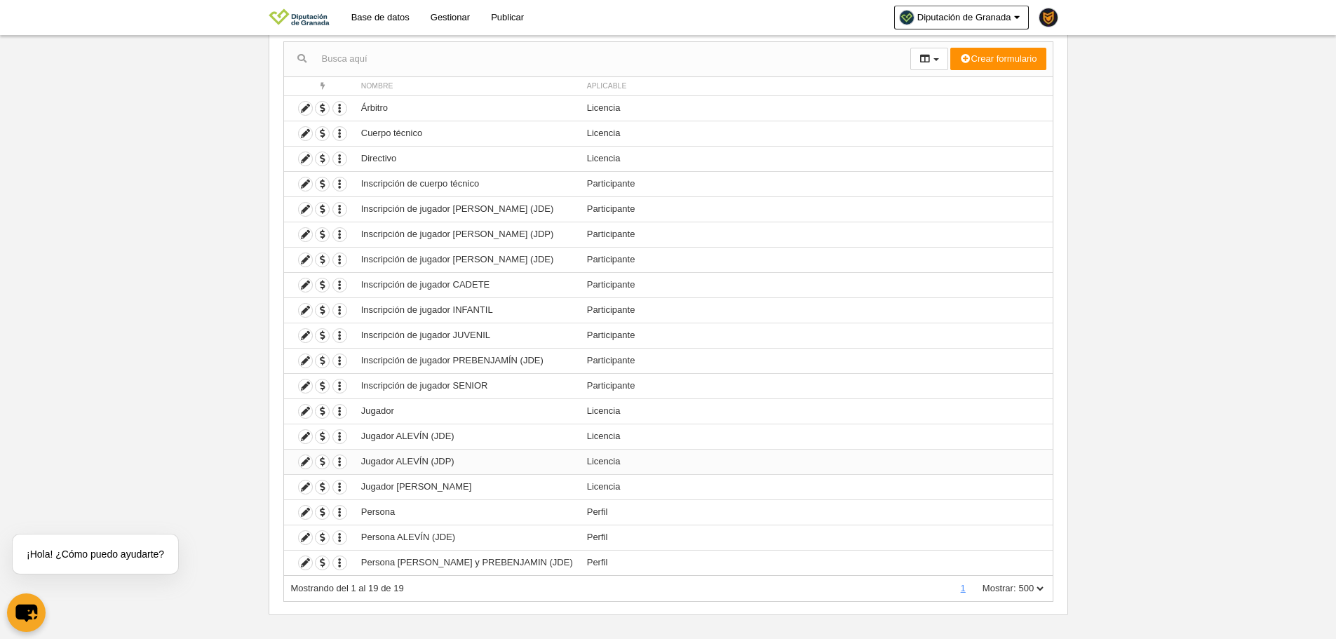
scroll to position [148, 0]
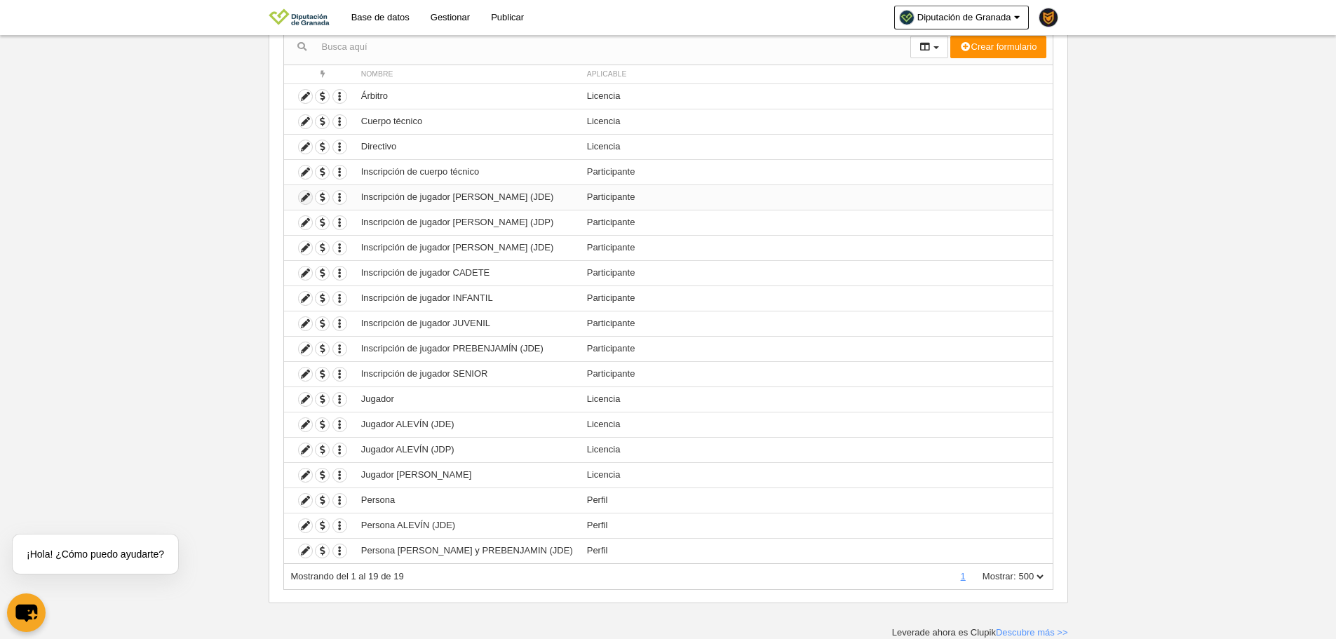
click at [308, 194] on icon at bounding box center [305, 197] width 13 height 13
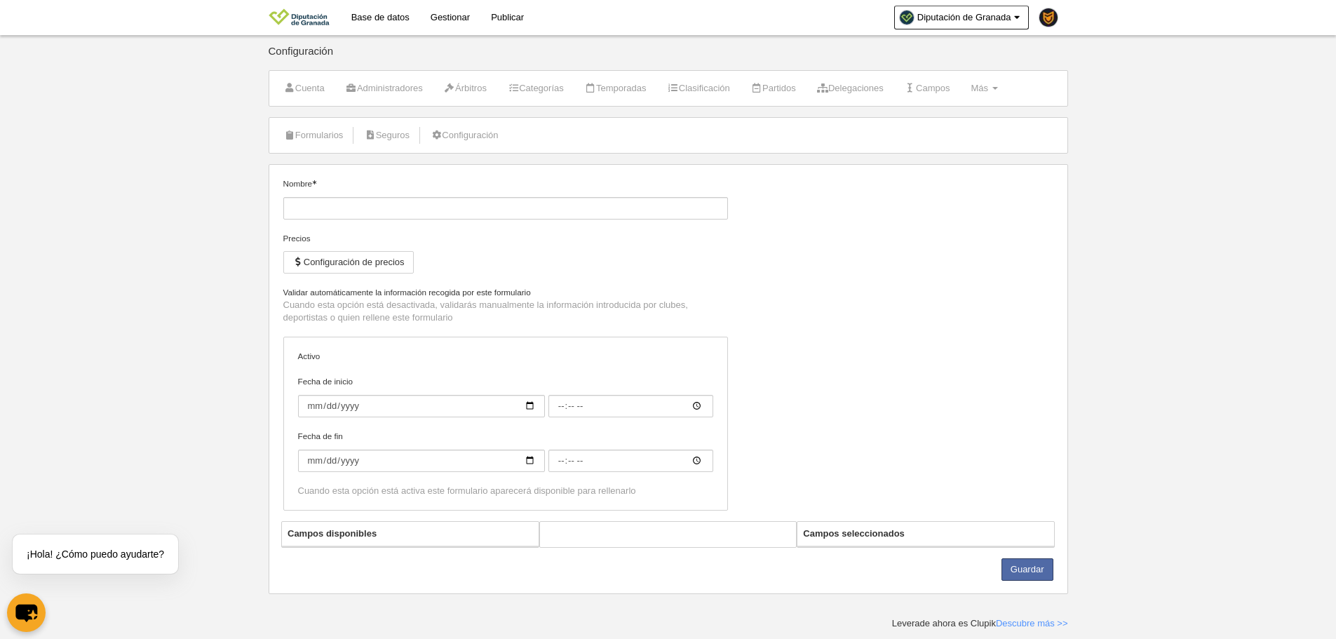
type input "Inscripción de jugador ALEVÍN (JDE)"
checkbox input "true"
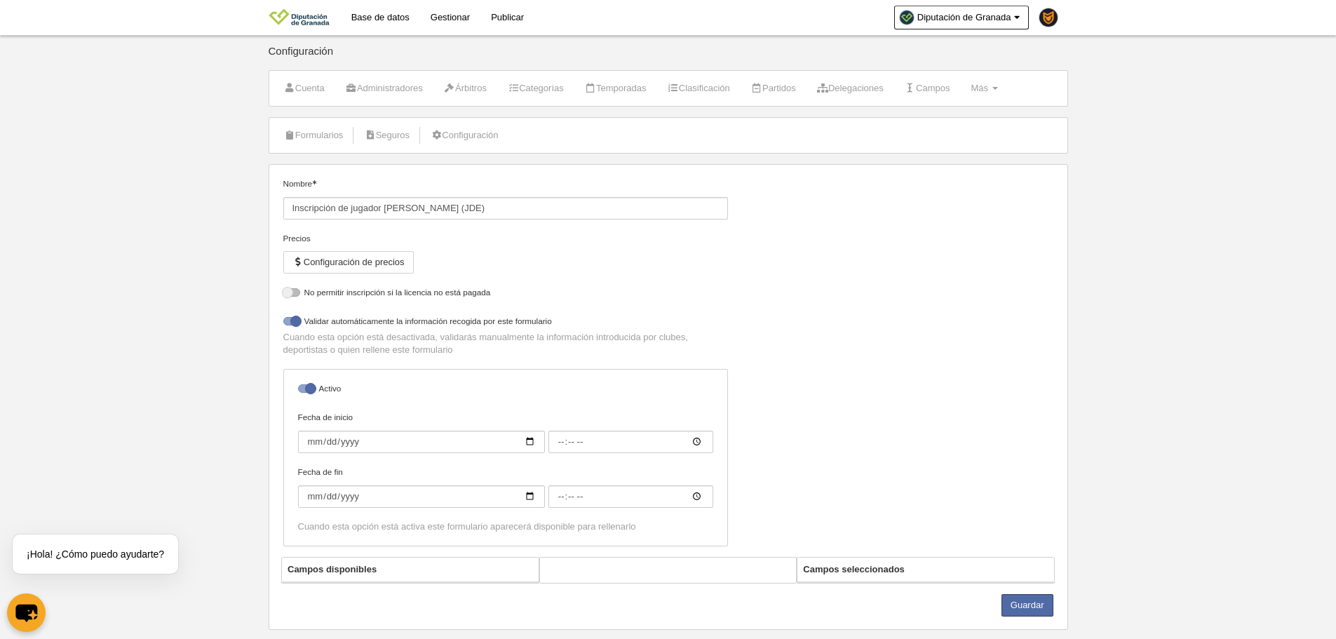
select select "selected"
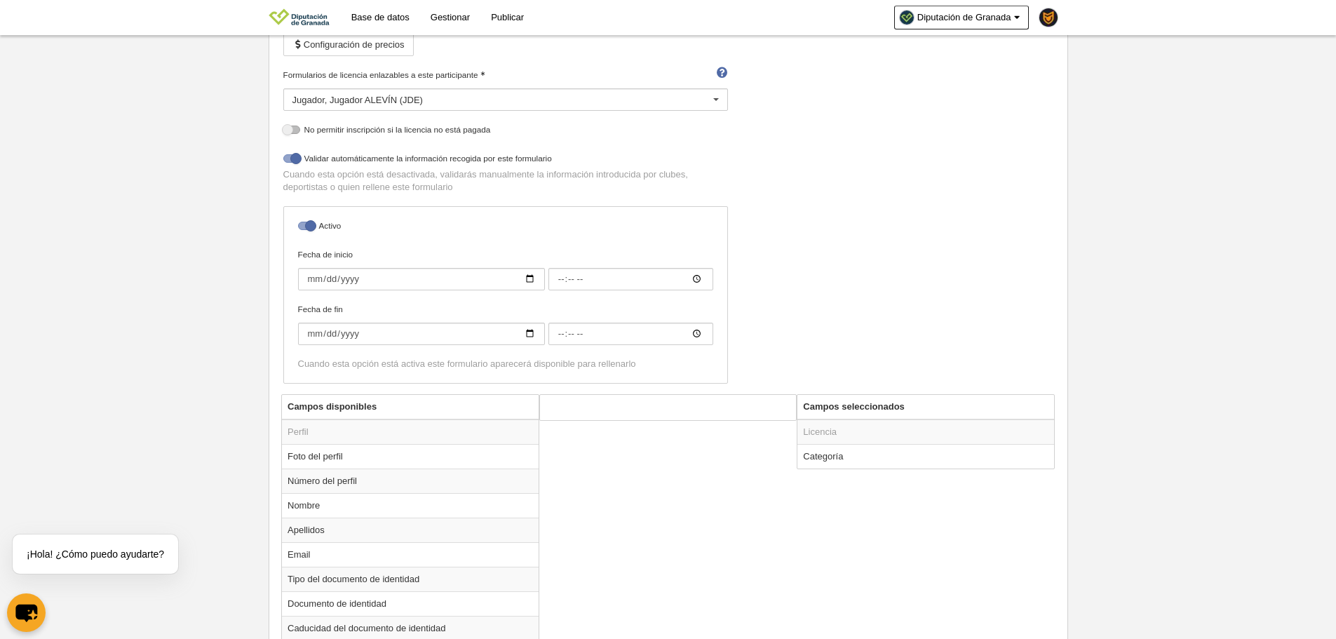
scroll to position [432, 0]
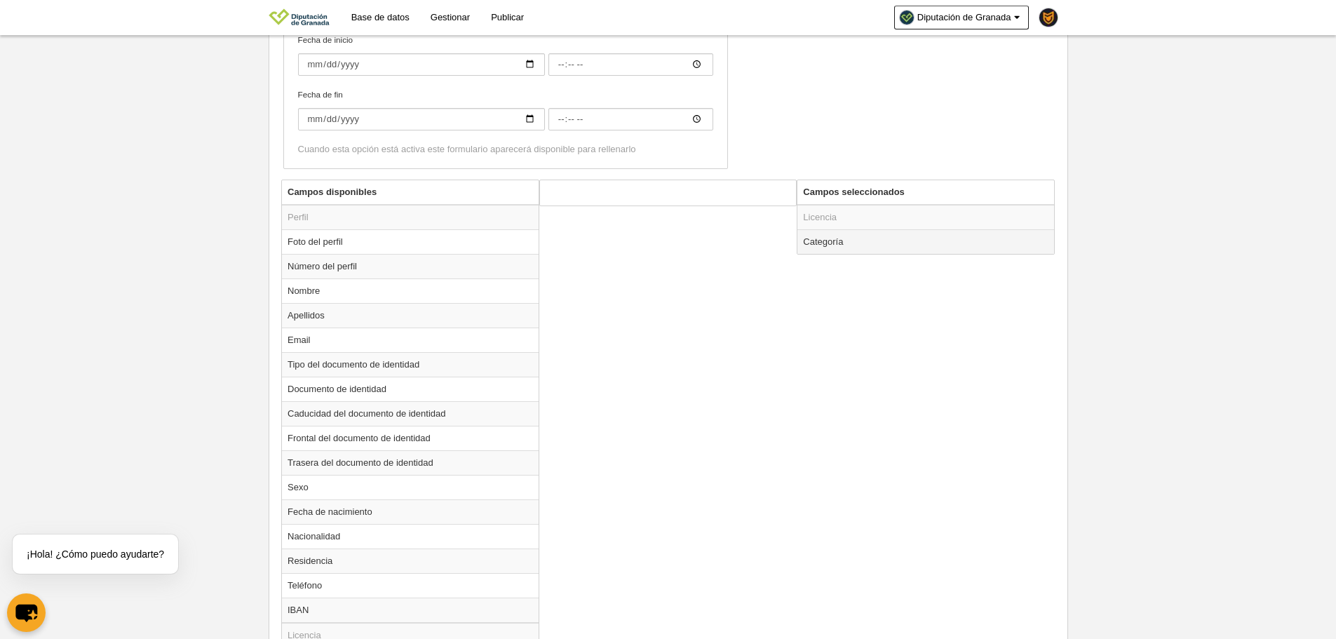
click at [862, 242] on td "Categoría" at bounding box center [925, 241] width 257 height 25
radio input "true"
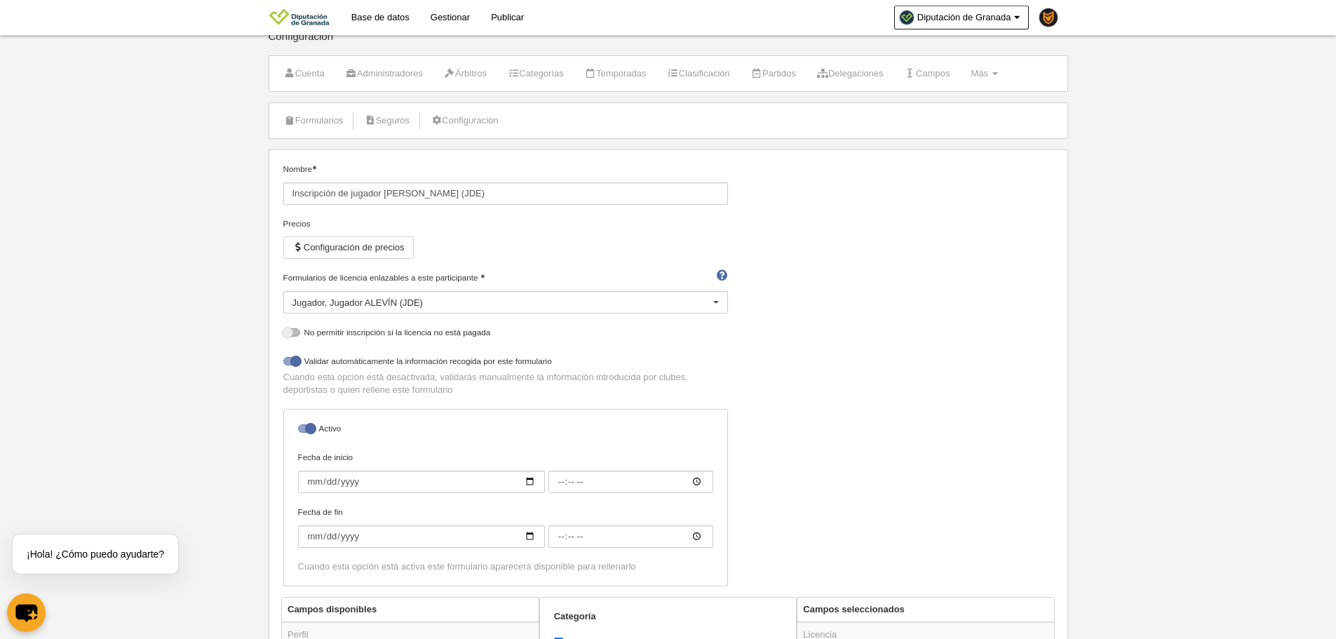
scroll to position [0, 0]
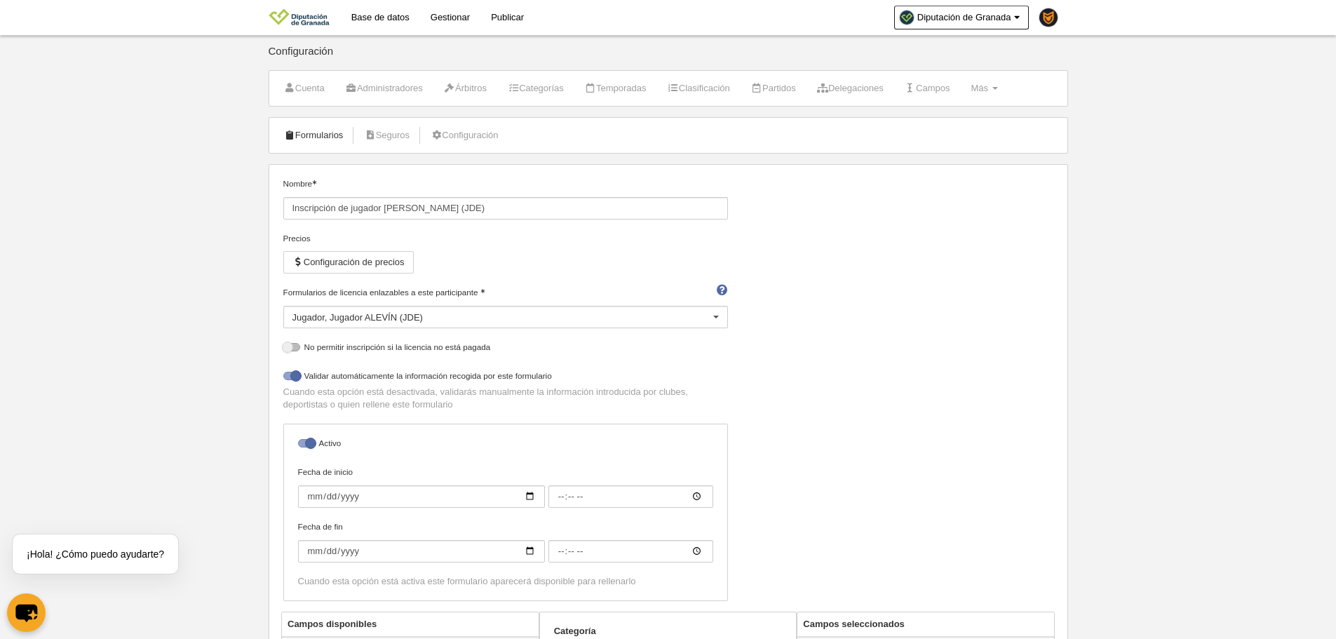
click at [346, 128] on link "Formularios" at bounding box center [313, 135] width 75 height 21
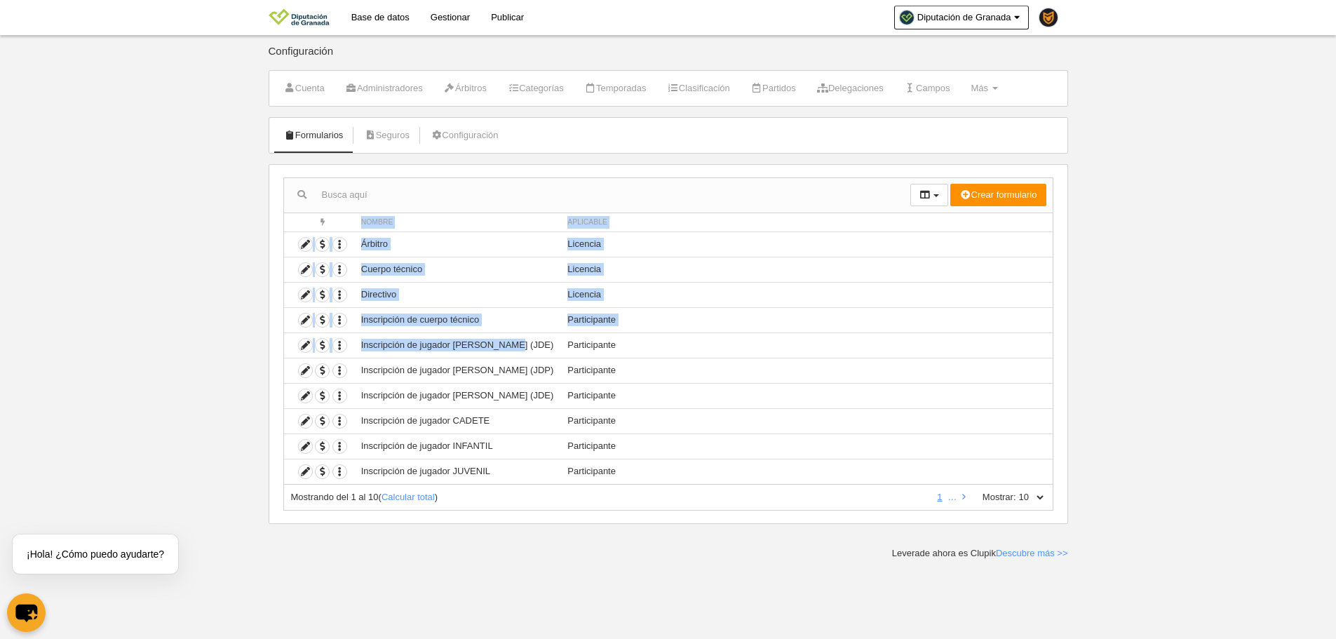
drag, startPoint x: 513, startPoint y: 344, endPoint x: 242, endPoint y: 355, distance: 270.8
click at [242, 355] on body "Base de datos Gestionar Publicar Diputación de Granada Ajustes generales Ir a m…" at bounding box center [668, 319] width 1336 height 639
drag, startPoint x: 449, startPoint y: 344, endPoint x: 1116, endPoint y: 365, distance: 667.1
click at [1116, 365] on body "Base de datos Gestionar Publicar Diputación de Granada Ajustes generales Ir a m…" at bounding box center [668, 319] width 1336 height 639
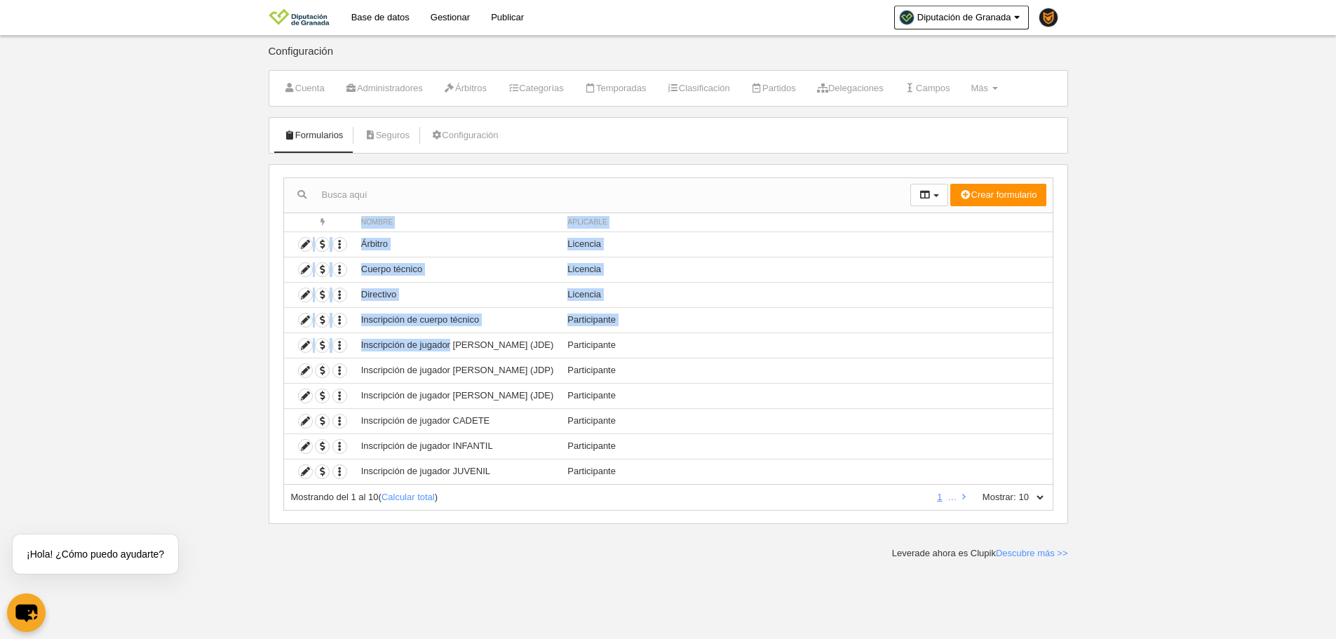
click at [1116, 365] on body "Base de datos Gestionar Publicar Diputación de Granada Ajustes generales Ir a m…" at bounding box center [668, 319] width 1336 height 639
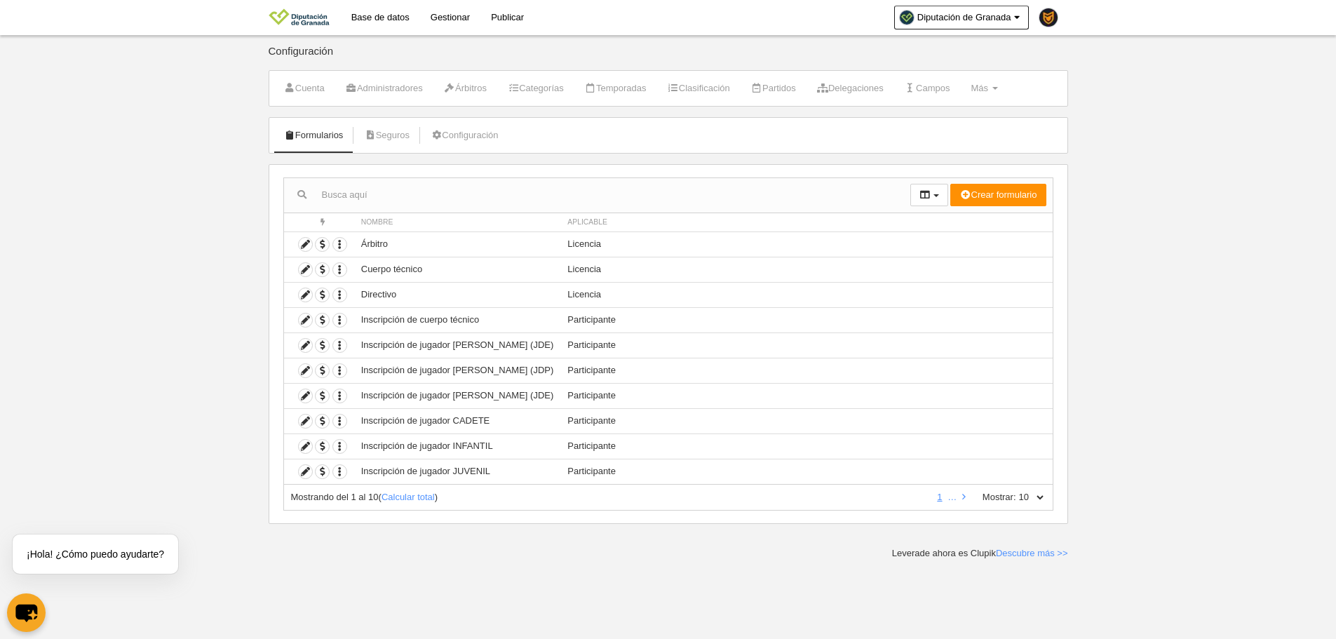
click at [206, 423] on body "Base de datos Gestionar Publicar Diputación de Granada Ajustes generales Ir a m…" at bounding box center [668, 319] width 1336 height 639
click at [1040, 496] on select "10 25 50 100 500" at bounding box center [1030, 497] width 29 height 13
select select "500"
click at [1016, 491] on select "10 25 50 100 500" at bounding box center [1030, 497] width 29 height 13
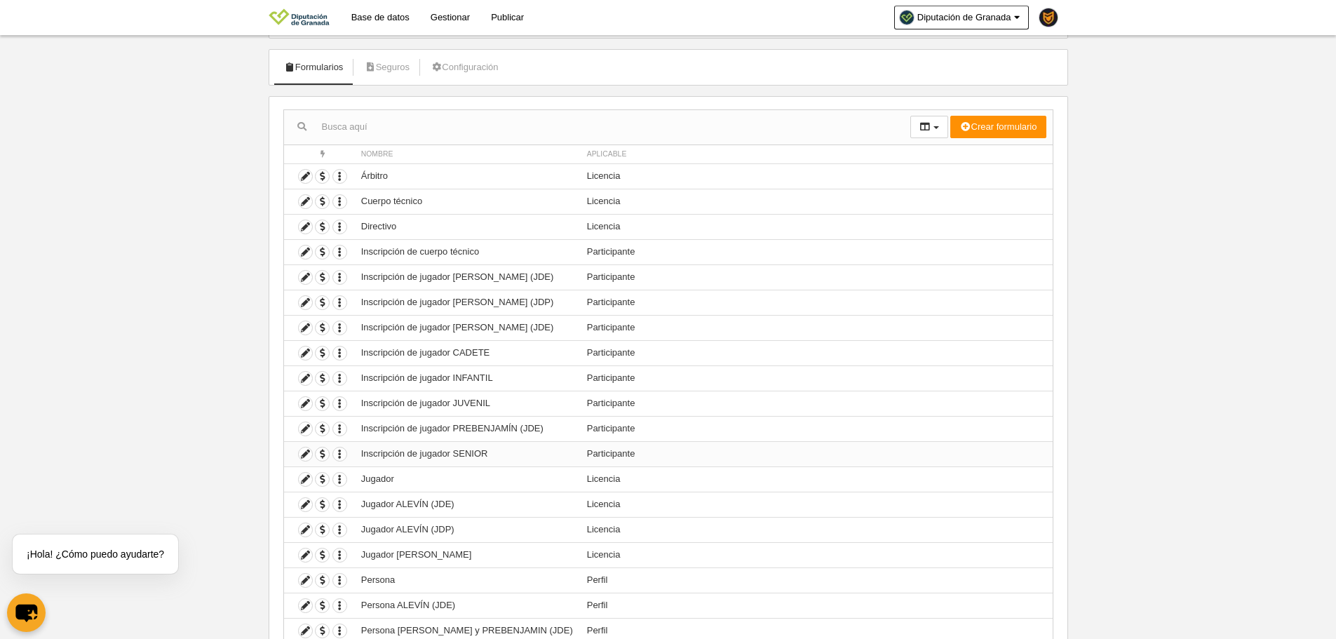
scroll to position [70, 0]
click at [306, 300] on icon at bounding box center [305, 300] width 13 height 13
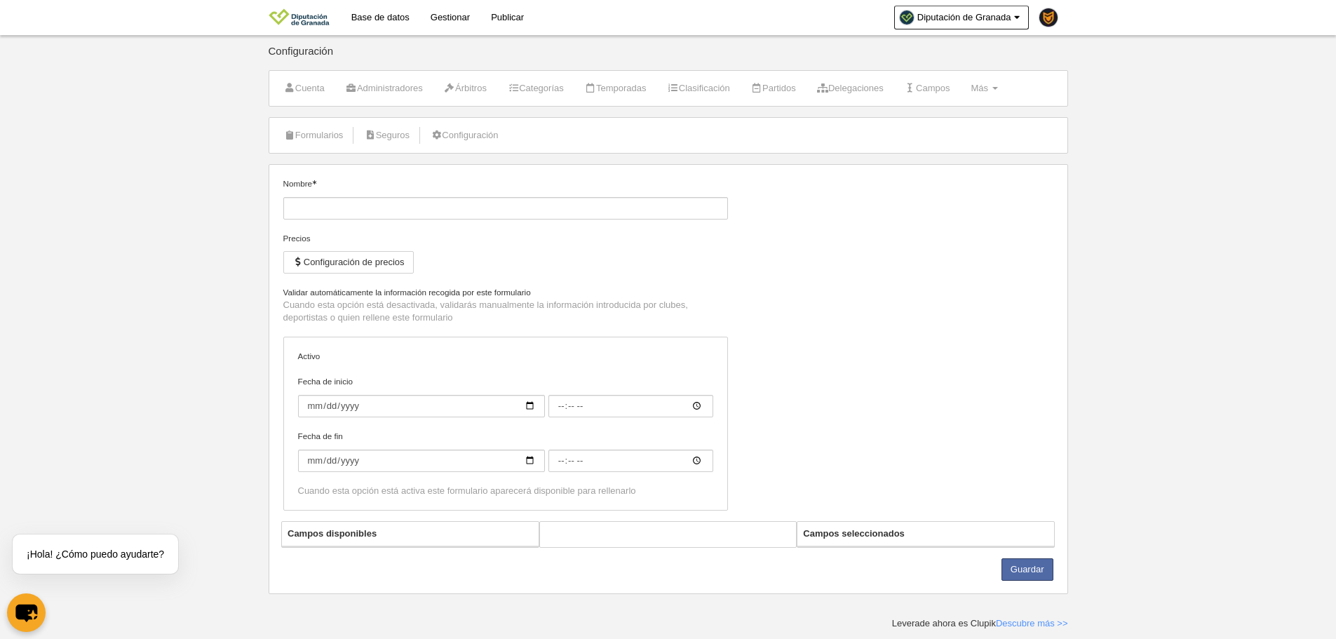
type input "Inscripción de jugador [PERSON_NAME] (JDP)"
checkbox input "true"
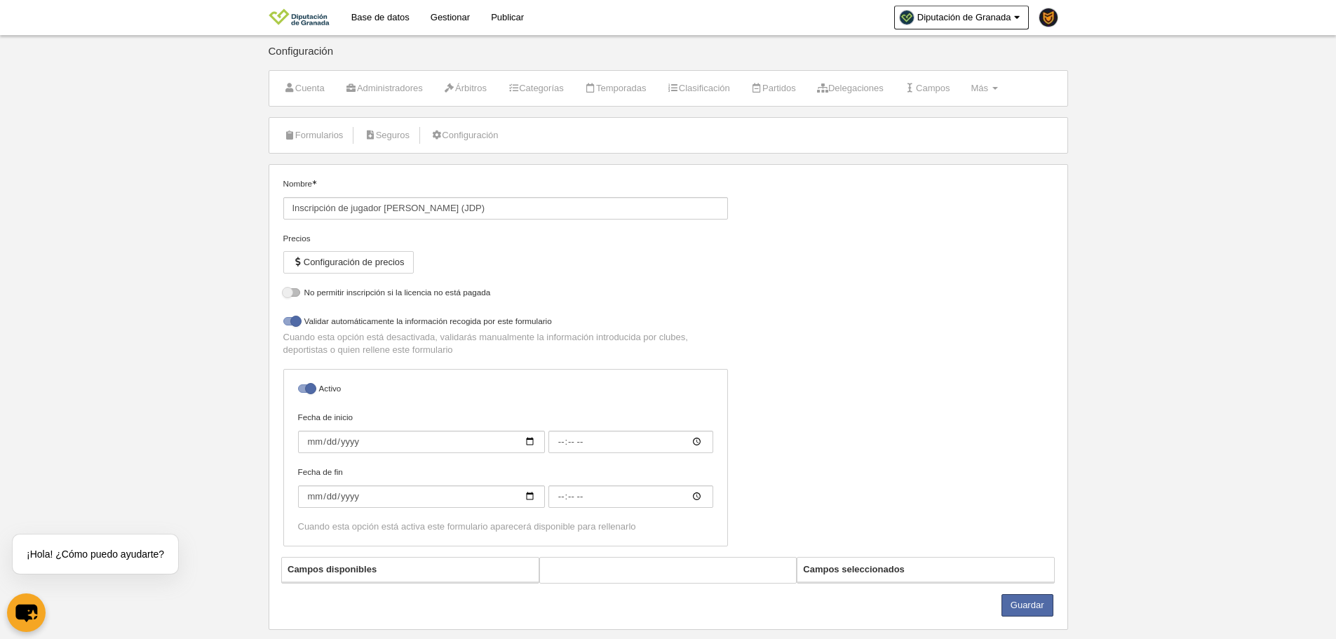
select select "selected"
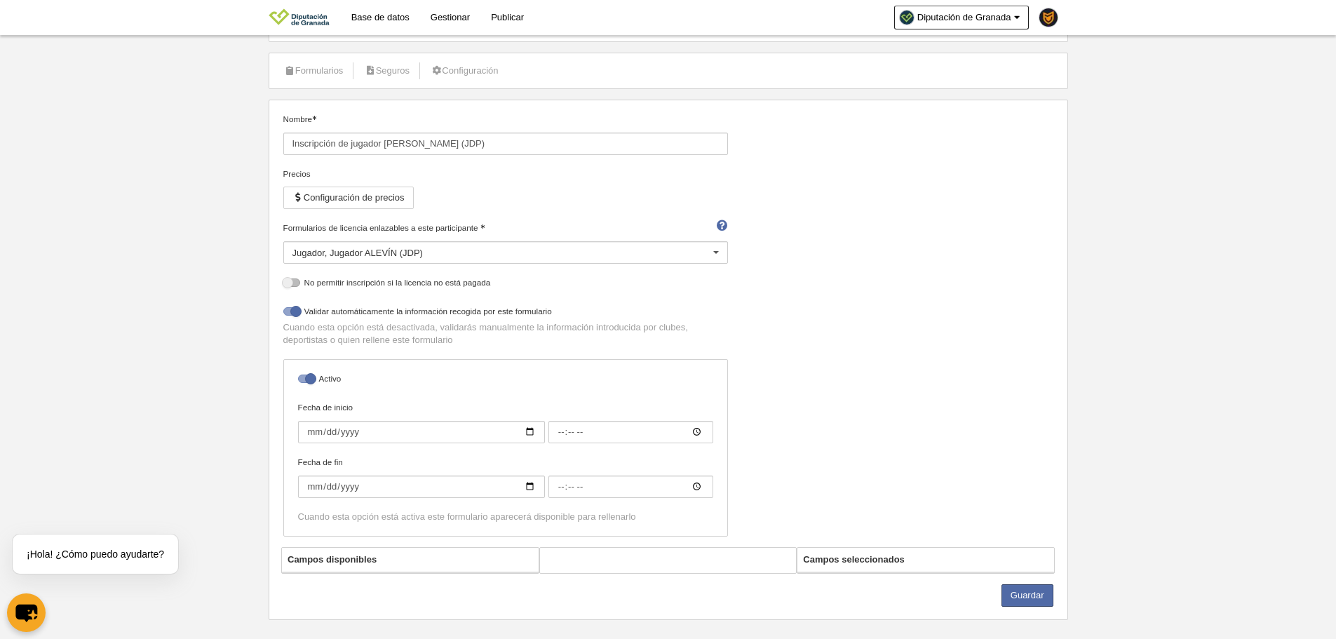
scroll to position [81, 0]
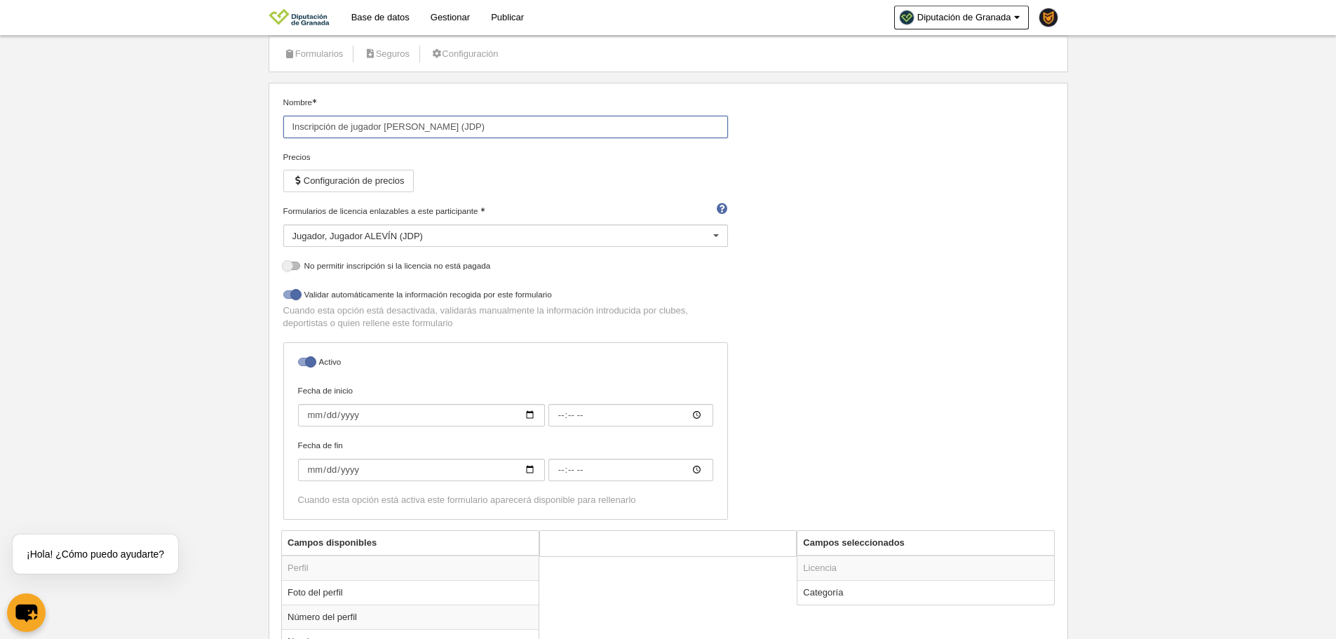
drag, startPoint x: 444, startPoint y: 126, endPoint x: 264, endPoint y: 101, distance: 182.6
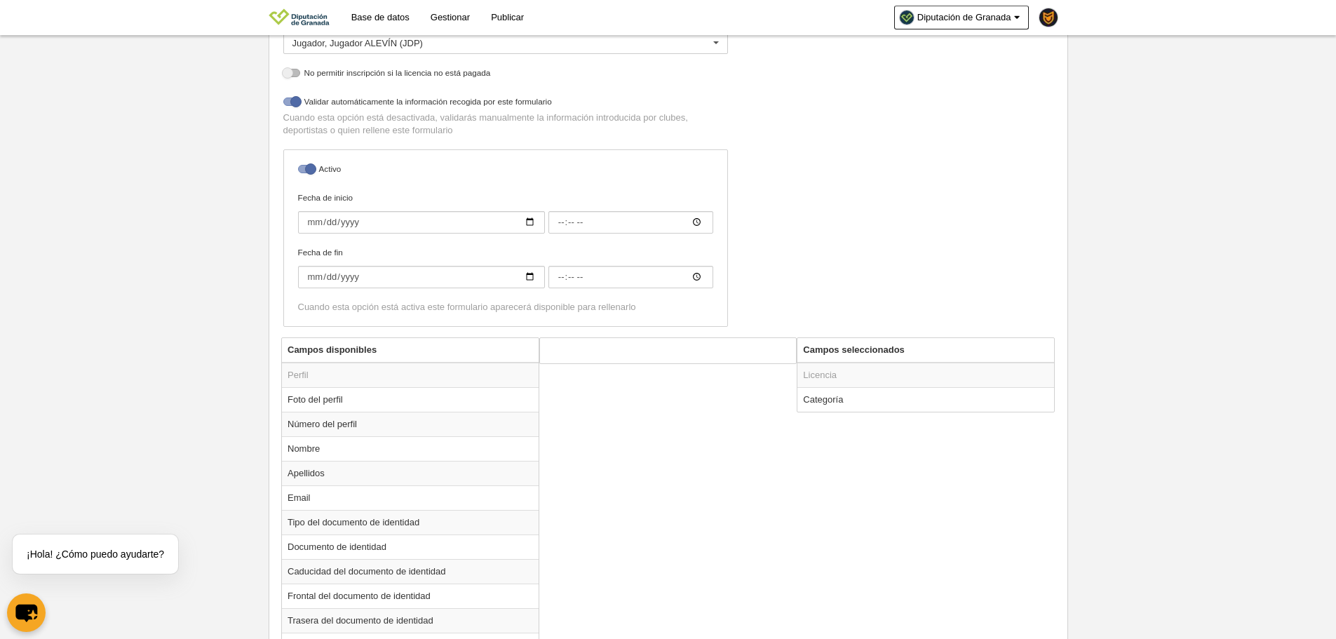
scroll to position [292, 0]
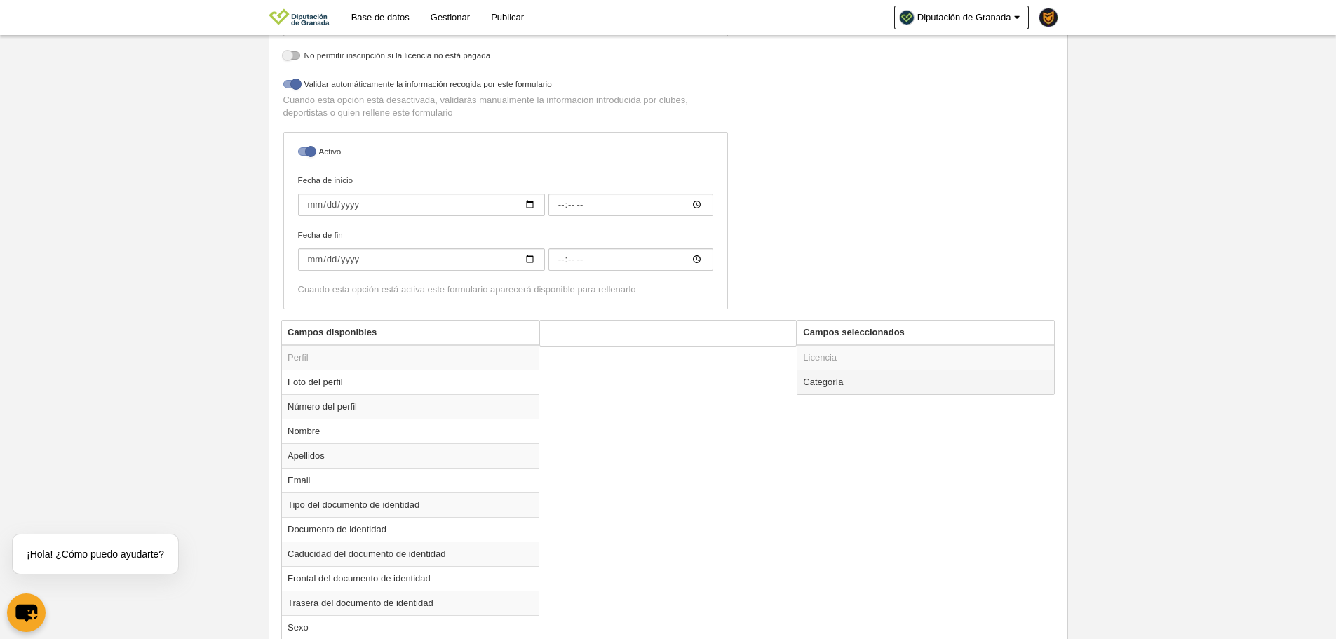
click at [855, 391] on td "Categoría" at bounding box center [925, 381] width 257 height 25
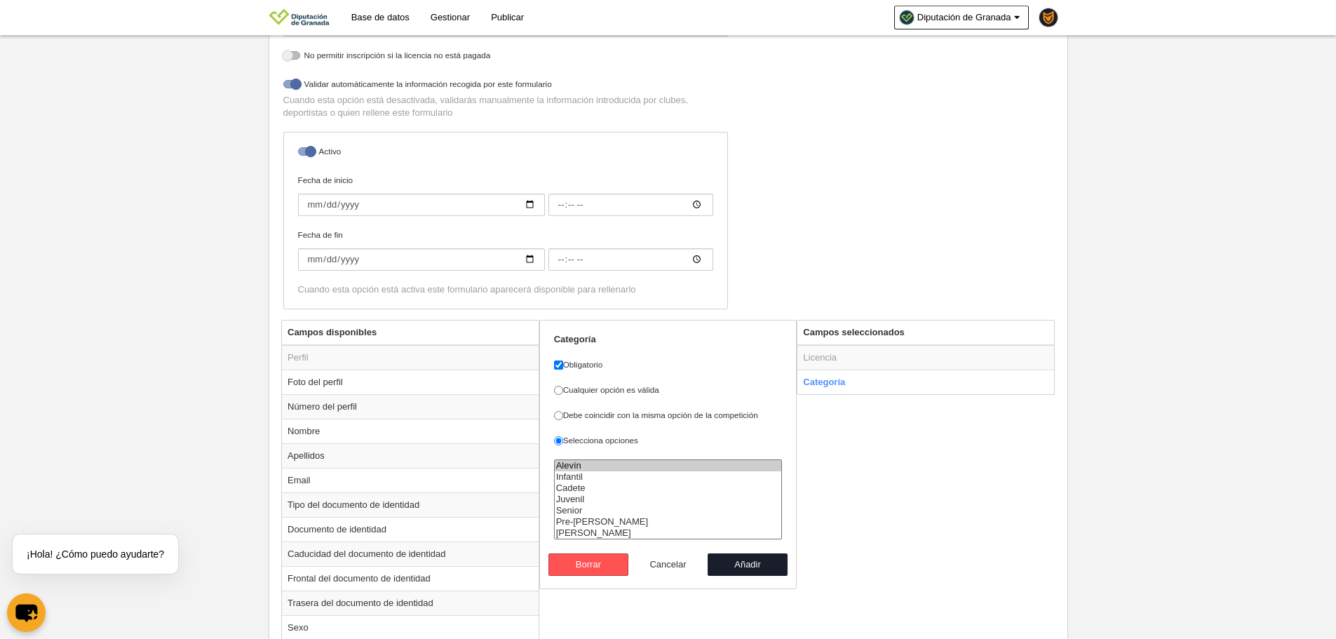
click at [672, 555] on button "Cancelar" at bounding box center [668, 564] width 80 height 22
radio input "false"
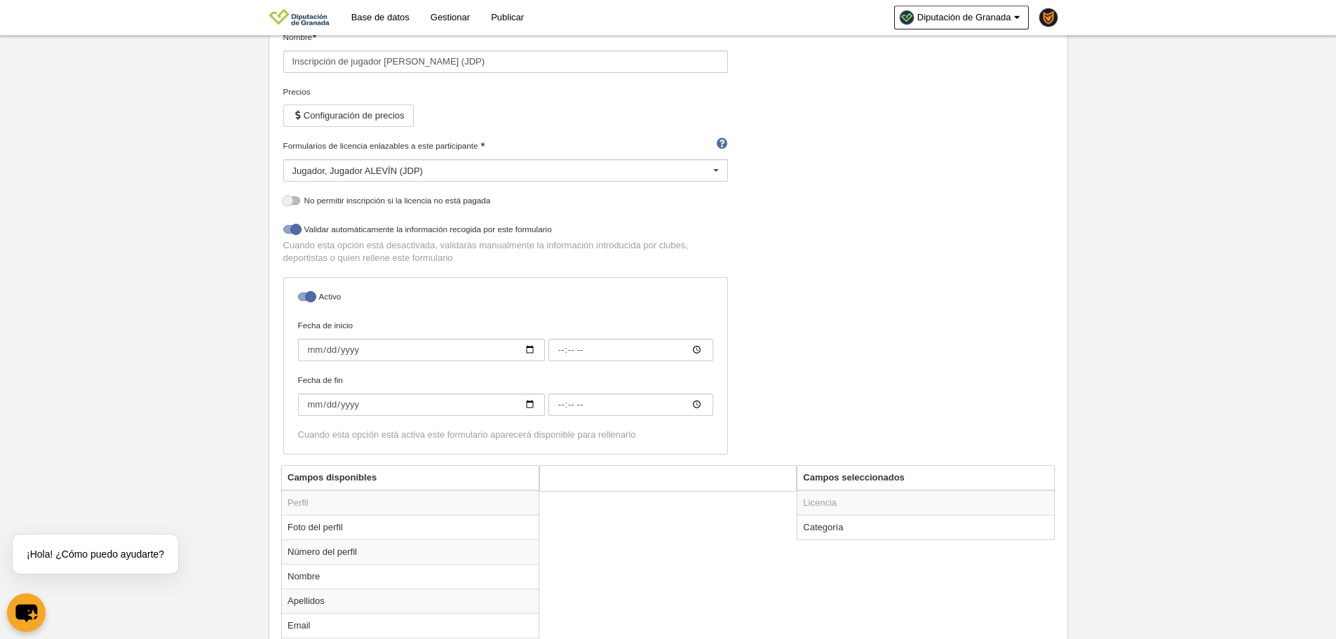
scroll to position [0, 0]
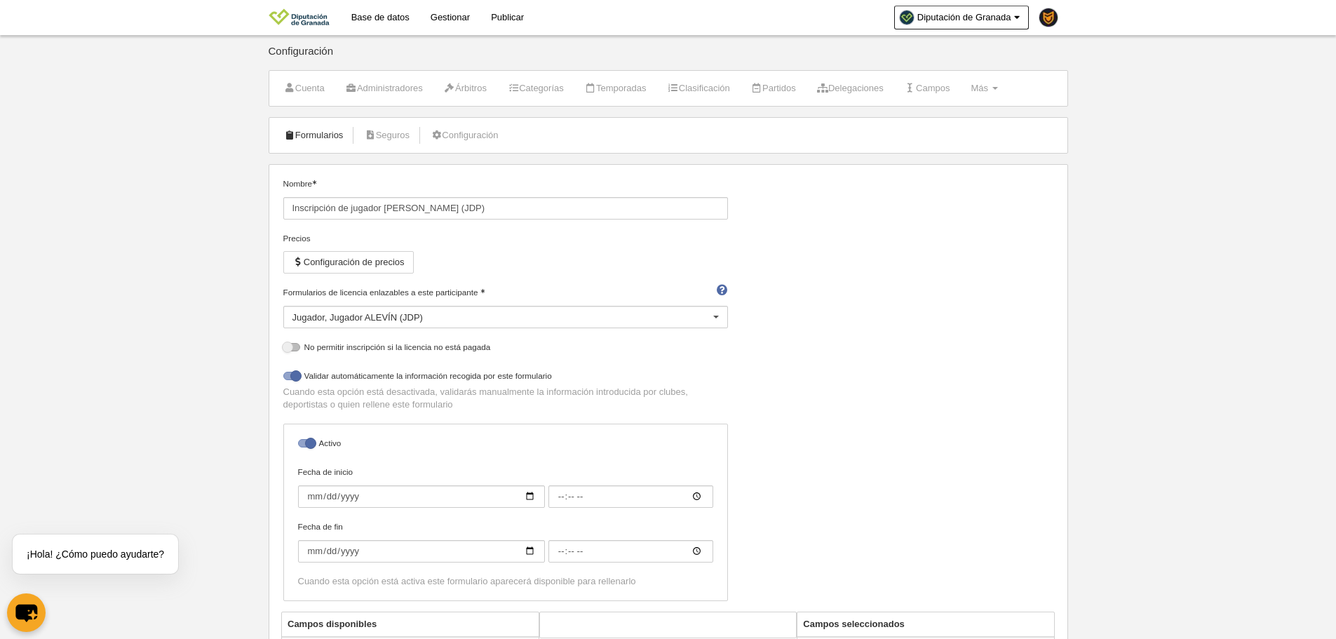
click at [325, 137] on link "Formularios" at bounding box center [313, 135] width 75 height 21
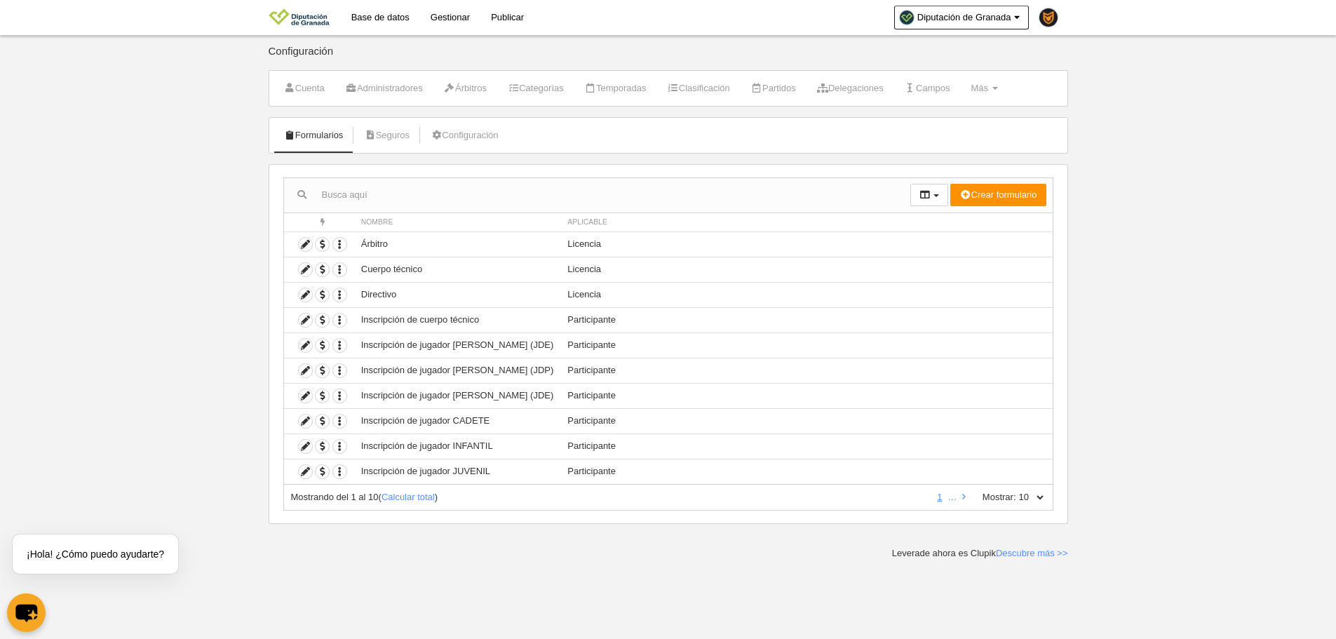
click at [561, 99] on li "Categorías" at bounding box center [536, 88] width 72 height 35
click at [565, 83] on link "Categorías" at bounding box center [536, 88] width 72 height 21
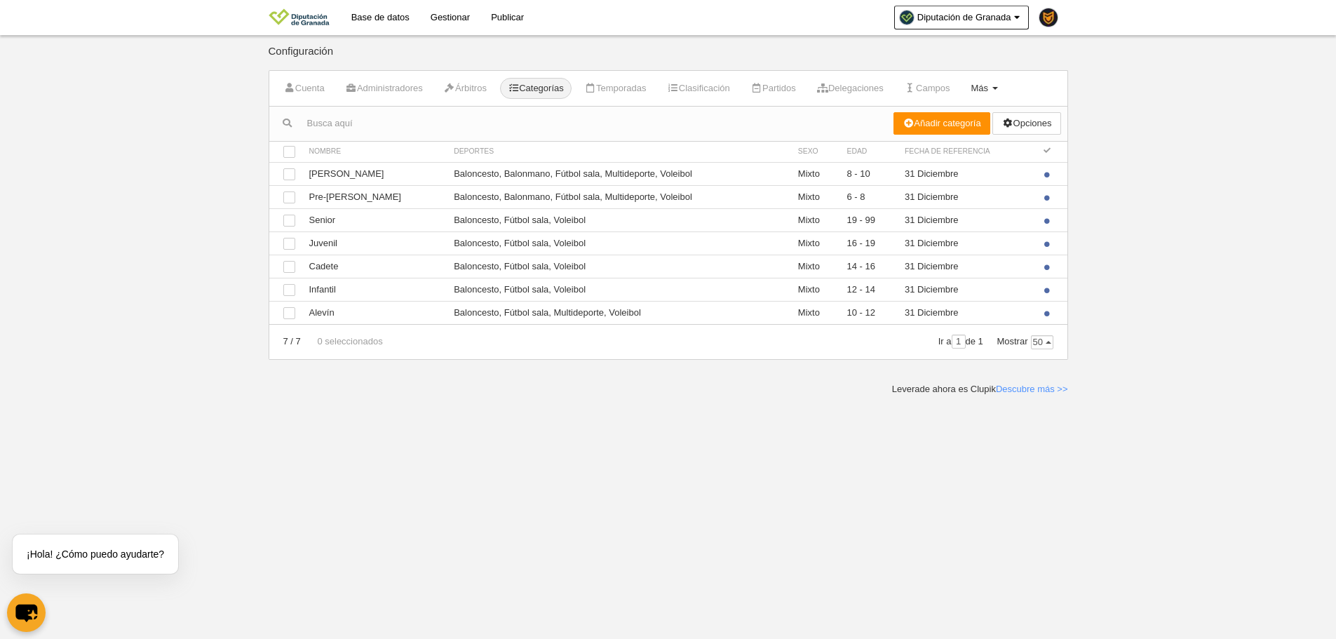
click at [1005, 78] on link "Más Menú" at bounding box center [984, 88] width 42 height 21
click at [980, 125] on link "Formularios" at bounding box center [939, 122] width 130 height 22
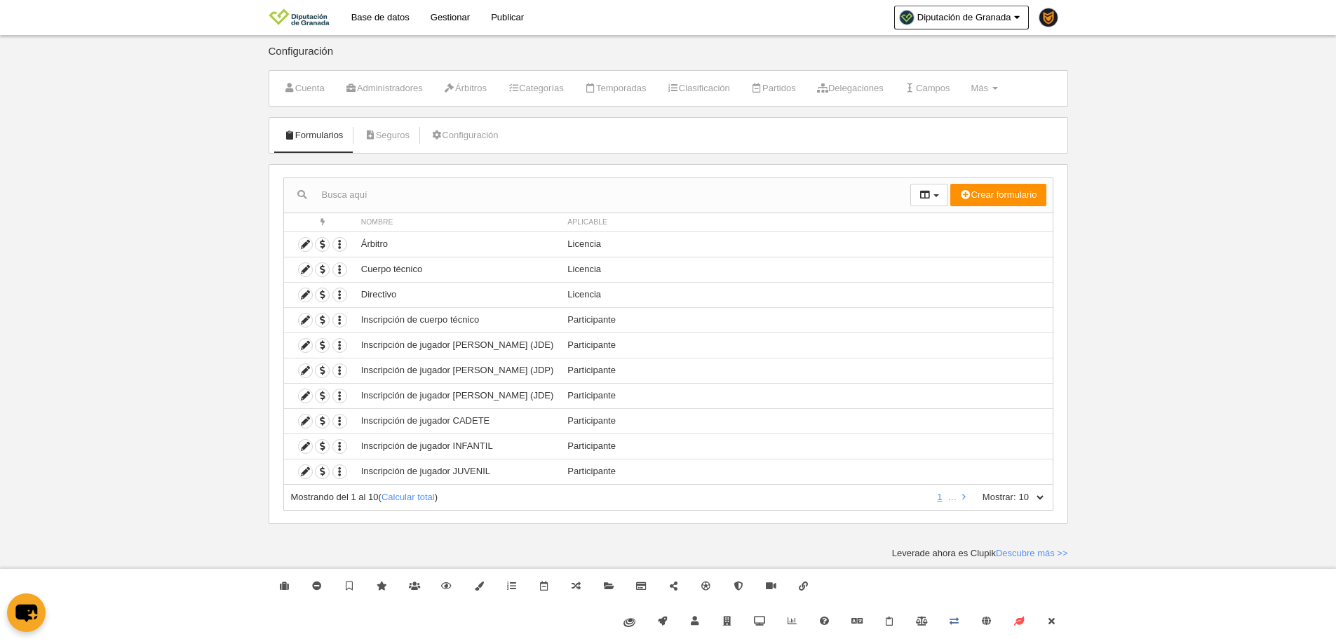
click at [457, 31] on link "Gestionar" at bounding box center [450, 17] width 60 height 35
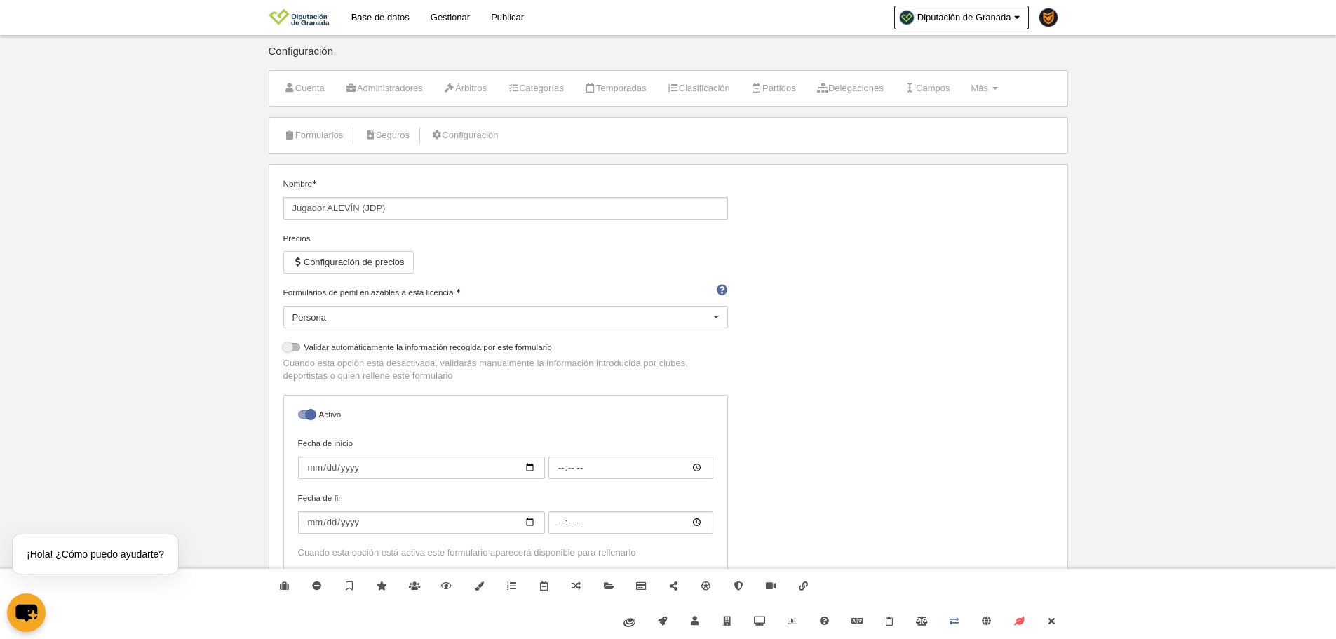
select select "selected"
select select
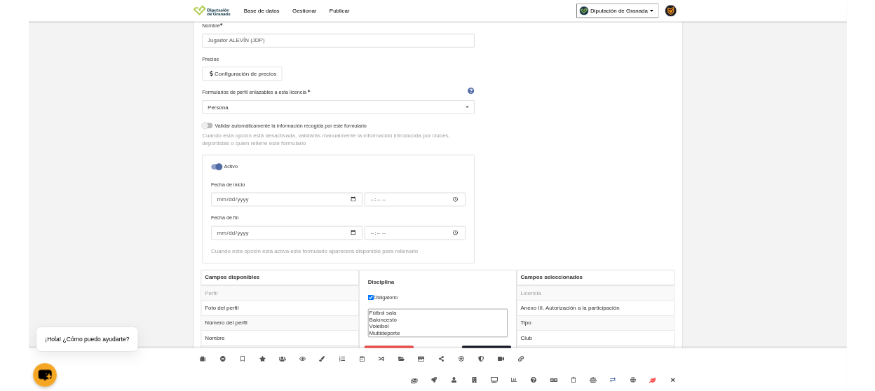
scroll to position [140, 0]
